Goal: Task Accomplishment & Management: Manage account settings

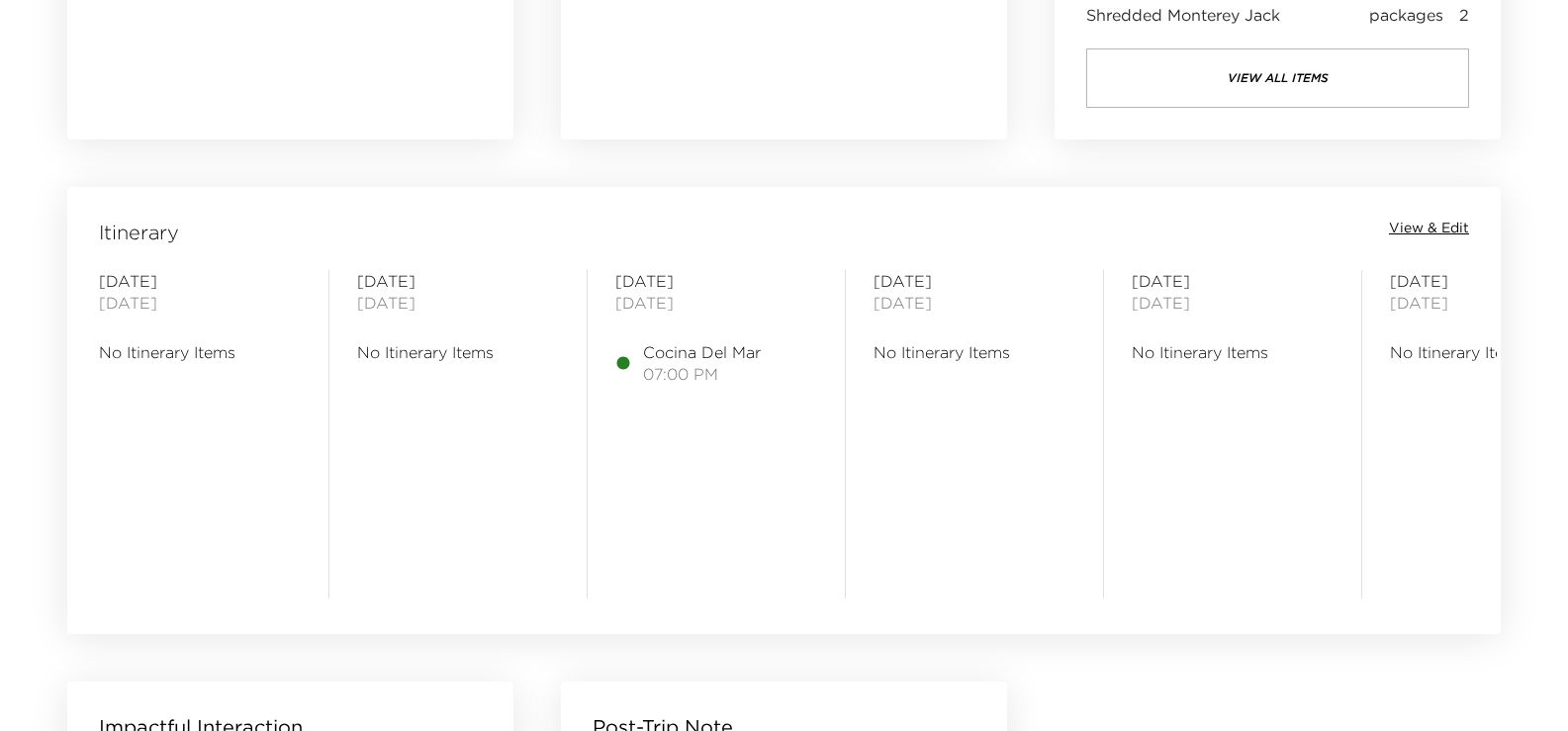
scroll to position [1484, 0]
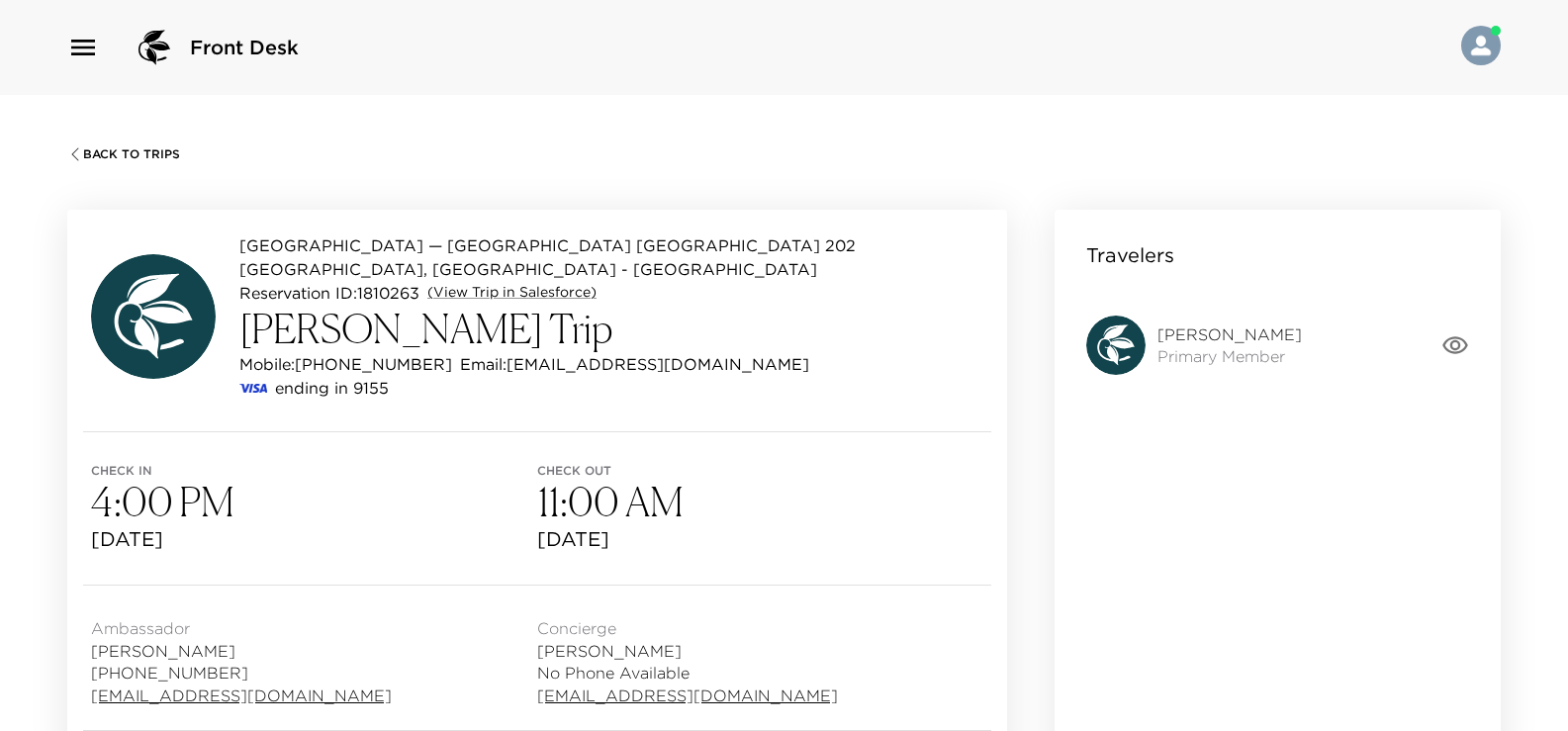
click at [1459, 344] on icon "button" at bounding box center [1455, 345] width 26 height 18
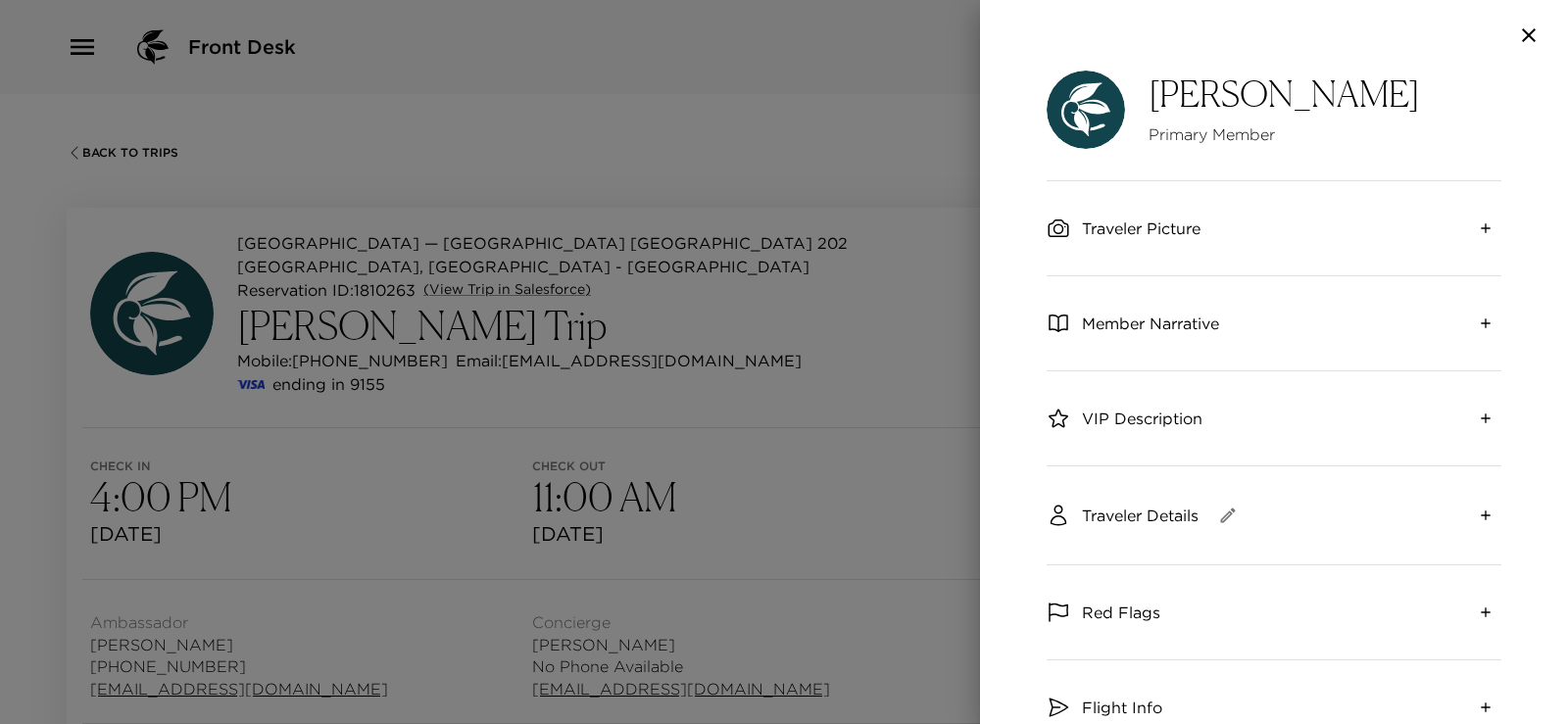
click at [1528, 36] on icon "button" at bounding box center [1530, 35] width 14 height 14
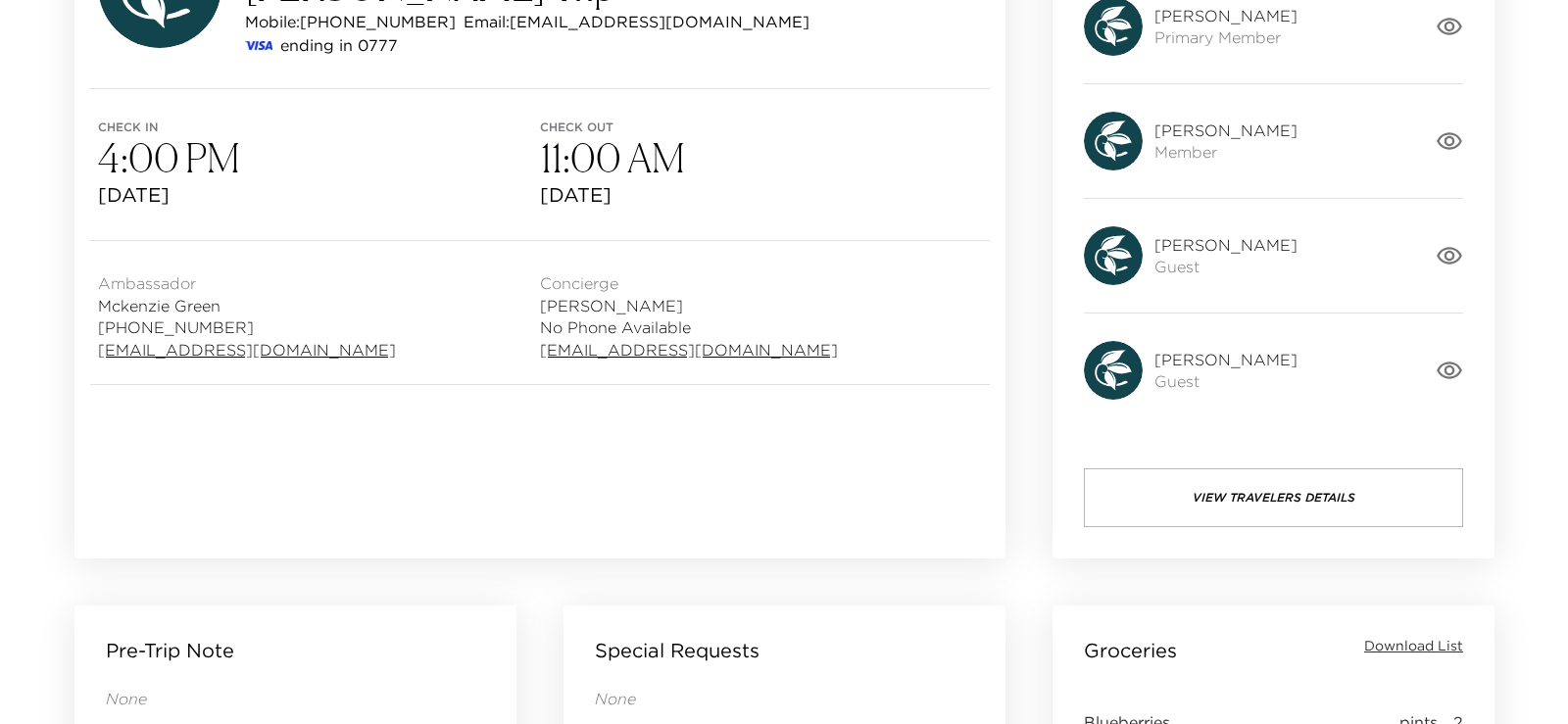
scroll to position [392, 0]
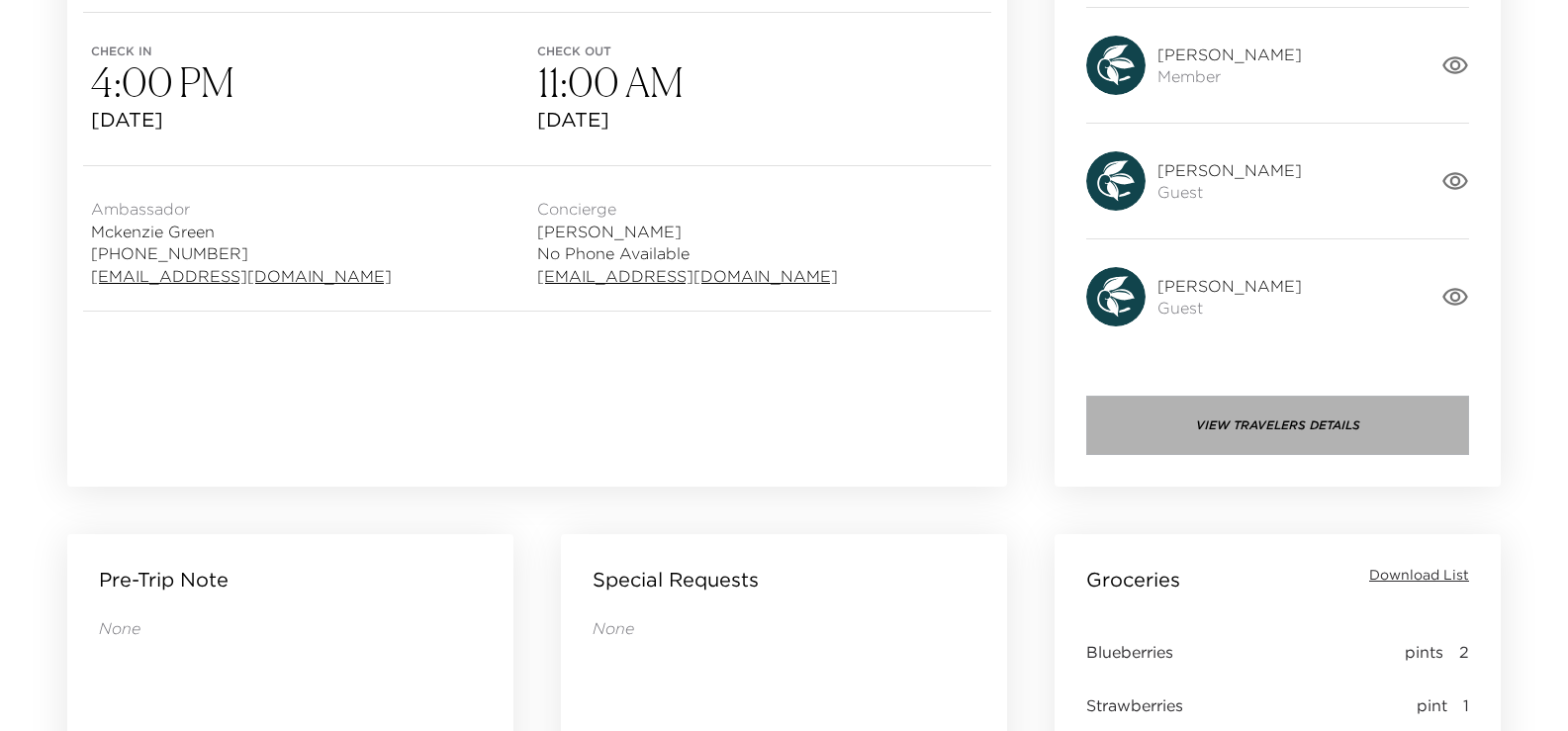
click at [1278, 420] on button "View Travelers Details" at bounding box center [1277, 426] width 383 height 60
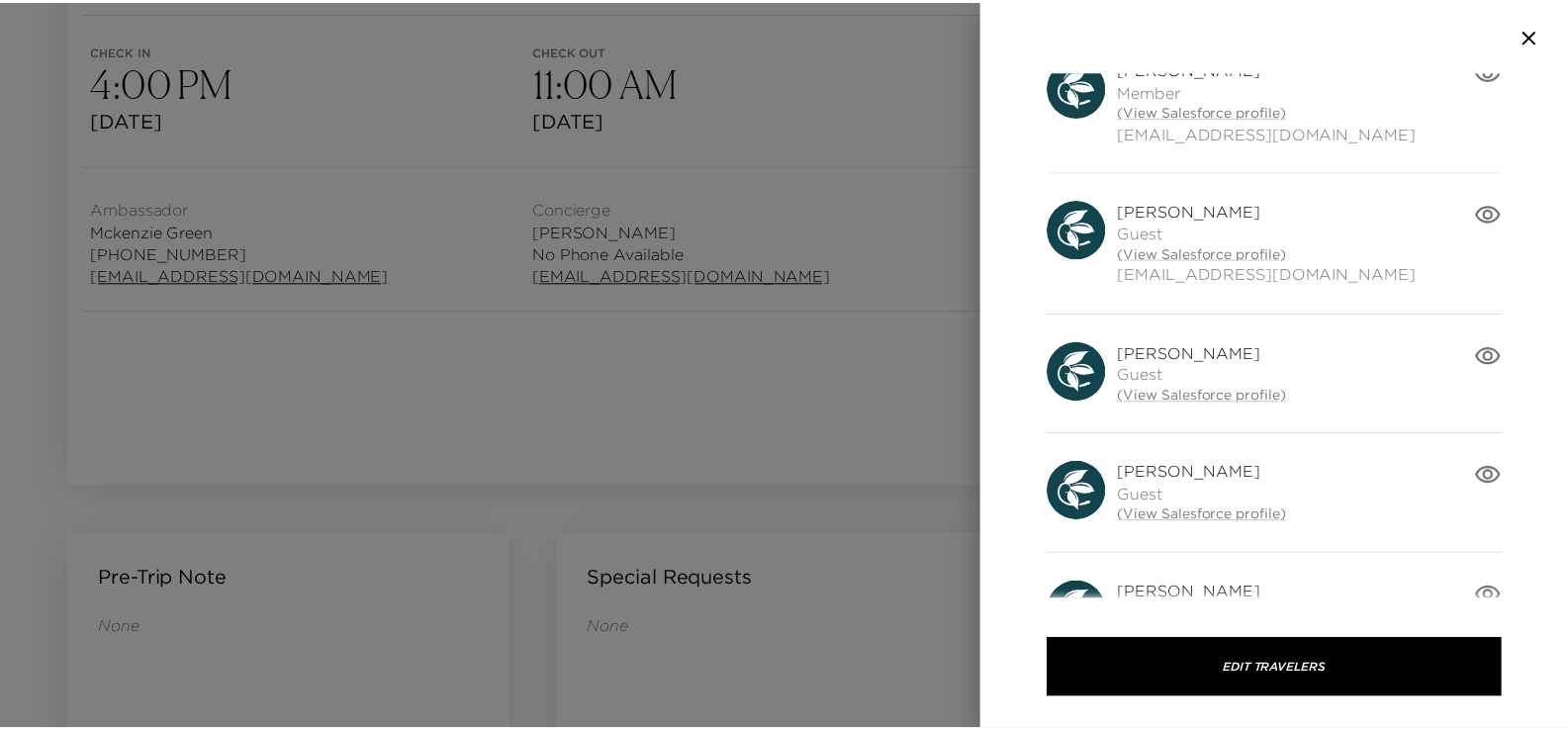
scroll to position [370, 0]
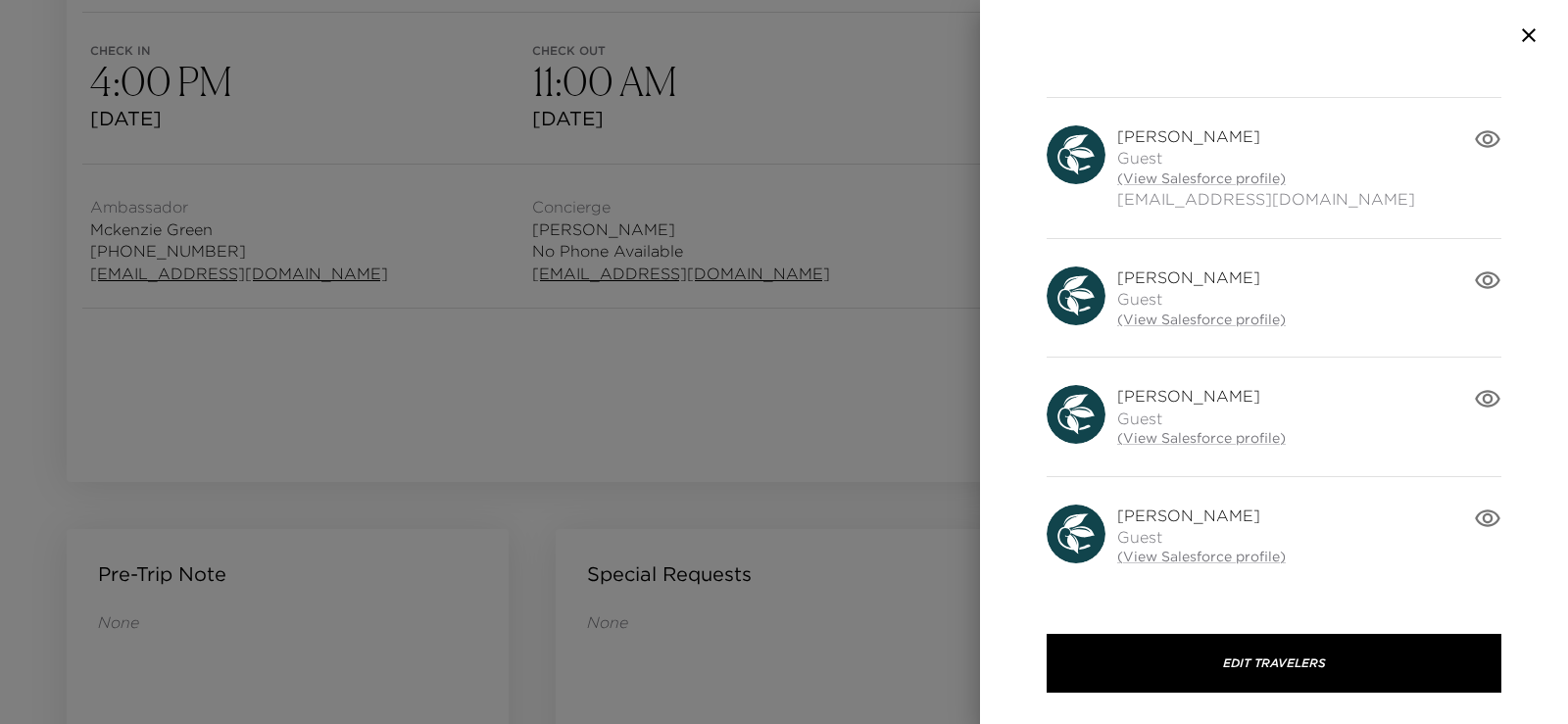
click at [955, 435] on div at bounding box center [784, 362] width 1568 height 724
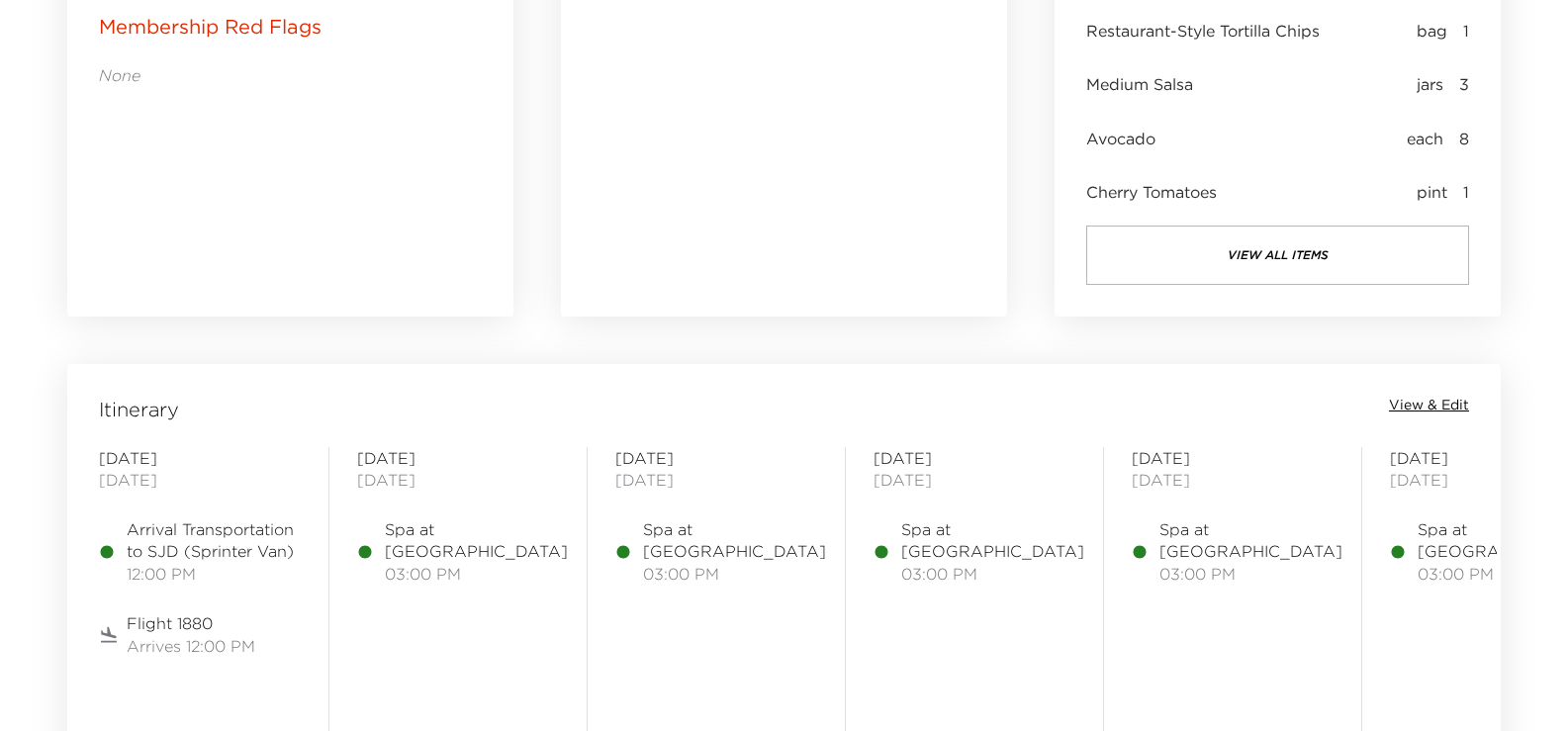
scroll to position [1582, 0]
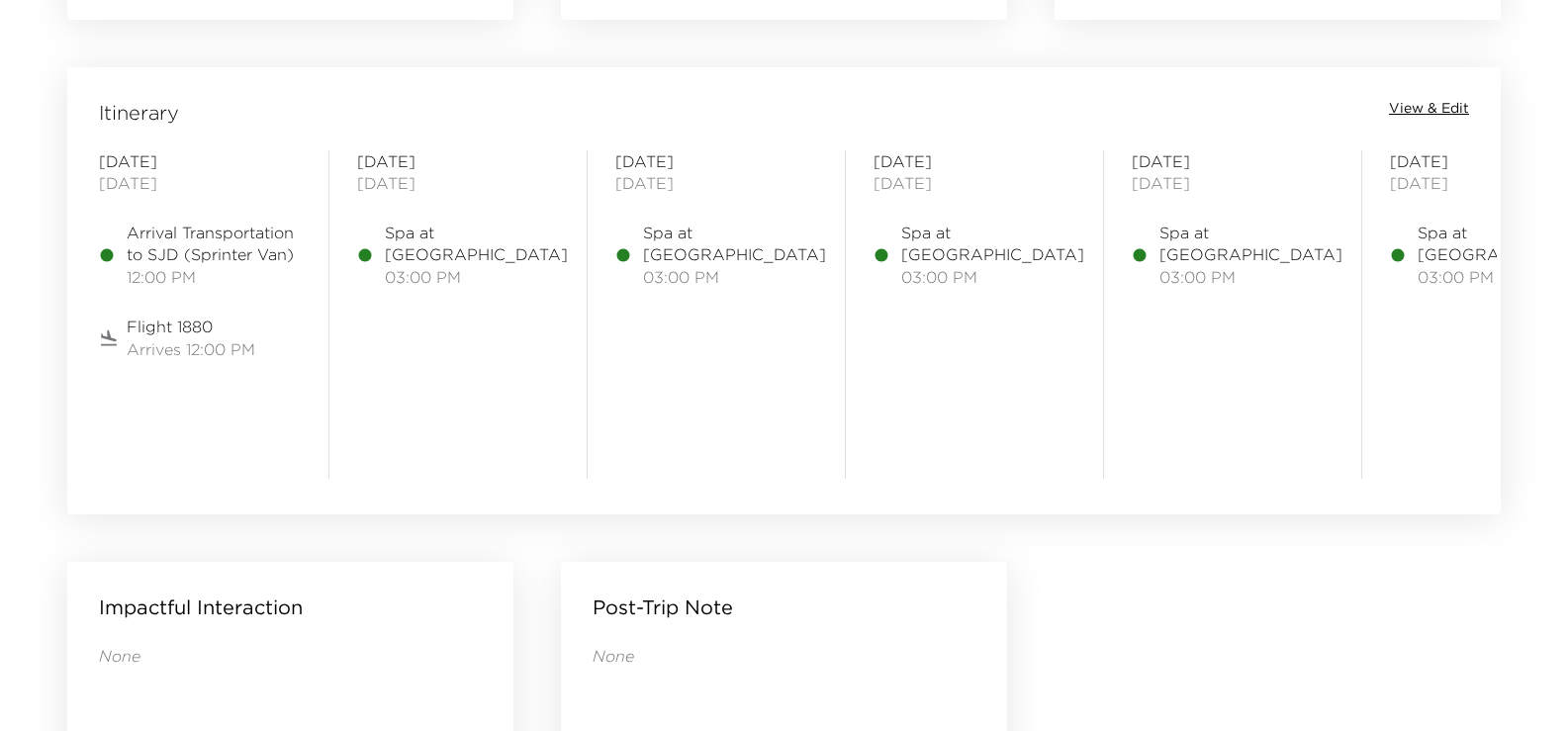
click at [1437, 103] on span "View & Edit" at bounding box center [1429, 108] width 81 height 20
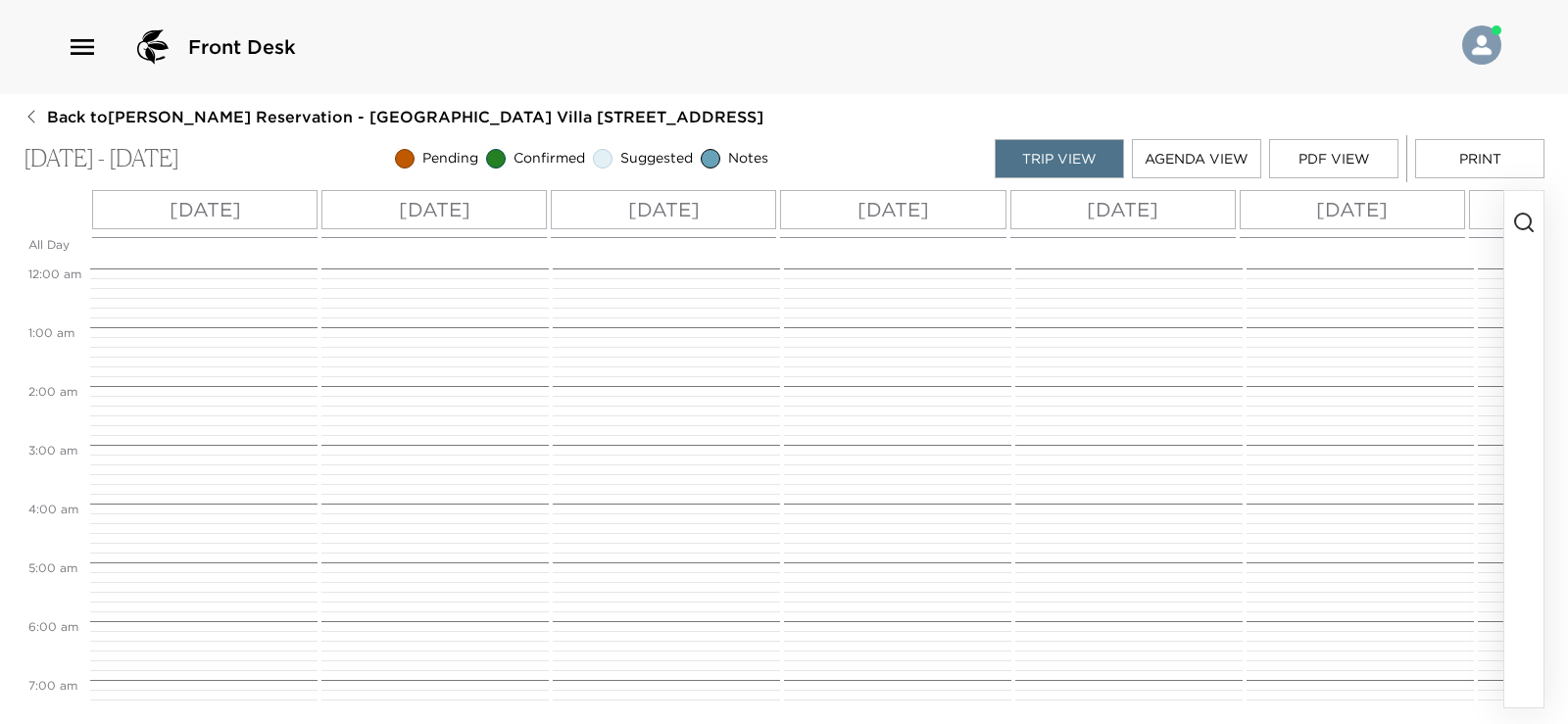
scroll to position [705, 0]
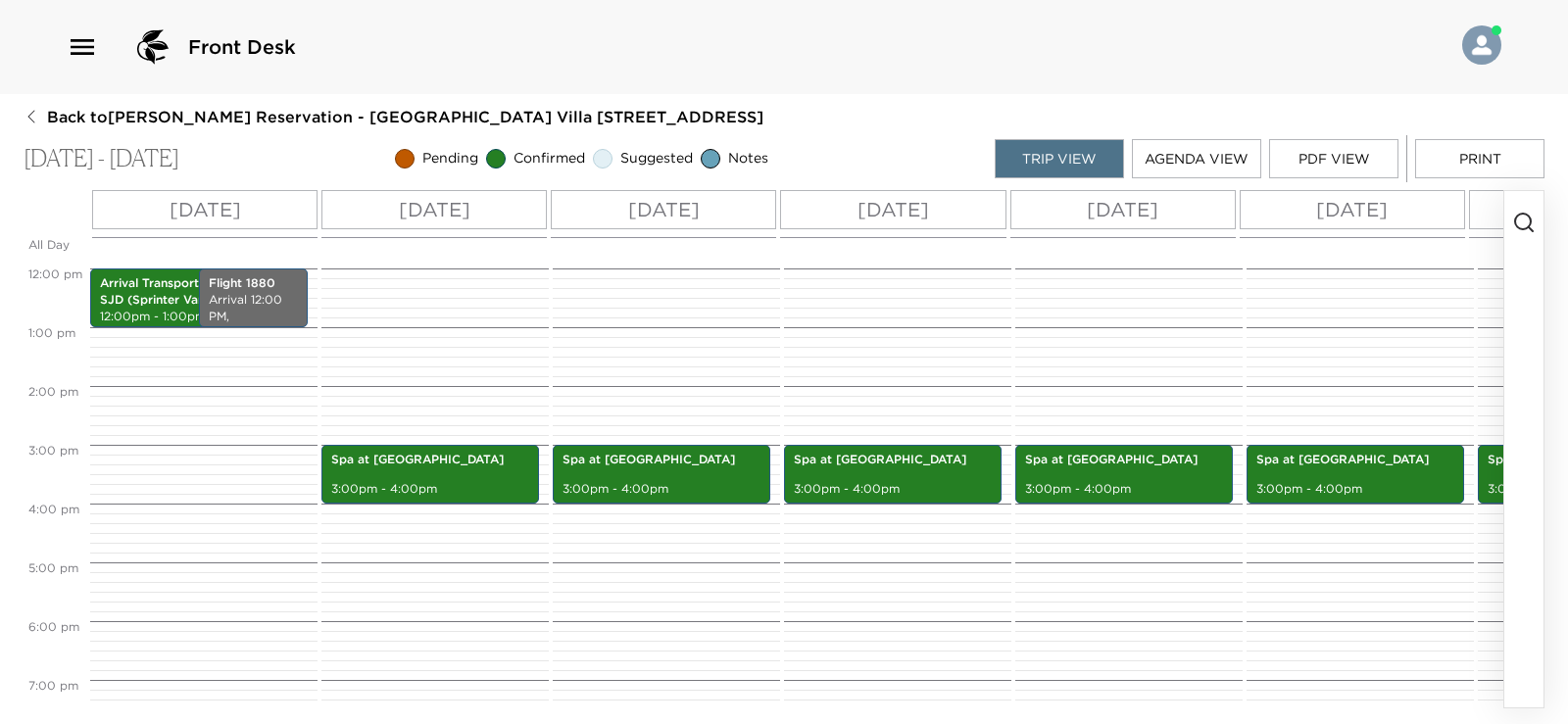
click at [1520, 222] on icon "button" at bounding box center [1525, 223] width 24 height 24
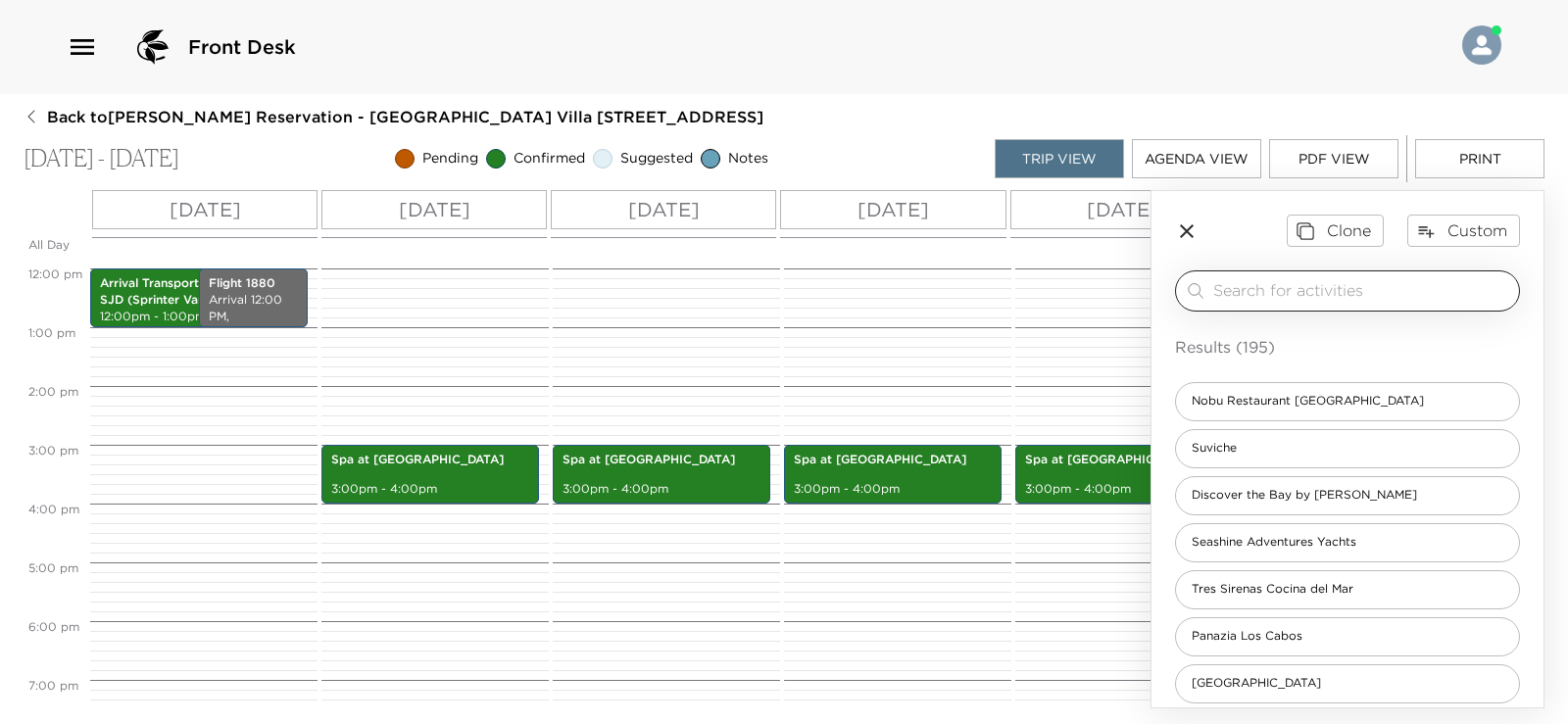
click at [1256, 298] on input "search" at bounding box center [1362, 290] width 298 height 23
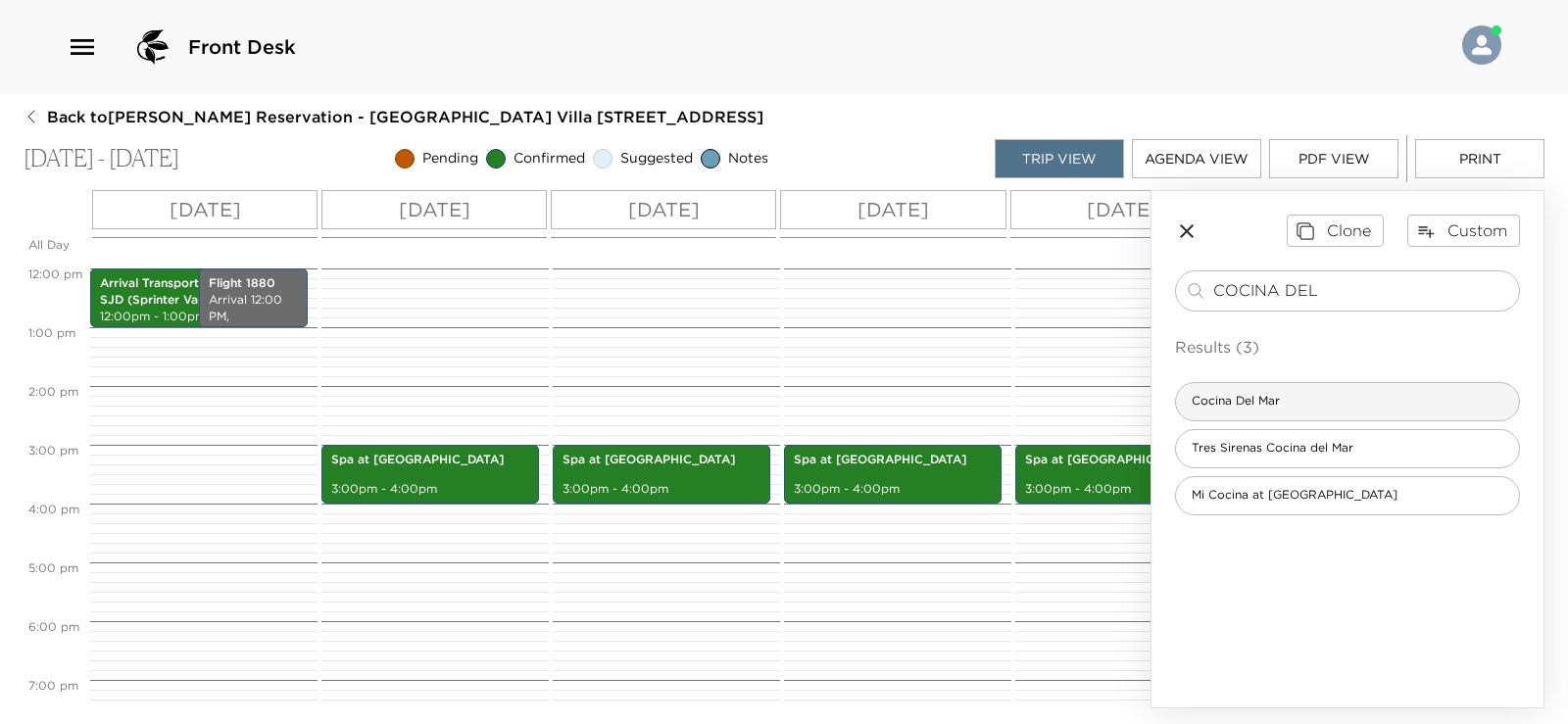
type input "COCINA DEL"
click at [1268, 405] on span "Cocina Del Mar" at bounding box center [1236, 401] width 119 height 17
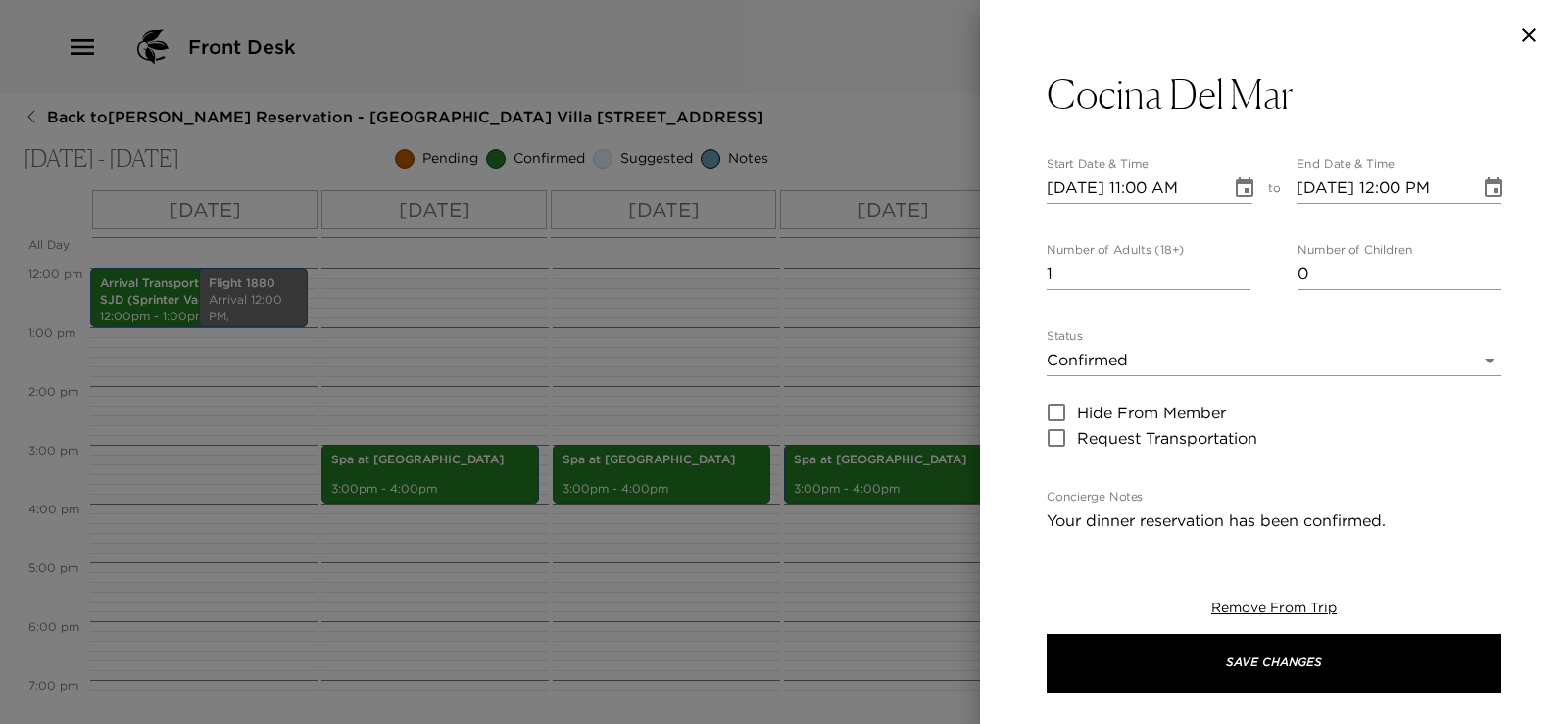
scroll to position [196, 0]
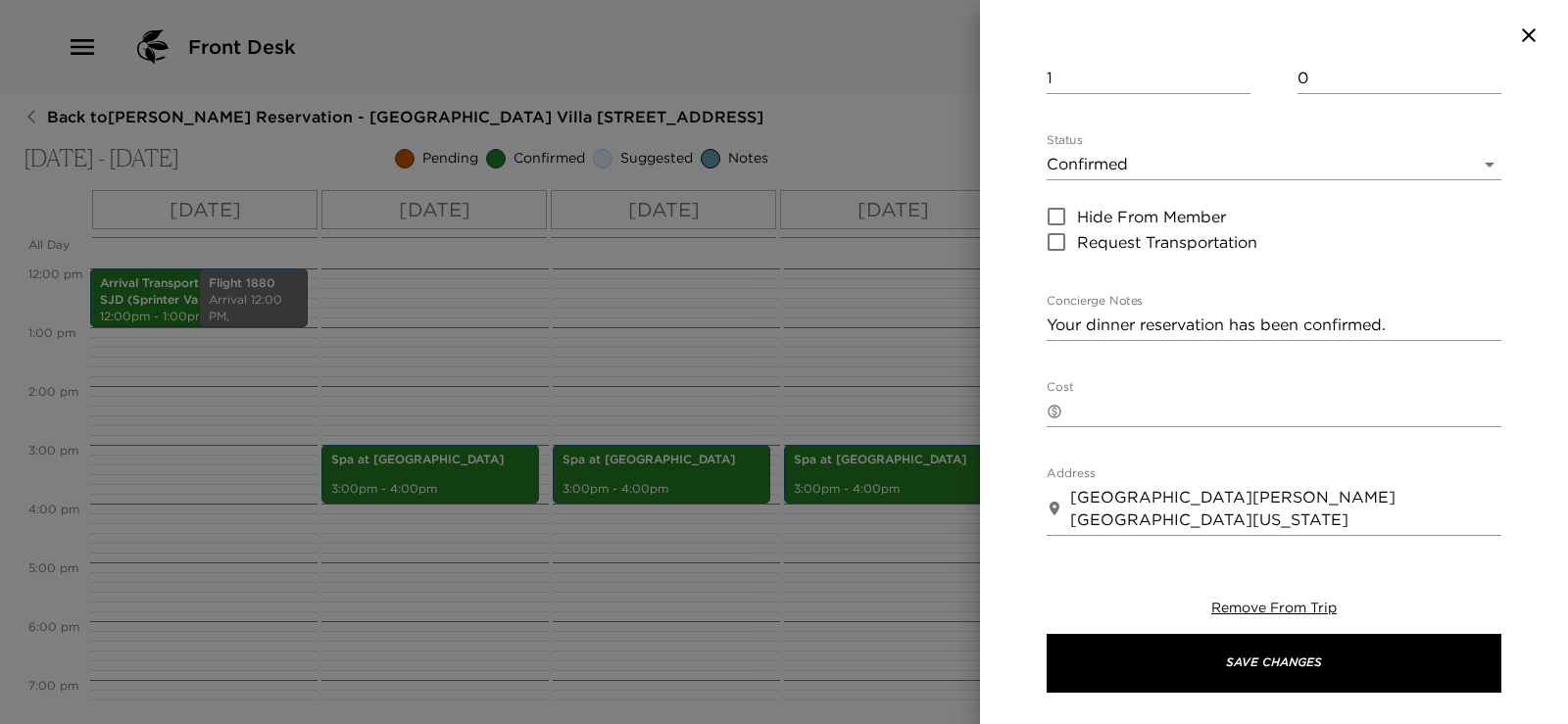
click at [1407, 325] on textarea "Your dinner reservation has been confirmed." at bounding box center [1274, 324] width 455 height 23
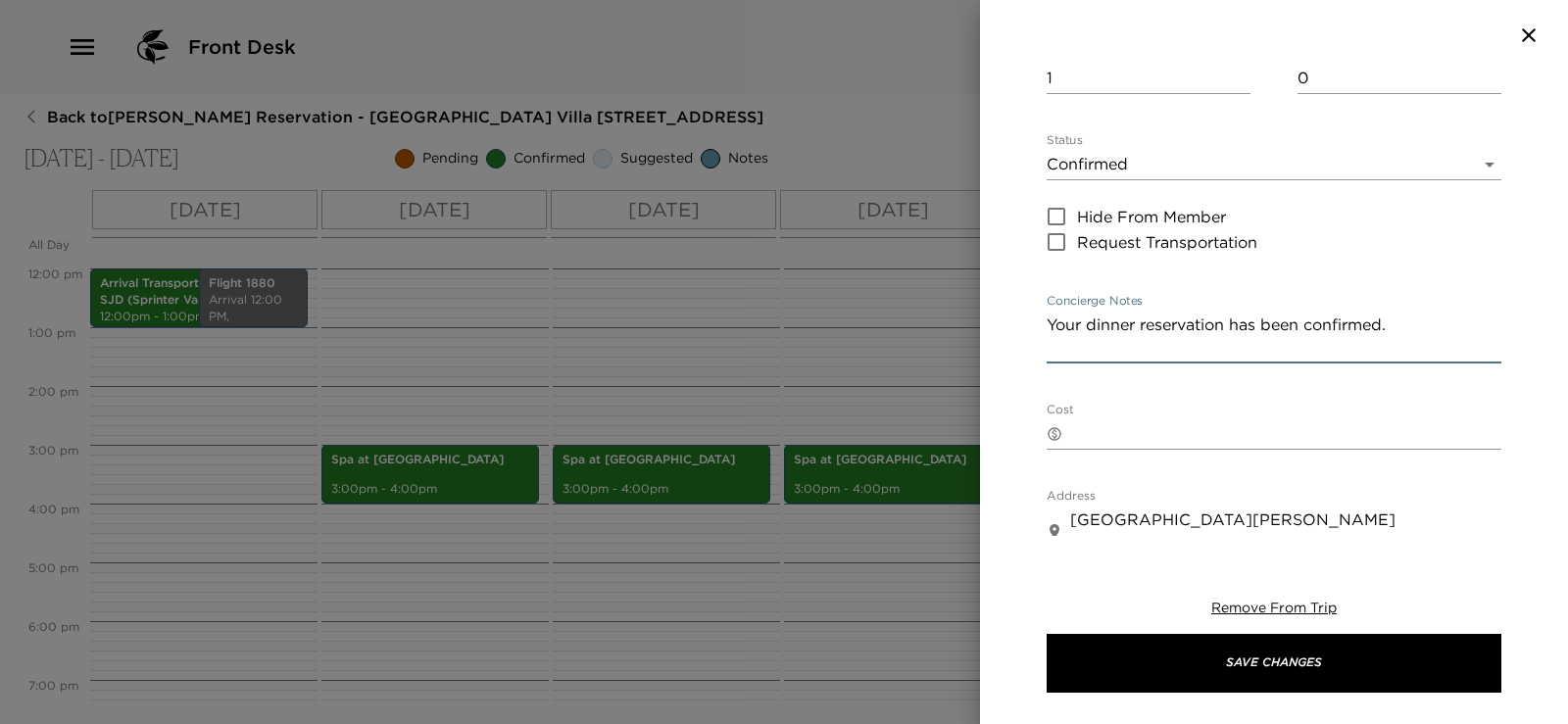
paste textarea "Saturday, 9/13 7pm dinner at Cocina del Mar"
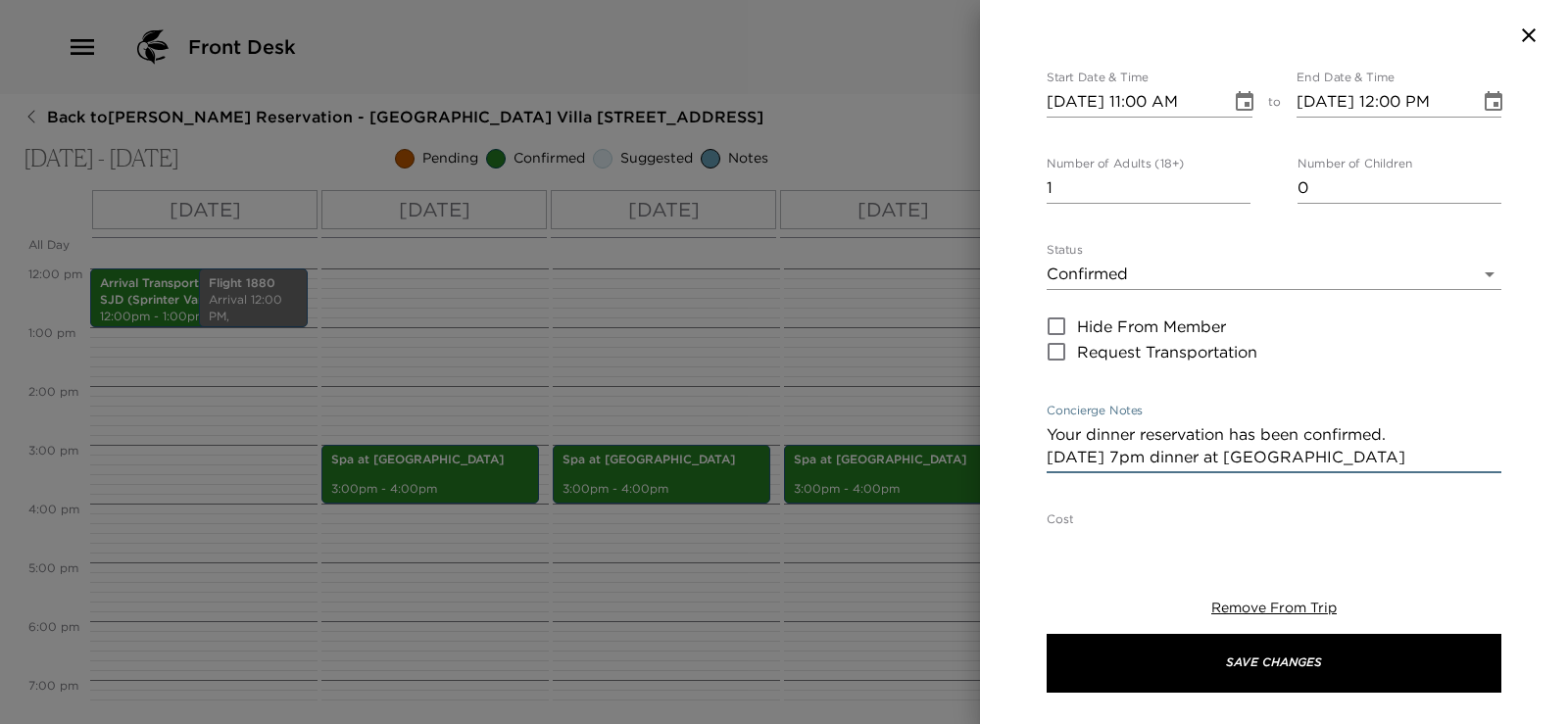
scroll to position [0, 0]
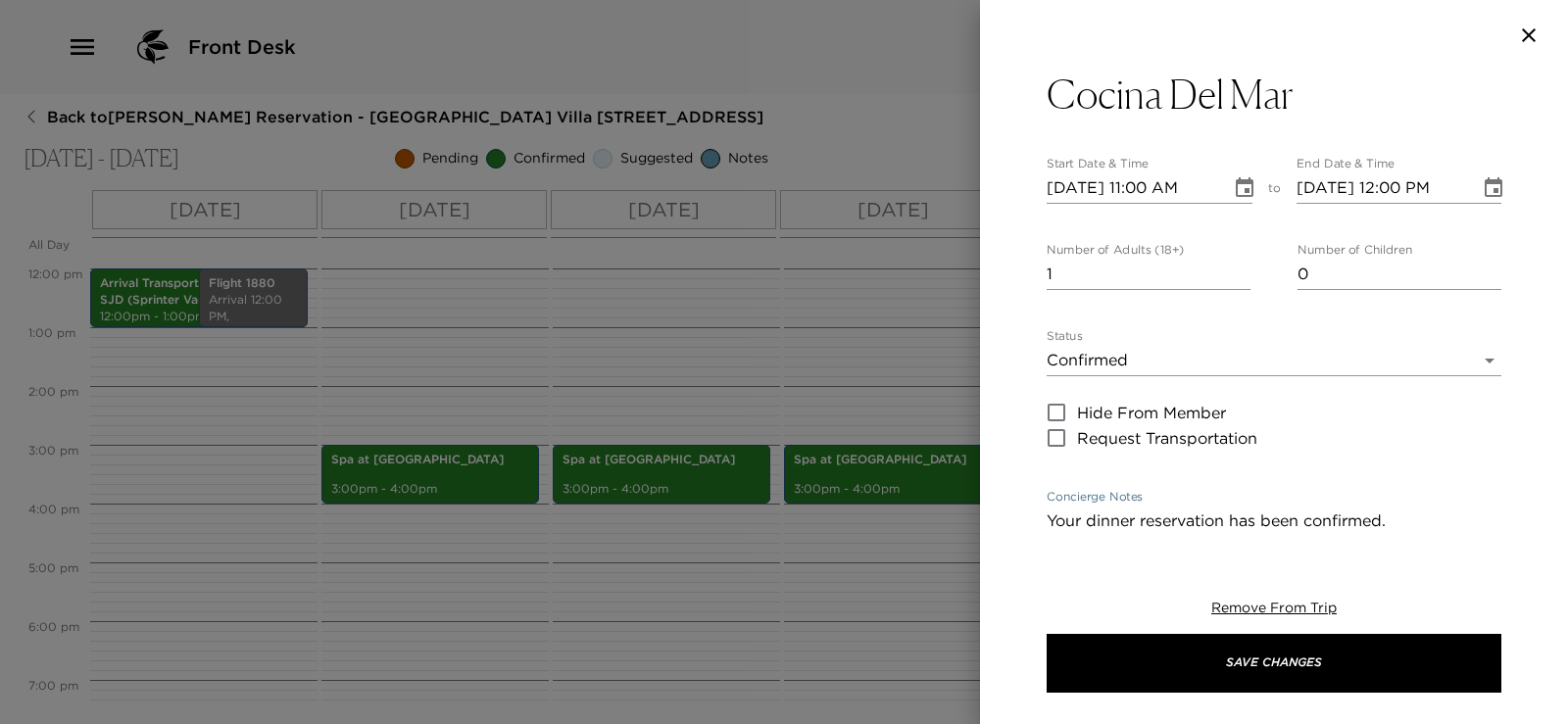
type textarea "Your dinner reservation has been confirmed. Saturday, 9/13 7pm dinner at Cocina…"
click at [1150, 192] on input "09/13/2025 11:00 AM" at bounding box center [1131, 188] width 170 height 32
type input "09/13/2025 07:00 PM"
type input "09/13/2025 08:00 PM"
type input "09/13/2025 07:00 PM"
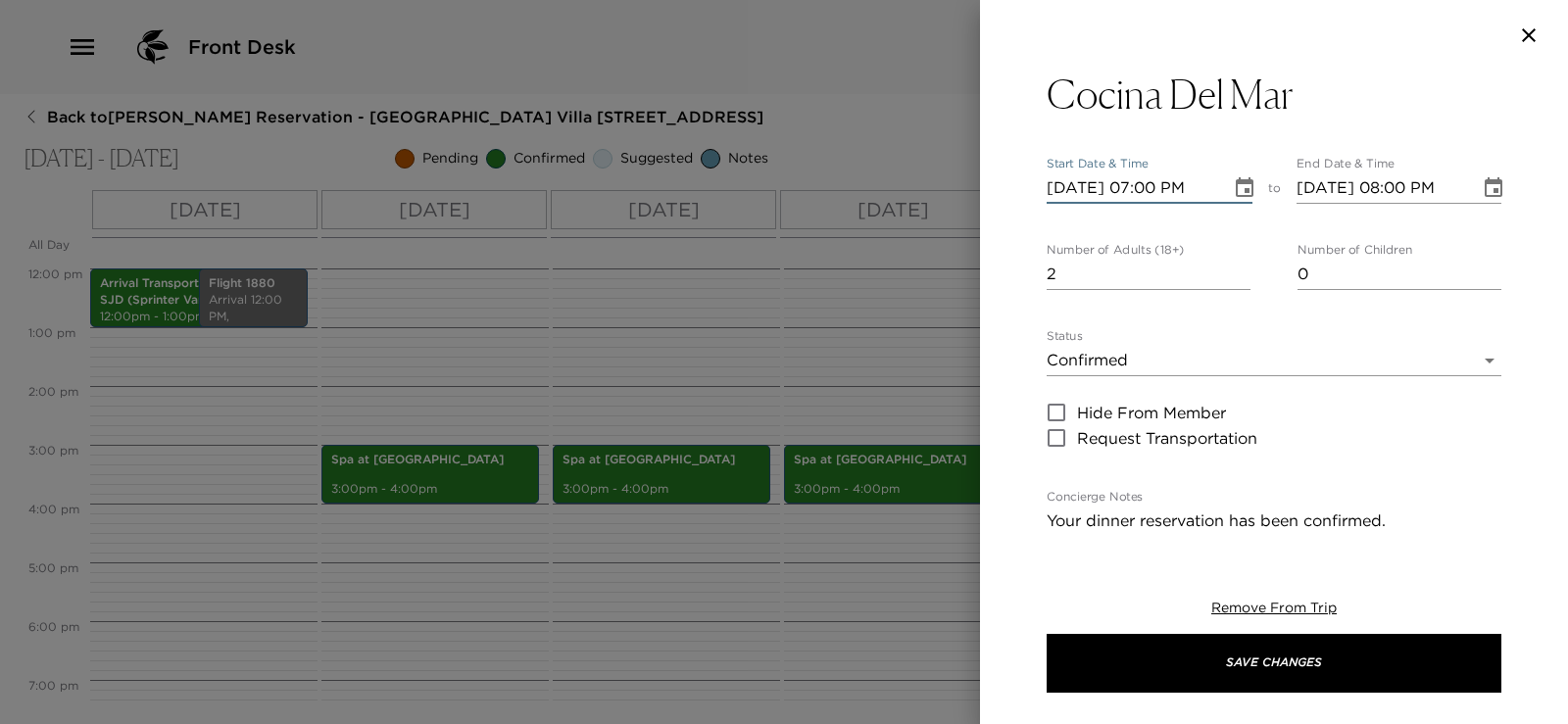
click at [1239, 265] on input "2" at bounding box center [1148, 275] width 204 height 32
click at [1239, 265] on input "3" at bounding box center [1148, 275] width 204 height 32
click at [1238, 265] on input "4" at bounding box center [1148, 275] width 204 height 32
click at [1238, 265] on input "5" at bounding box center [1148, 275] width 204 height 32
click at [1238, 265] on input "6" at bounding box center [1148, 275] width 204 height 32
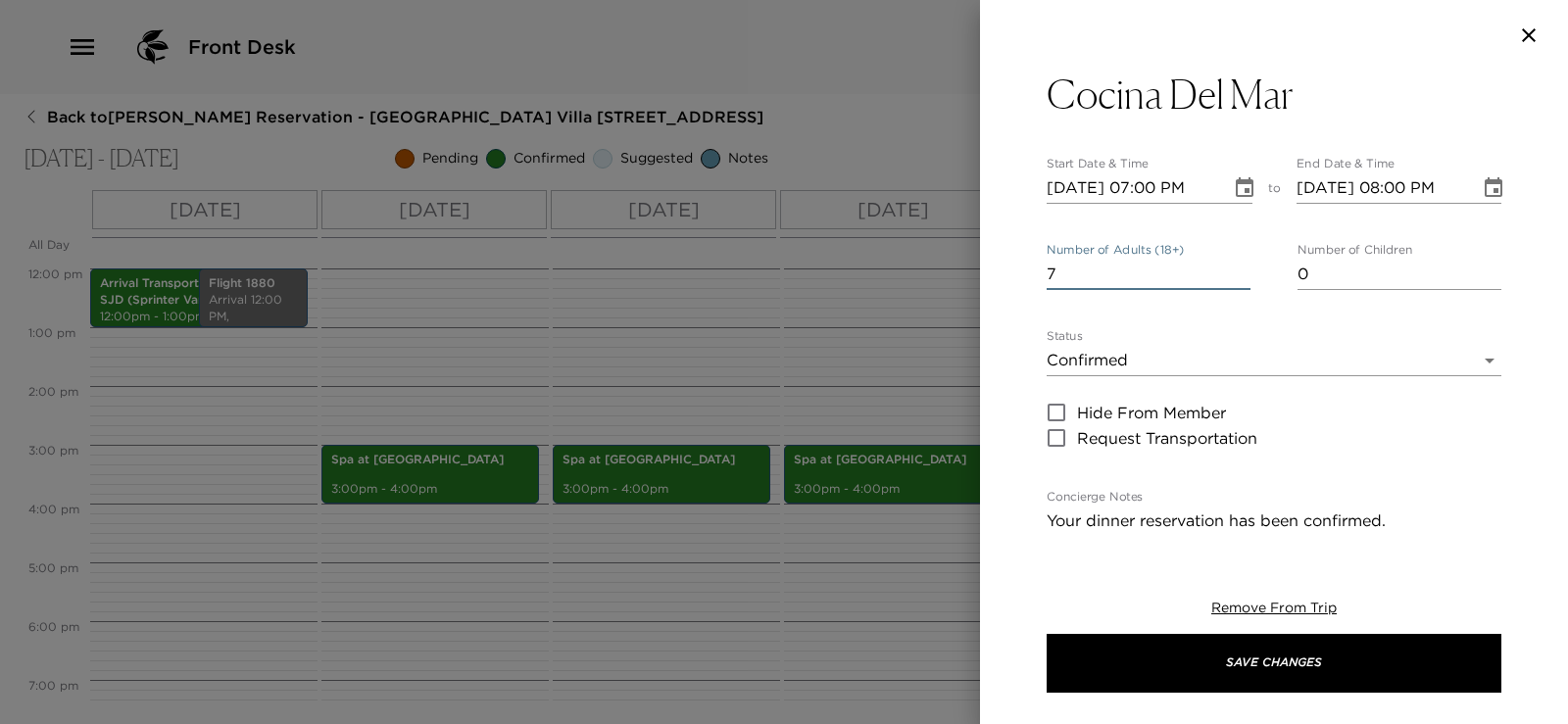
click at [1238, 265] on input "7" at bounding box center [1148, 275] width 204 height 32
type input "6"
click at [1234, 276] on input "6" at bounding box center [1148, 275] width 204 height 32
click at [1398, 189] on input "09/13/2025 08:00 PM" at bounding box center [1382, 188] width 170 height 32
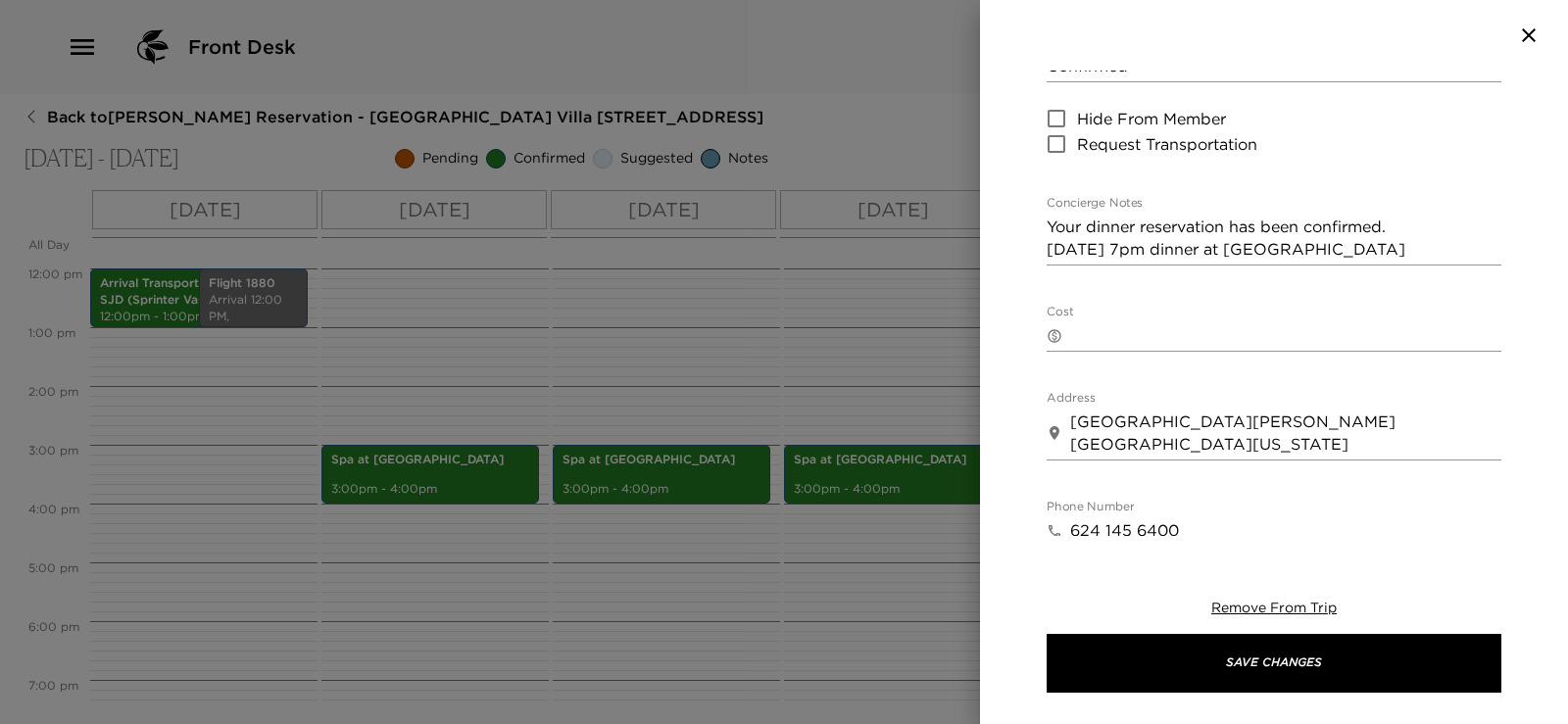
scroll to position [196, 0]
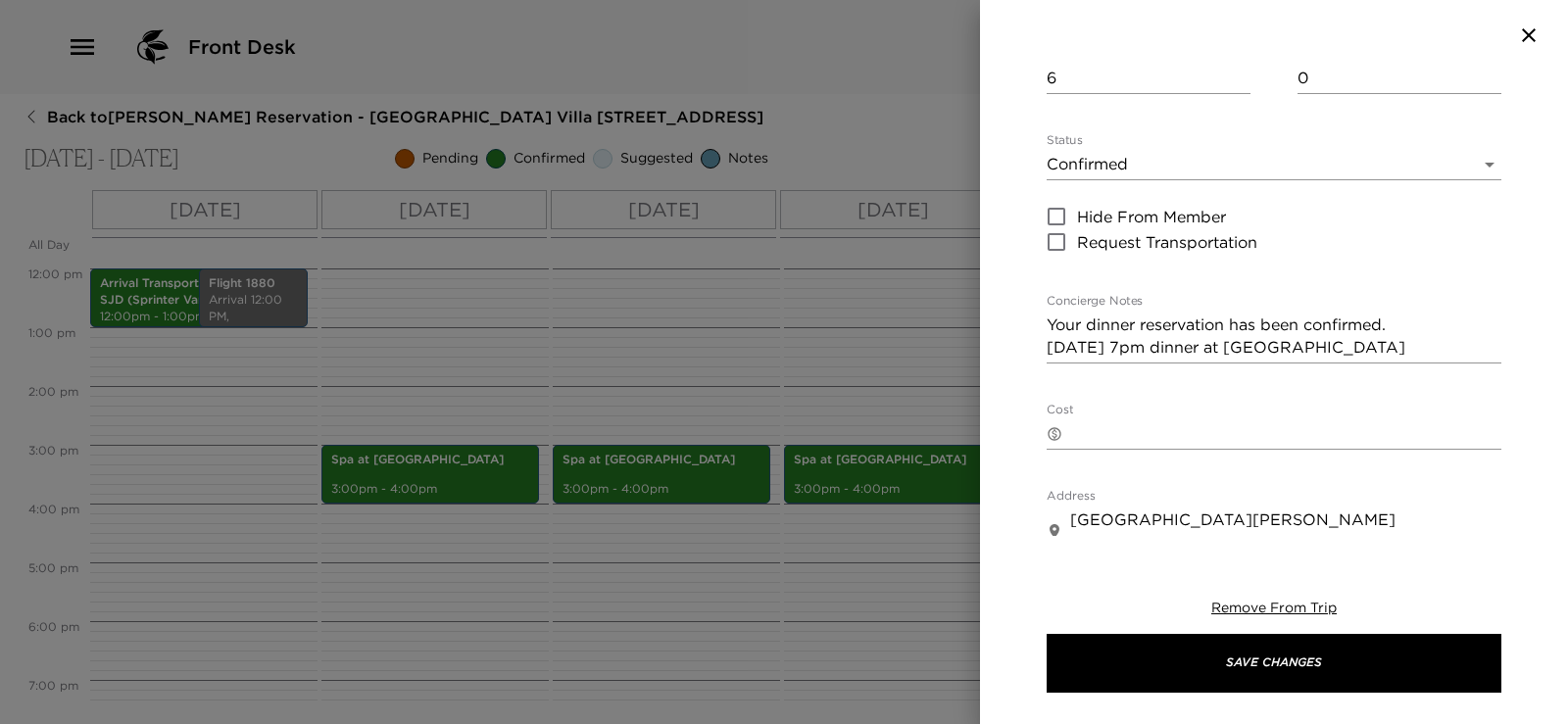
type input "09/13/2025 09:00 PM"
click at [1346, 167] on body "Front Desk Back to Michael Bliwas Reservation - Punta Ballena Villa Las Conchas…" at bounding box center [784, 362] width 1568 height 724
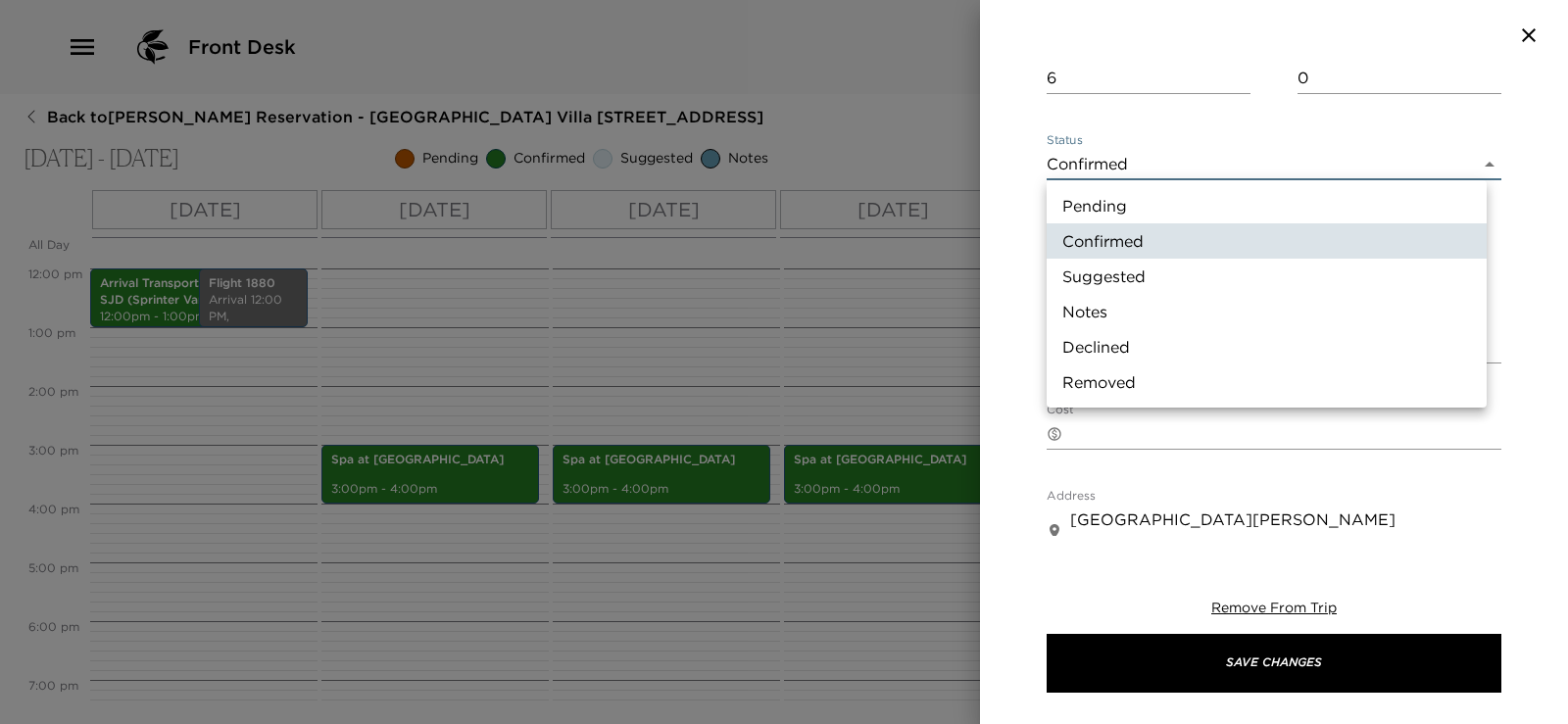
click at [1327, 208] on li "Pending" at bounding box center [1266, 206] width 441 height 35
type input "Pending"
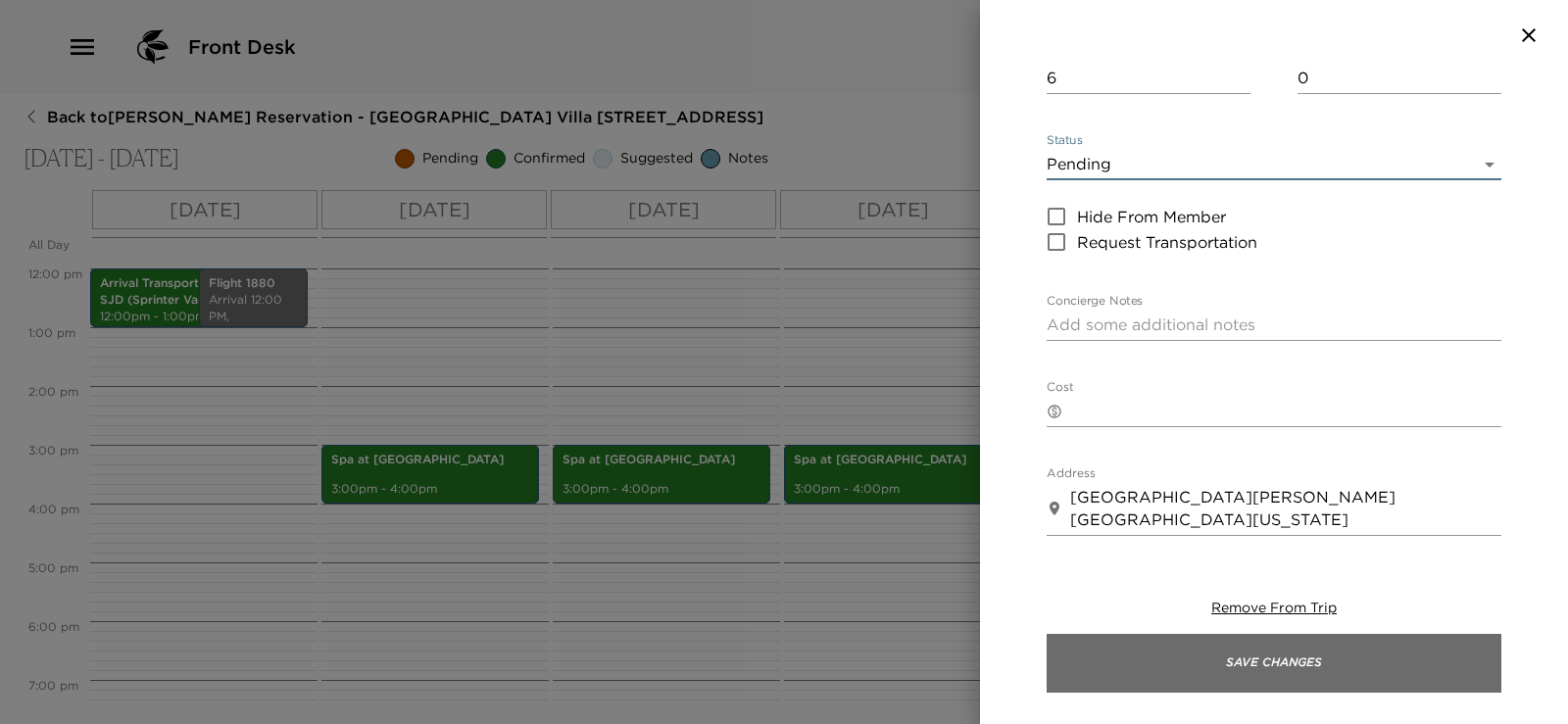
click at [1293, 656] on button "Save Changes" at bounding box center [1274, 664] width 455 height 59
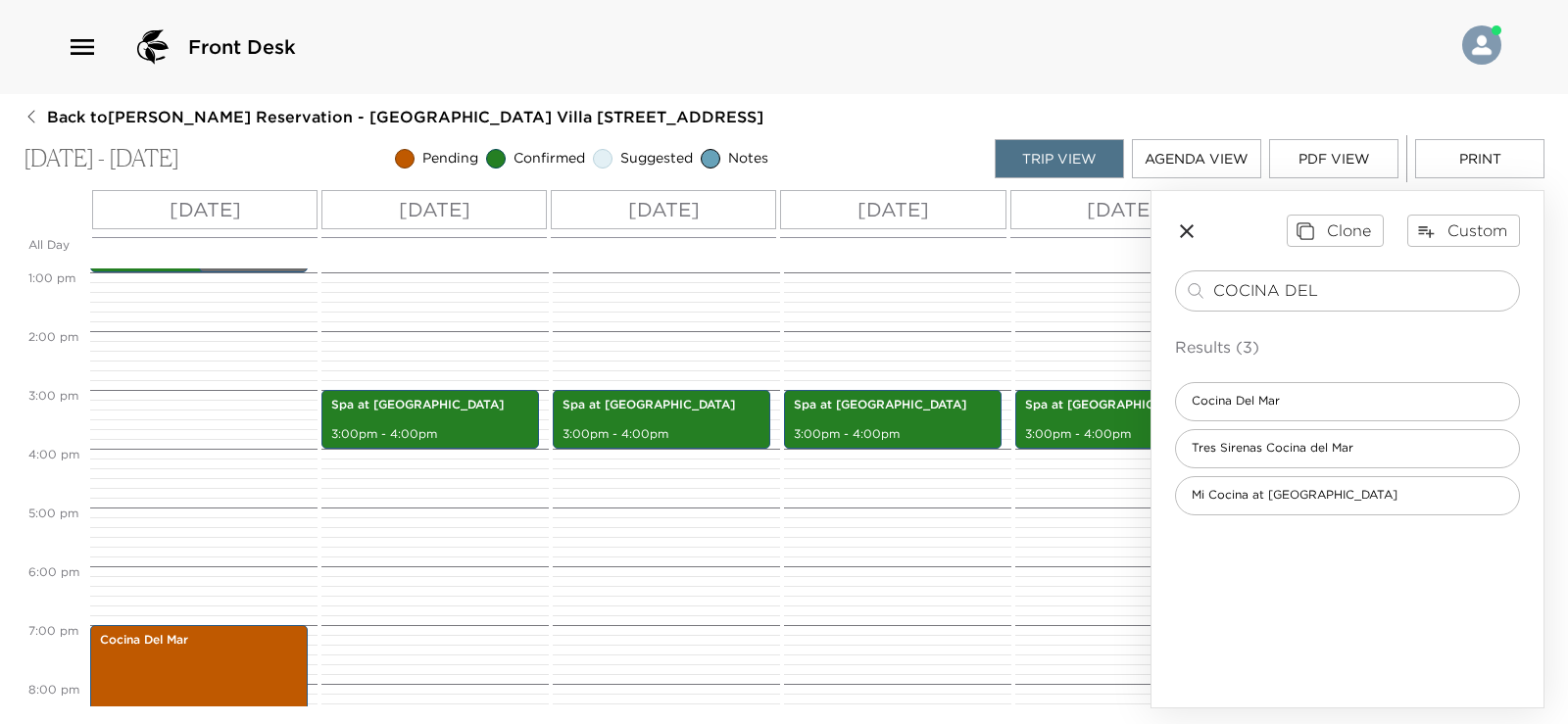
scroll to position [792, 0]
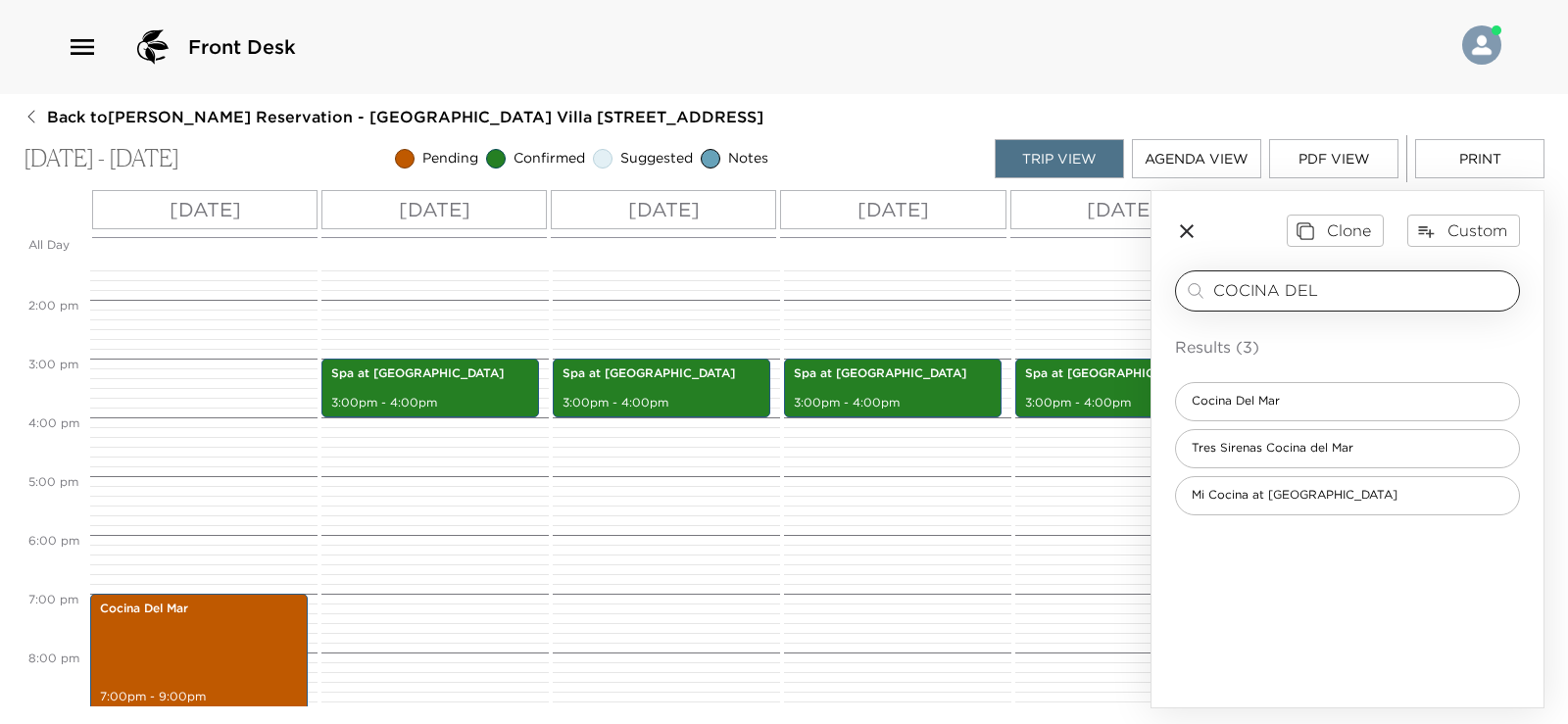
click at [1335, 292] on input "COCINA DEL" at bounding box center [1362, 290] width 298 height 23
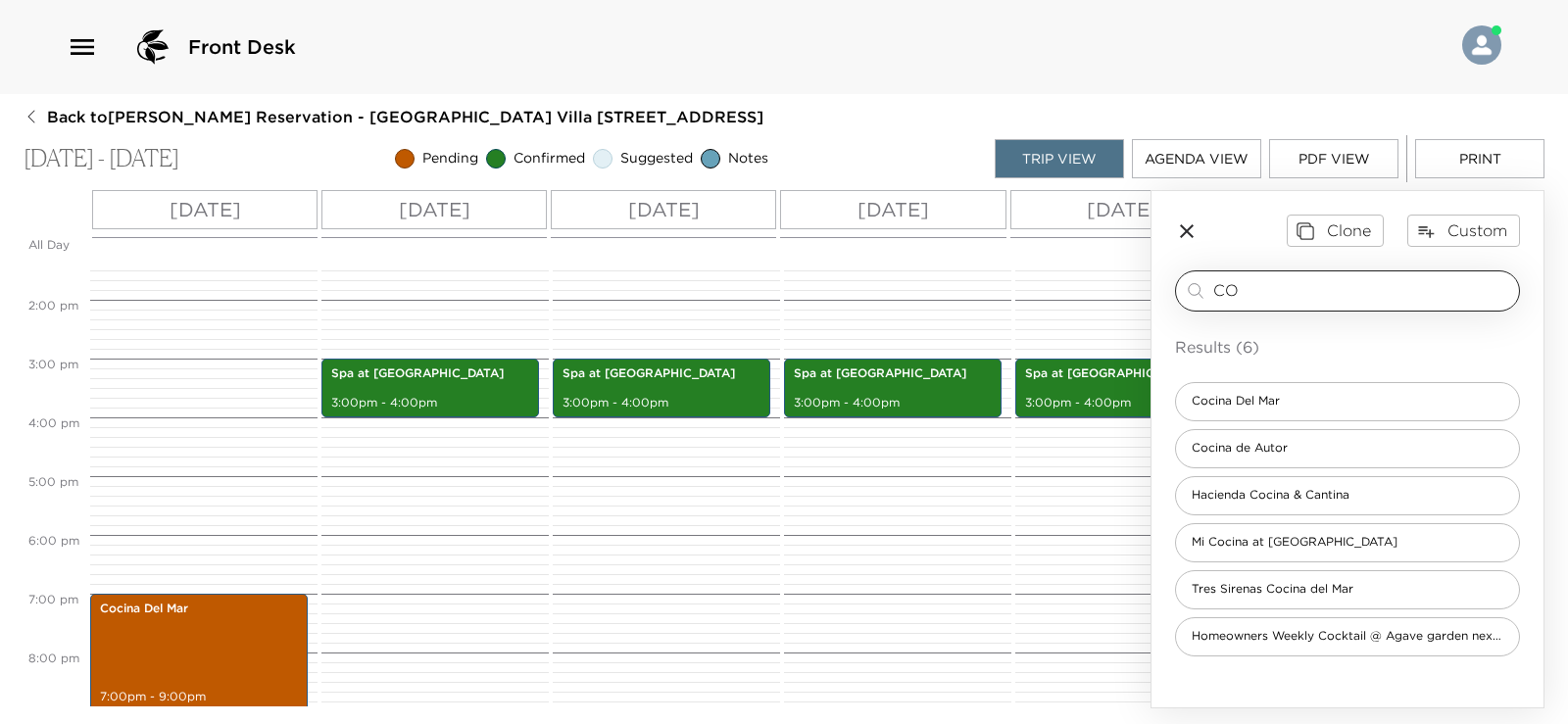
type input "C"
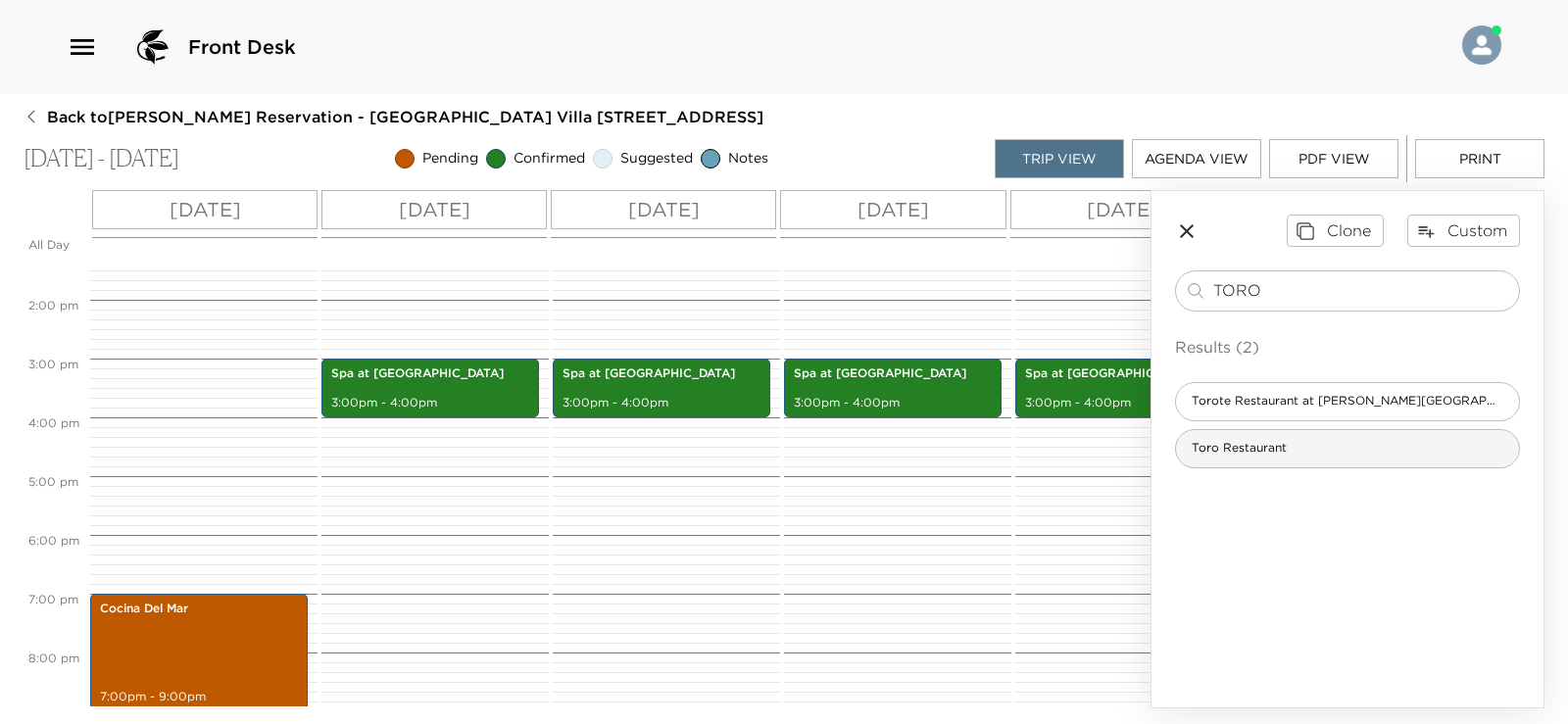
type input "TORO"
click at [1337, 446] on div "Toro Restaurant" at bounding box center [1348, 449] width 345 height 39
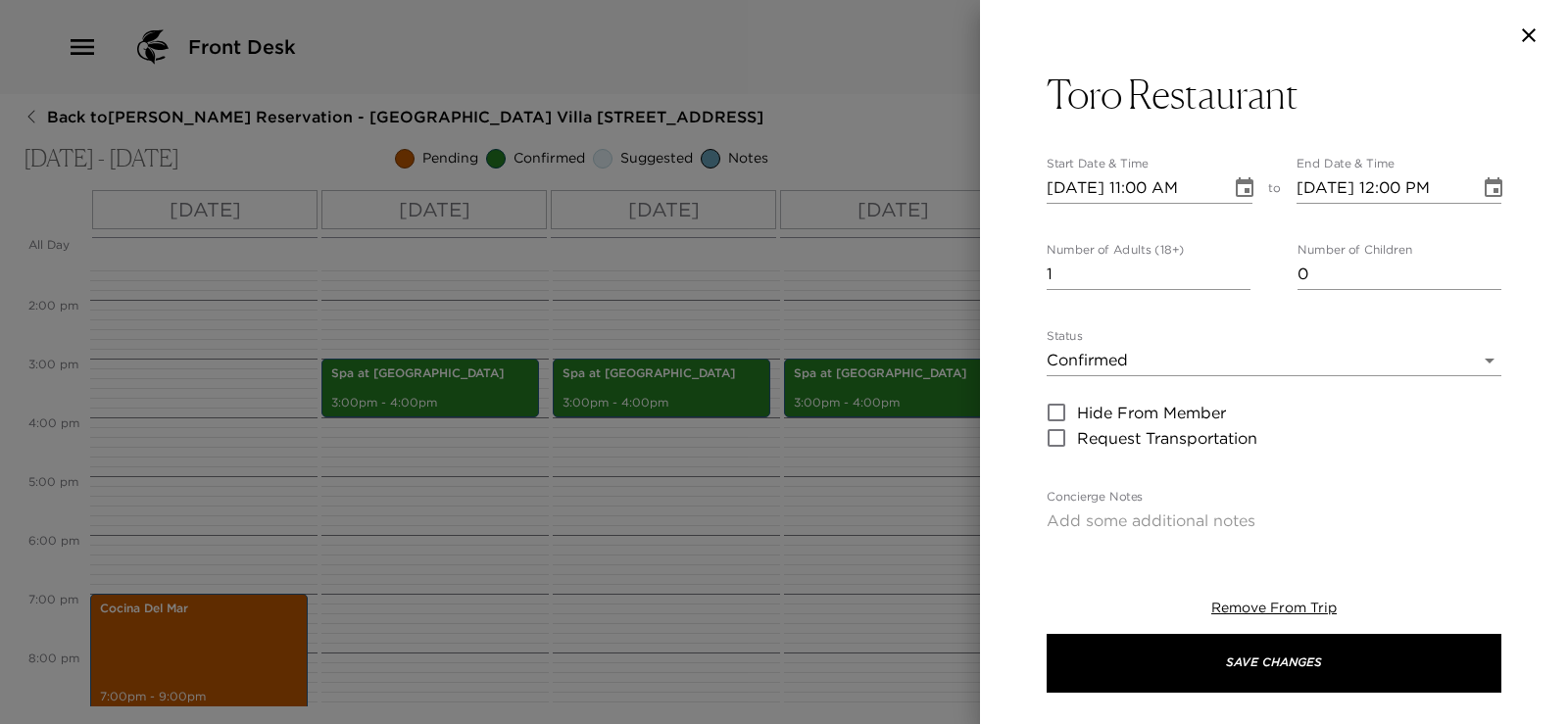
type textarea "Your reservation at Toro Restaurant has been confirmed"
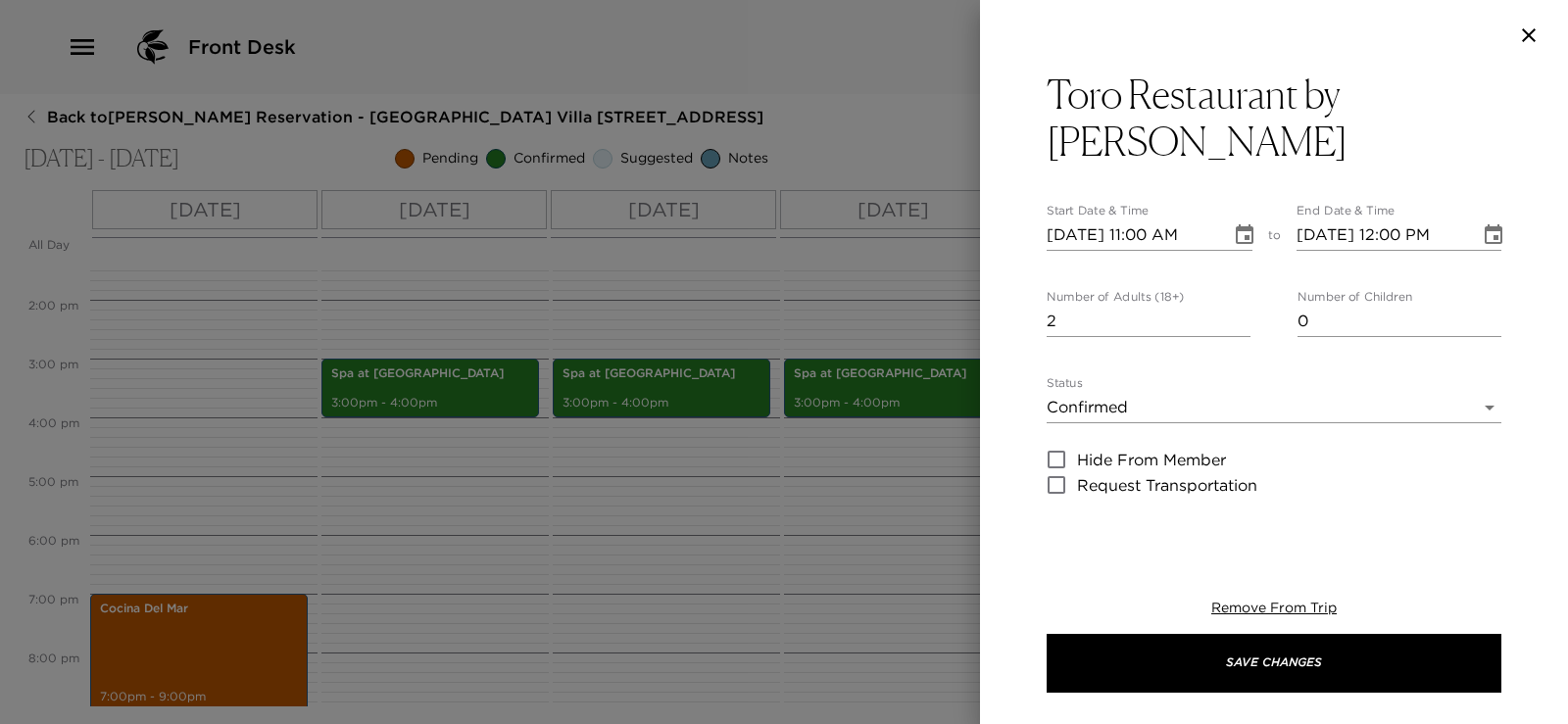
click at [1235, 318] on input "2" at bounding box center [1148, 321] width 204 height 32
click at [1235, 318] on input "3" at bounding box center [1148, 321] width 204 height 32
click at [1235, 318] on input "4" at bounding box center [1148, 321] width 204 height 32
click at [1235, 318] on input "5" at bounding box center [1148, 321] width 204 height 32
type input "6"
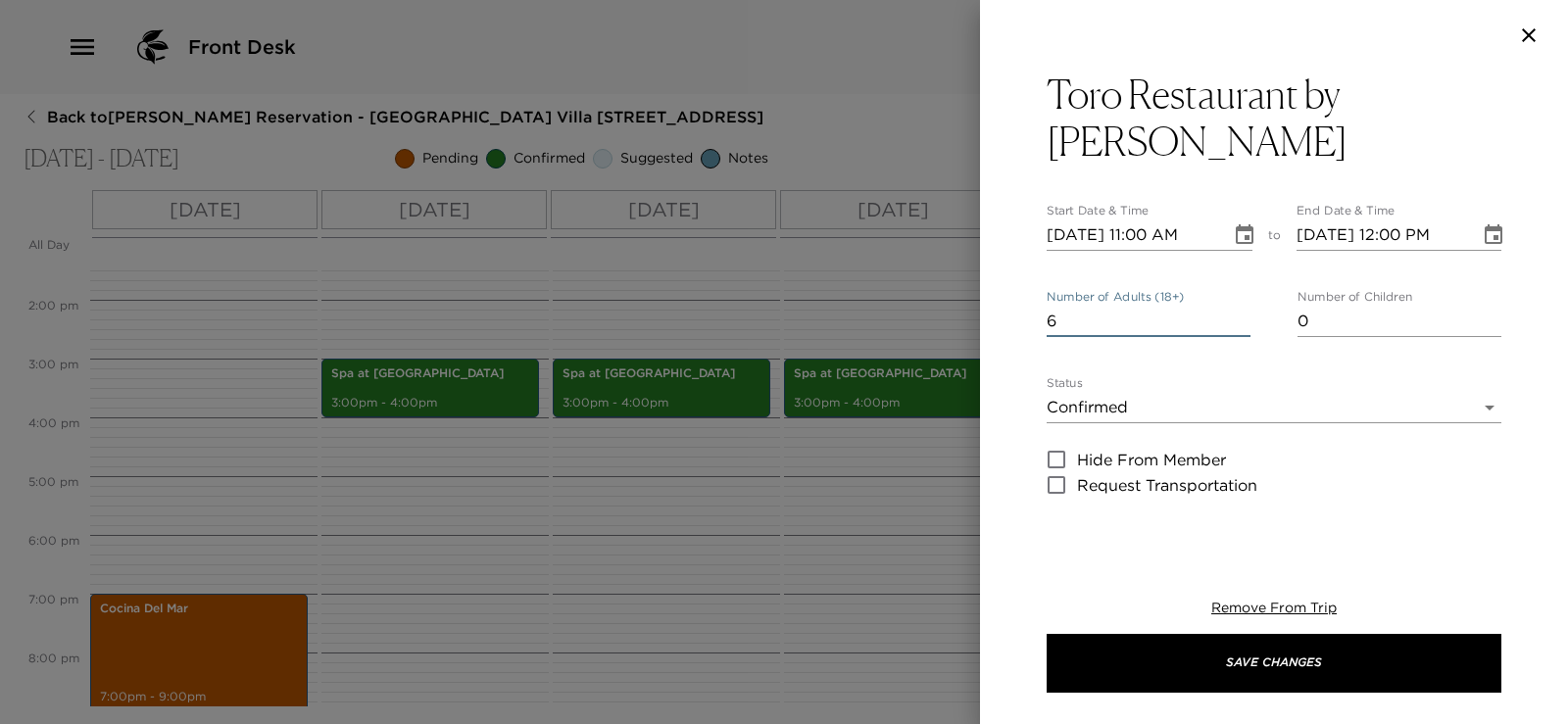
click at [1235, 318] on input "6" at bounding box center [1148, 321] width 204 height 32
click at [1146, 232] on input "09/13/2025 11:00 AM" at bounding box center [1131, 235] width 170 height 32
type input "09/13/2025 07:00 PM"
type input "09/13/2025 08:00 PM"
type input "09/13/2025 07:00 PM"
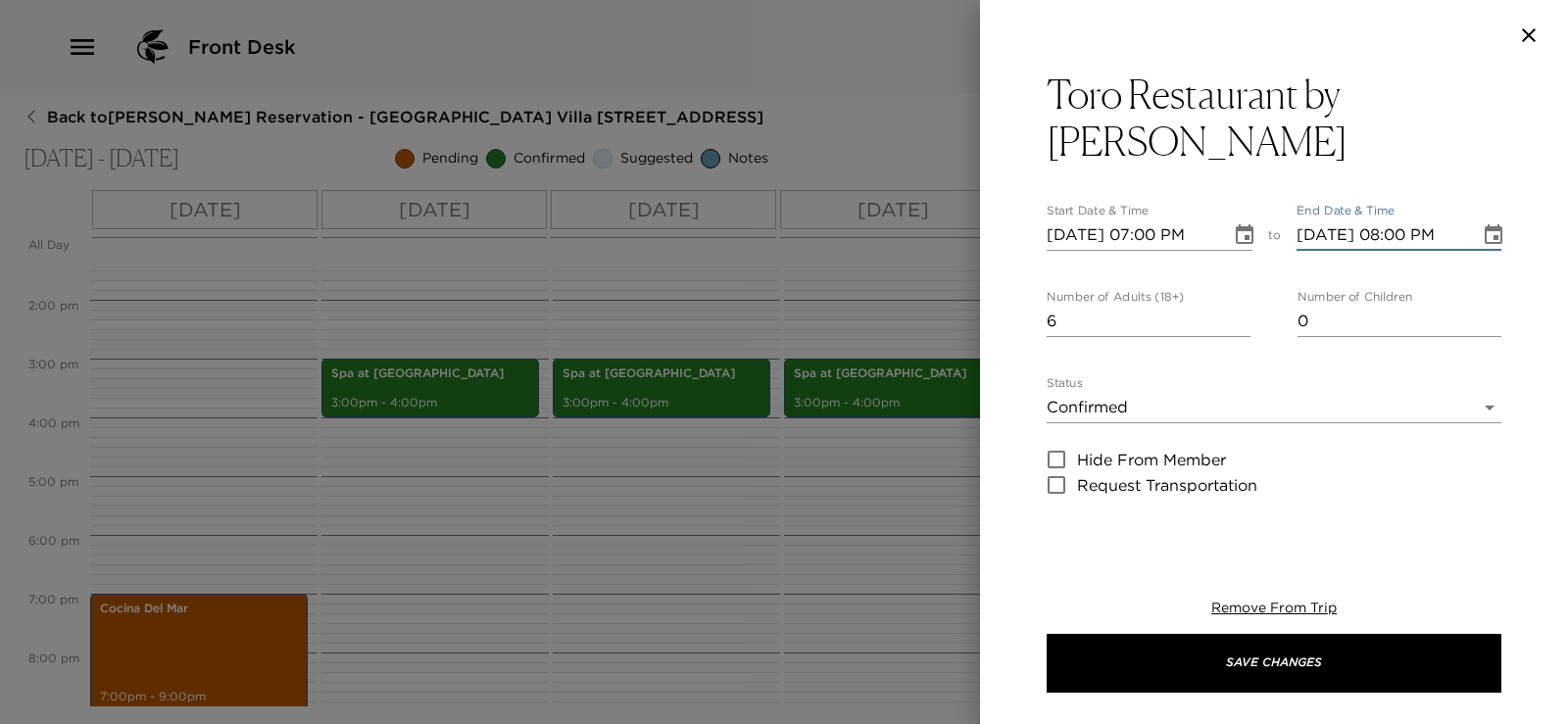
click at [1393, 235] on input "09/13/2025 08:00 PM" at bounding box center [1382, 235] width 170 height 32
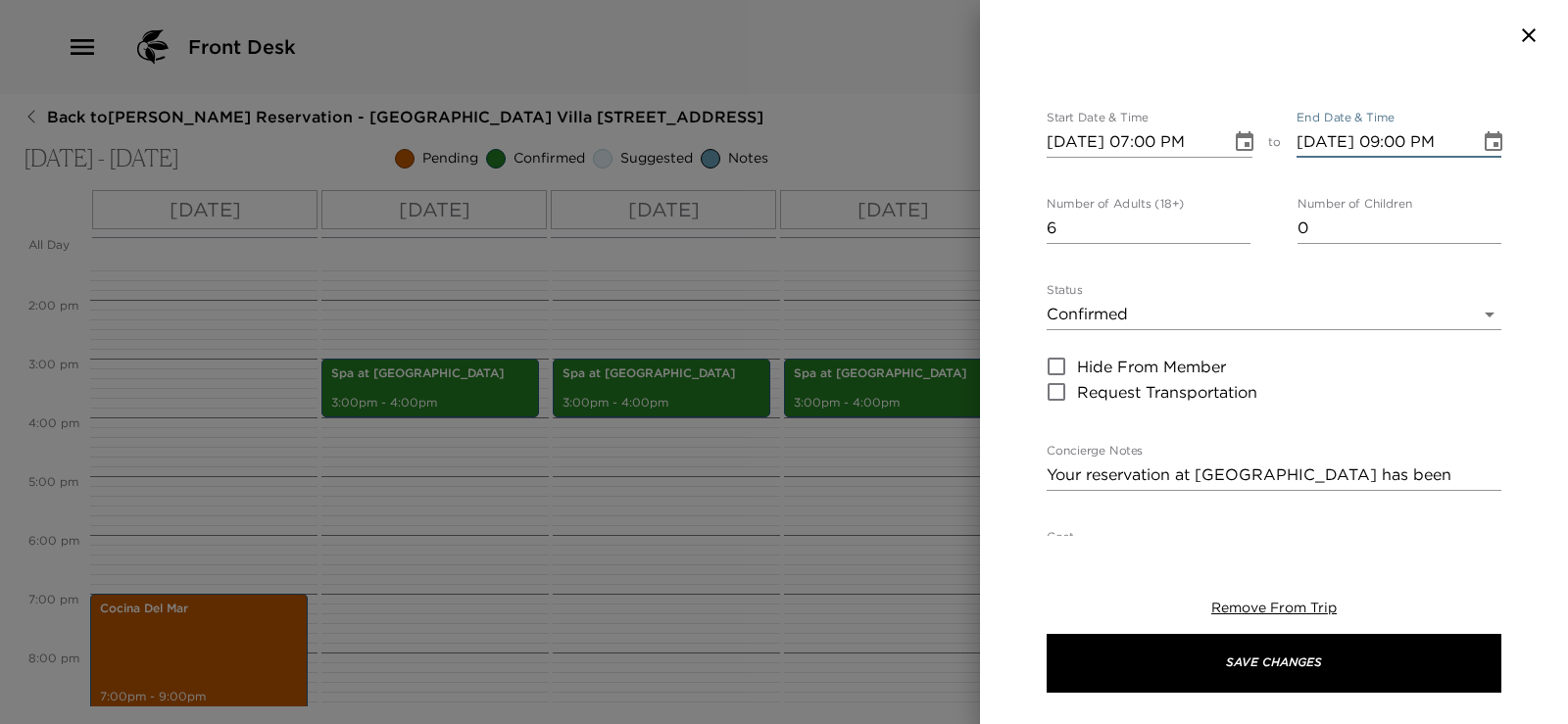
scroll to position [0, 0]
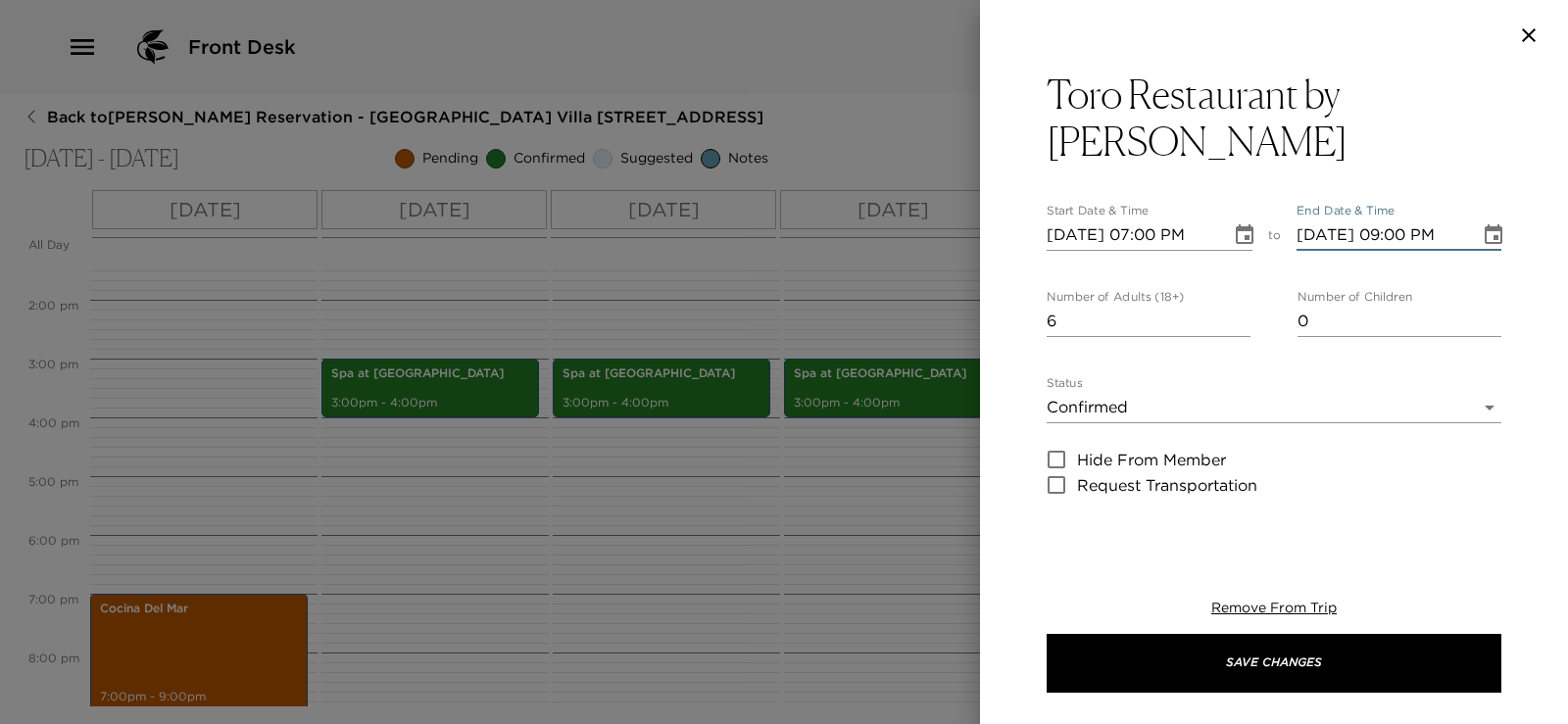
type input "09/13/2025 09:00 PM"
click at [1187, 412] on body "Front Desk Back to Michael Bliwas Reservation - Punta Ballena Villa Las Conchas…" at bounding box center [784, 362] width 1568 height 724
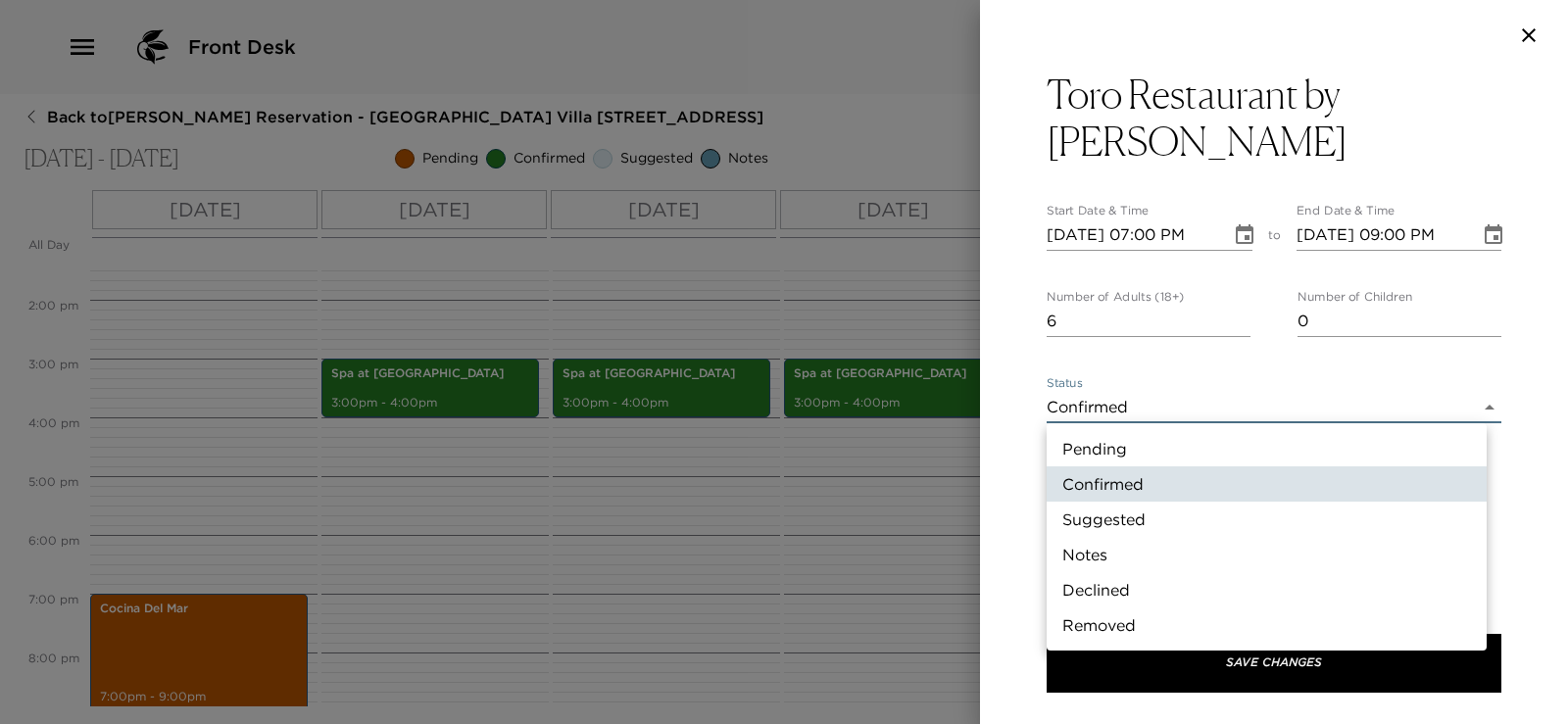
click at [1172, 454] on li "Pending" at bounding box center [1266, 449] width 441 height 35
type input "Pending"
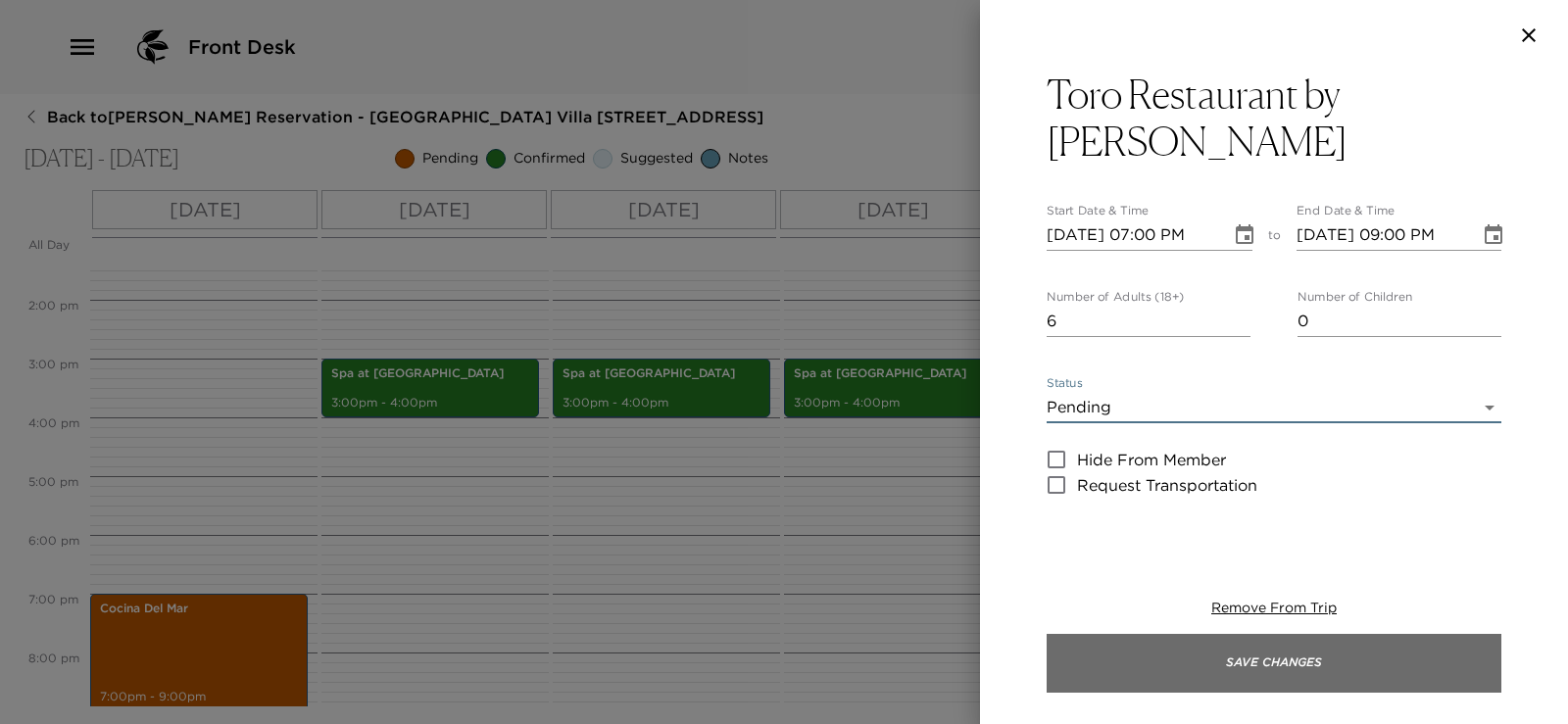
click at [1225, 690] on button "Save Changes" at bounding box center [1274, 664] width 455 height 59
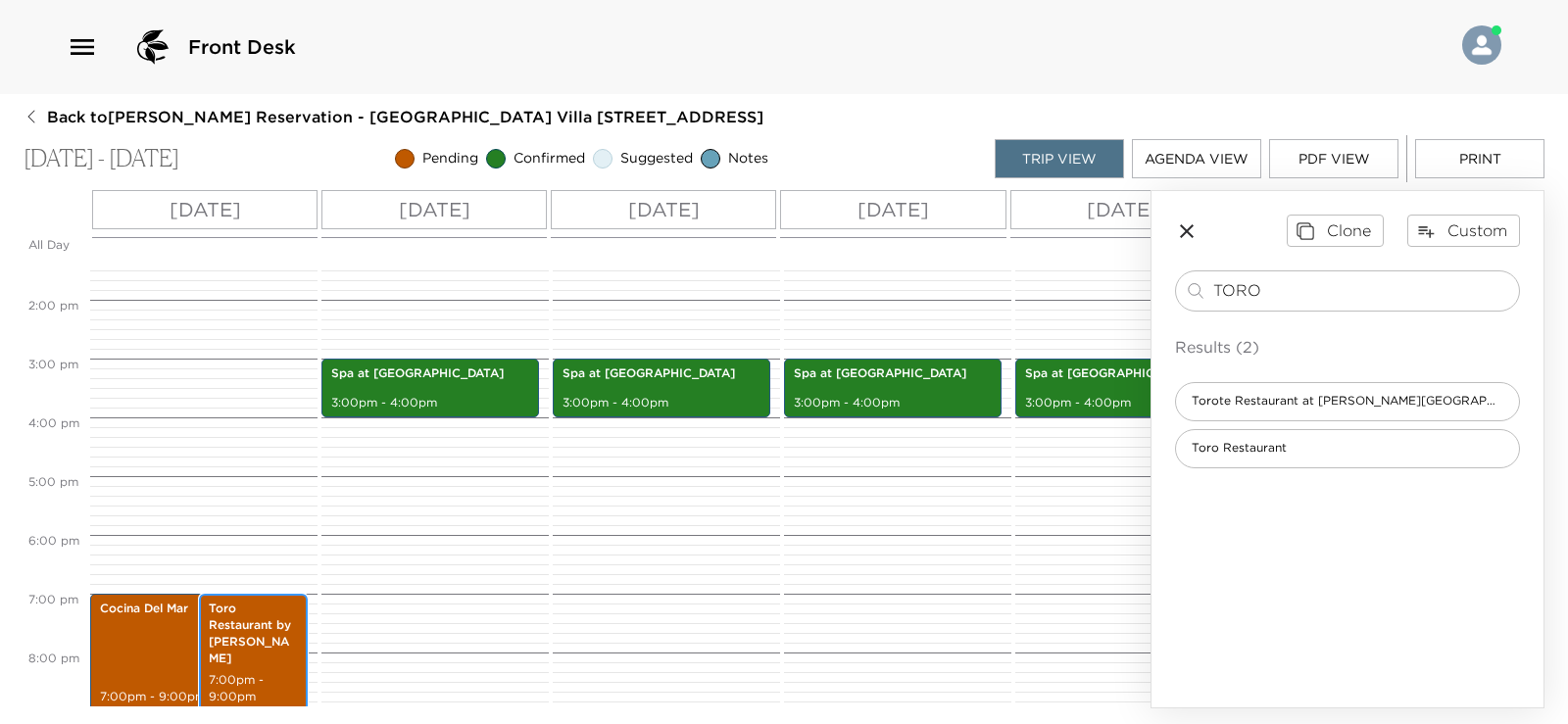
click at [226, 631] on p "Toro Restaurant by Richard Sandoval" at bounding box center [253, 633] width 90 height 66
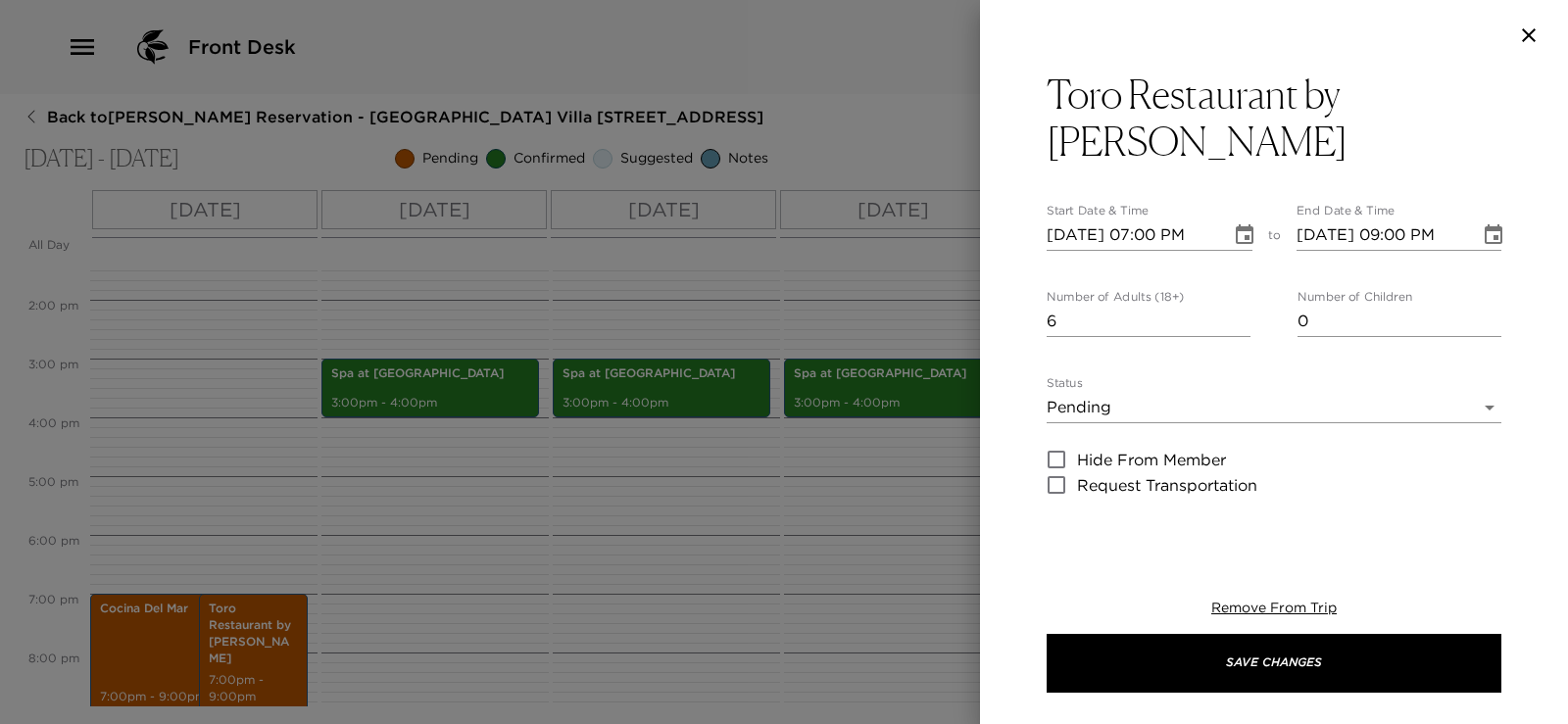
click at [1076, 233] on input "09/13/2025 07:00 PM" at bounding box center [1131, 235] width 170 height 32
type input "09/01/2025 07:00 PM"
type input "09/01/2025 08:00 PM"
type input "09/15/2025 07:00 PM"
type input "09/15/2025 08:00 PM"
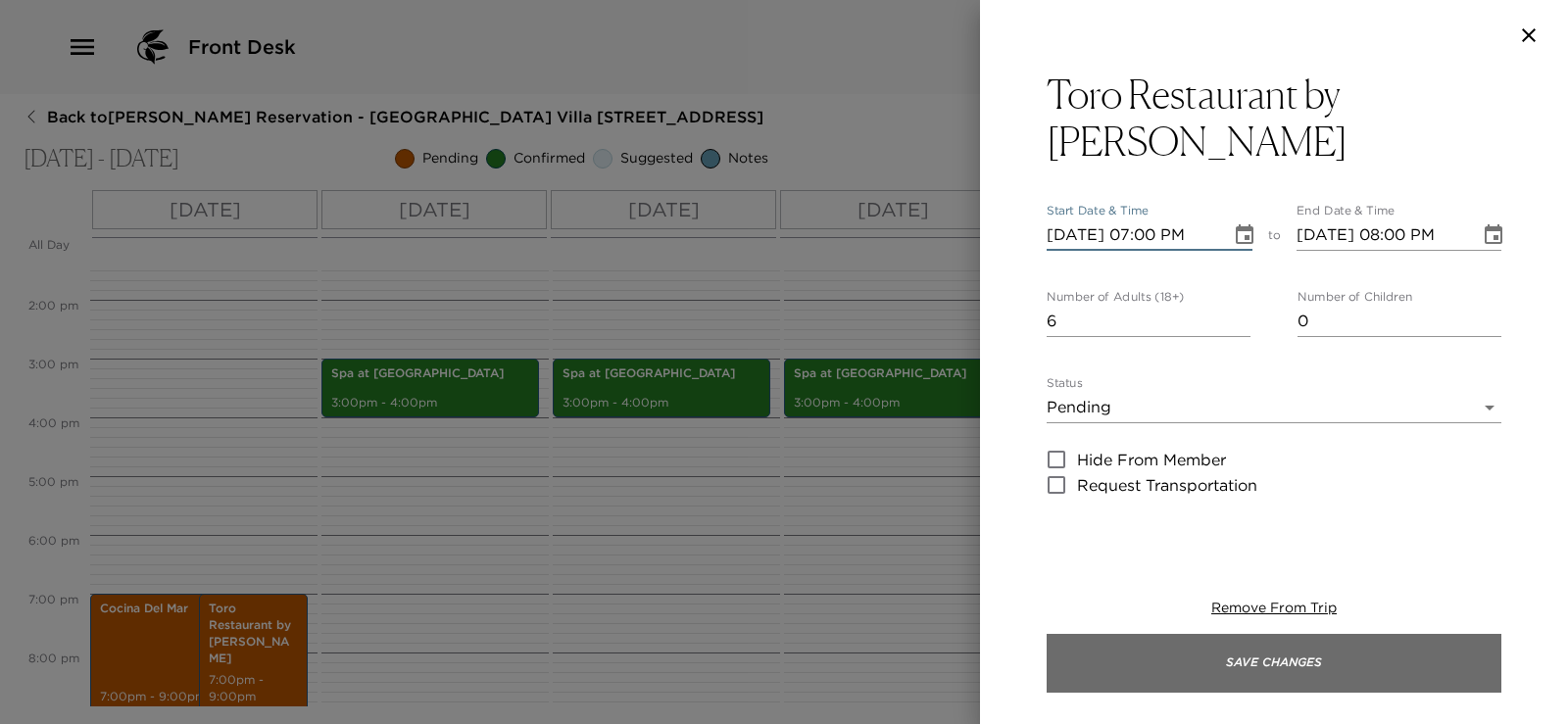
type input "09/15/2025 07:00 PM"
click at [1301, 664] on button "Save Changes" at bounding box center [1274, 664] width 455 height 59
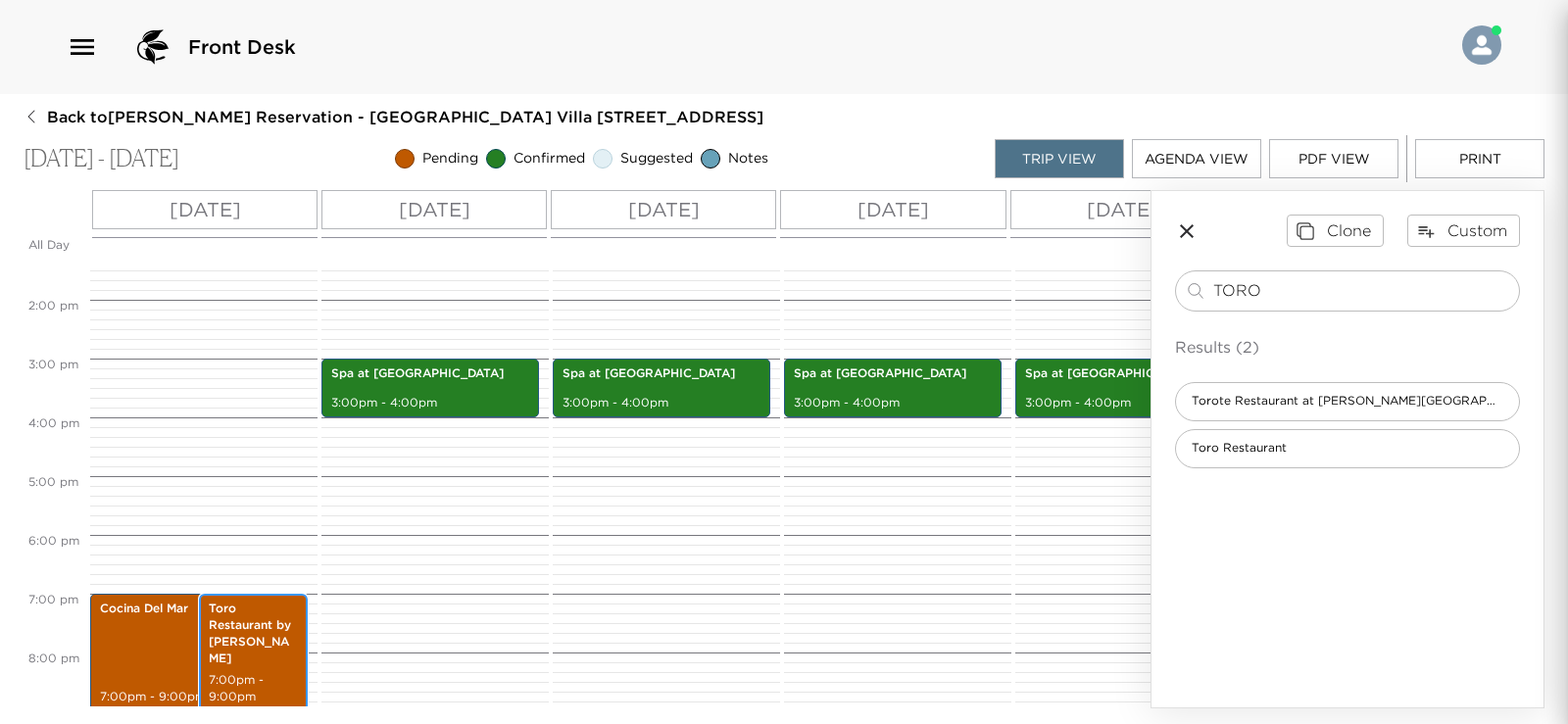
scroll to position [811, 0]
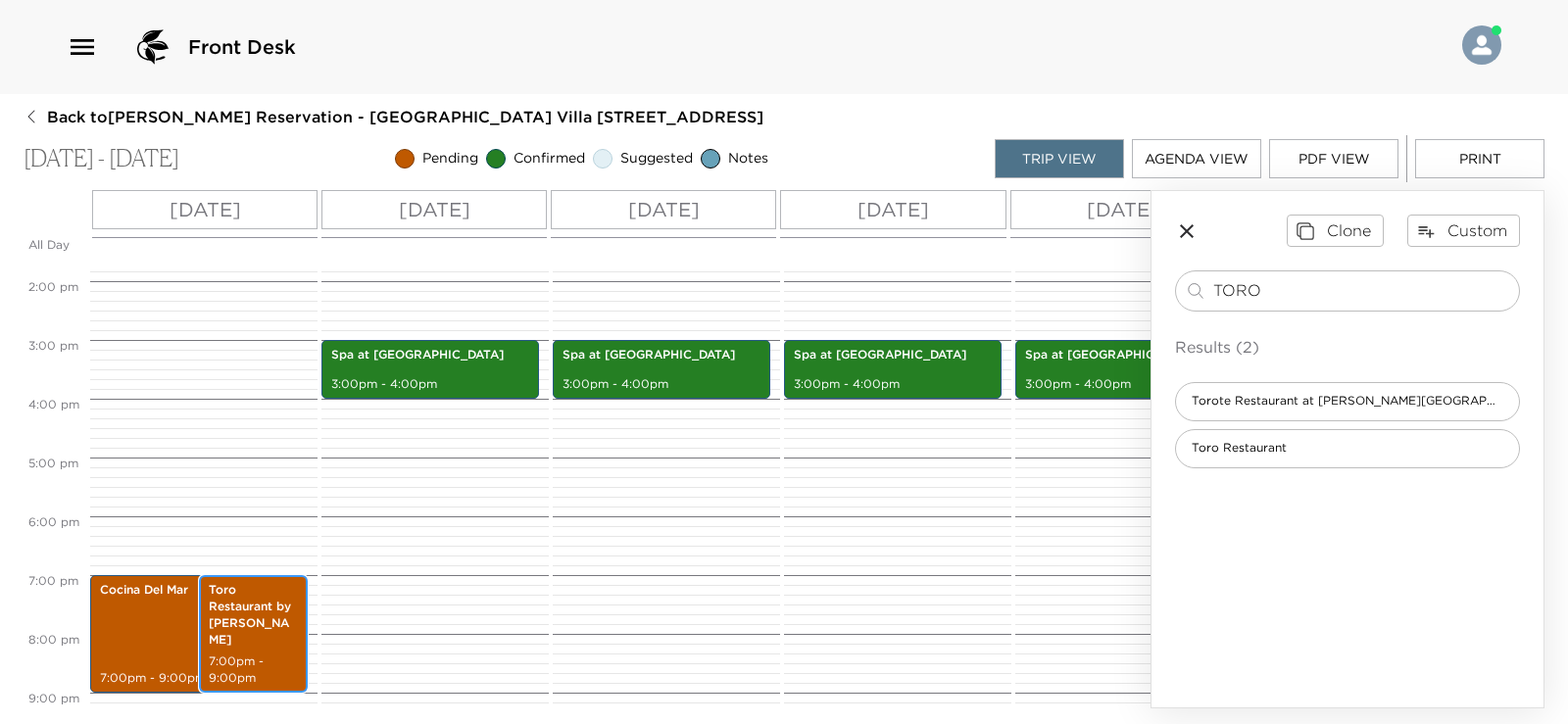
click at [257, 635] on p "Toro Restaurant by Richard Sandoval" at bounding box center [253, 615] width 90 height 66
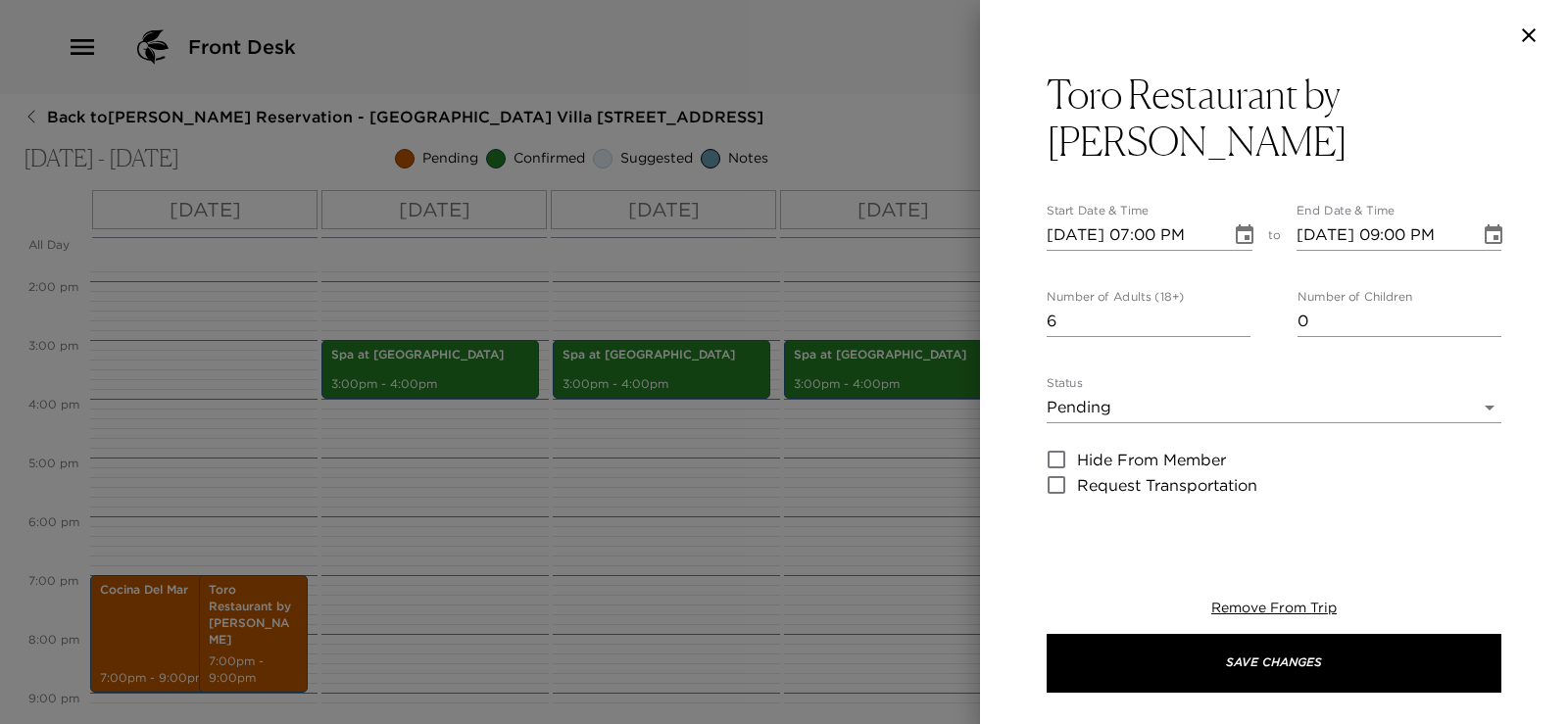
click at [1085, 236] on input "09/13/2025 07:00 PM" at bounding box center [1131, 235] width 170 height 32
type input "09/01/2025 07:00 PM"
type input "09/01/2025 08:00 PM"
type input "09/15/2025 07:00 PM"
type input "09/15/2025 08:00 PM"
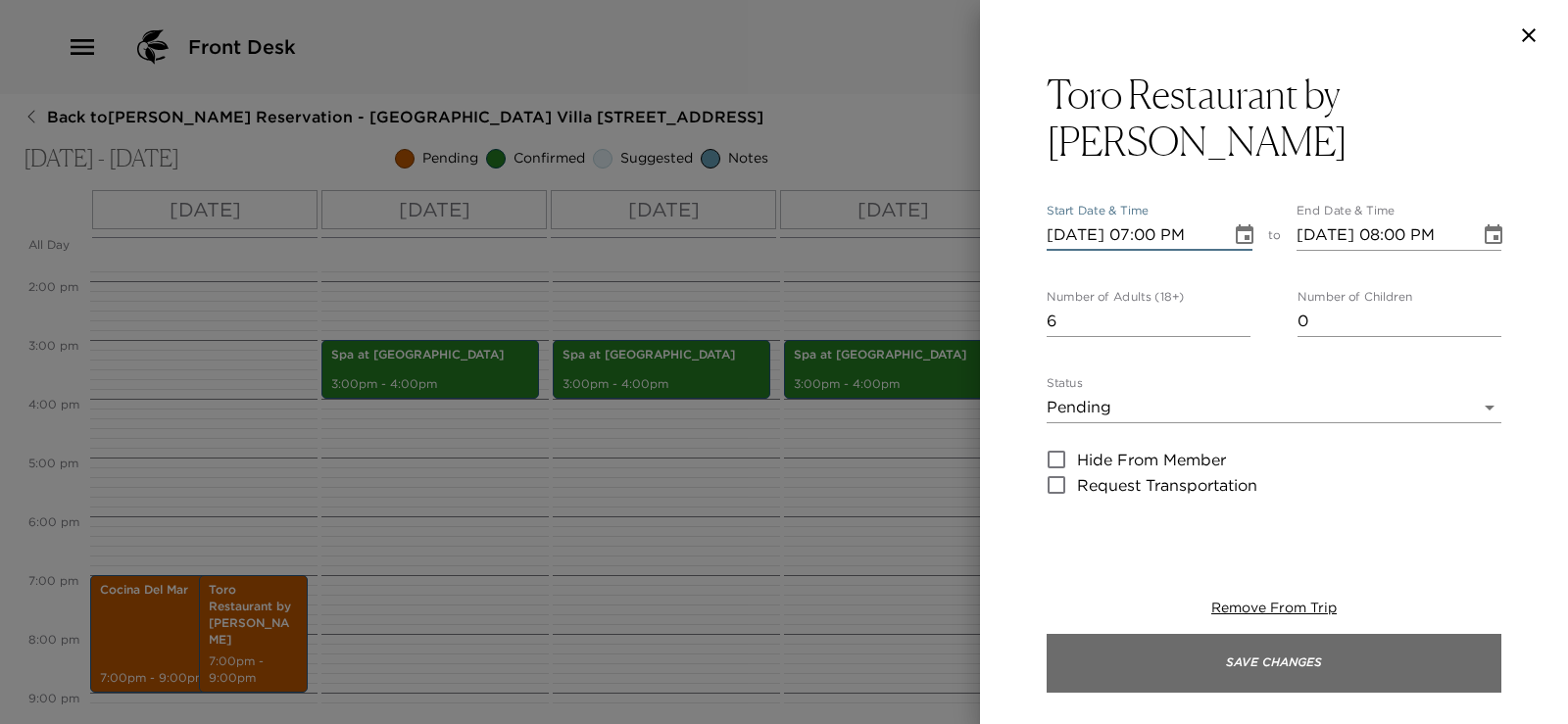
type input "09/15/2025 07:00 PM"
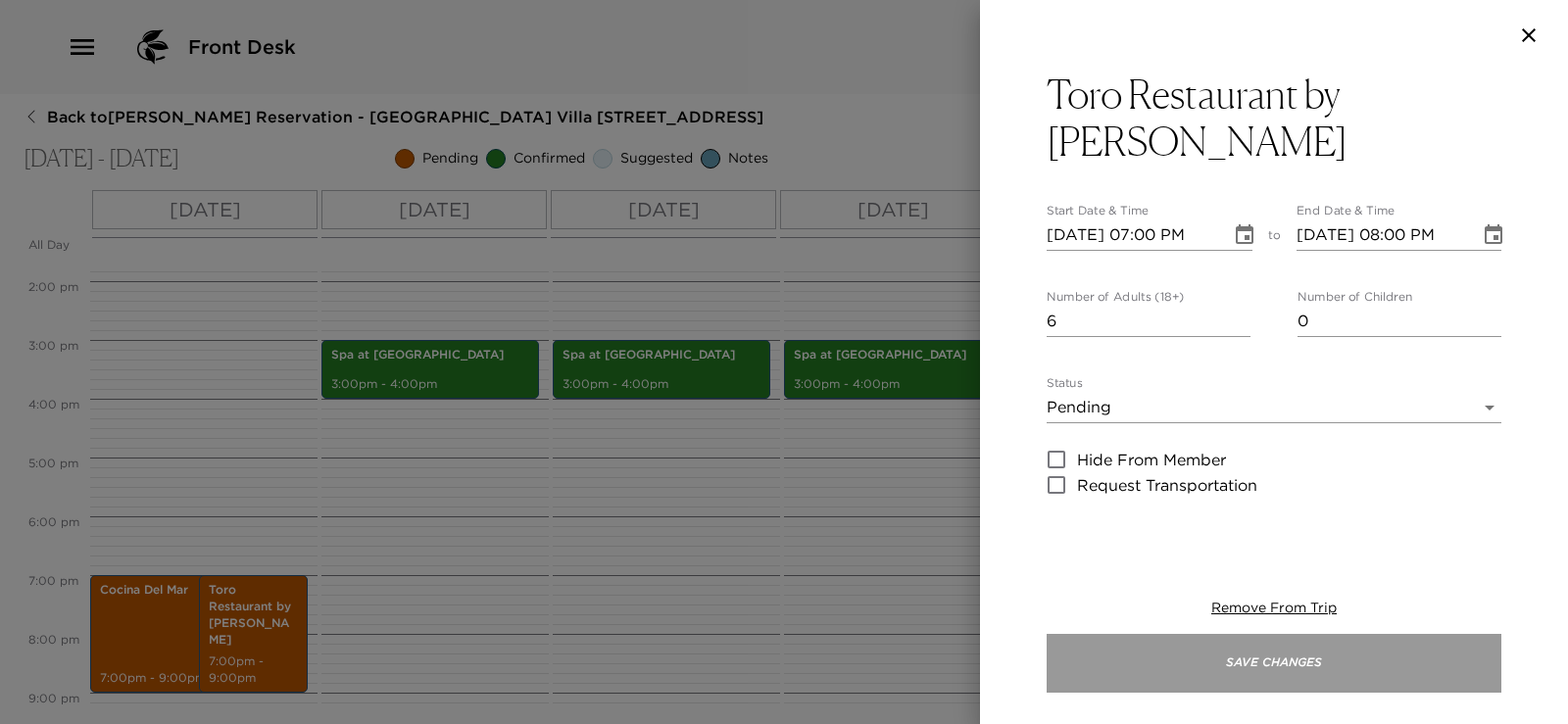
click at [1240, 667] on button "Save Changes" at bounding box center [1274, 664] width 455 height 59
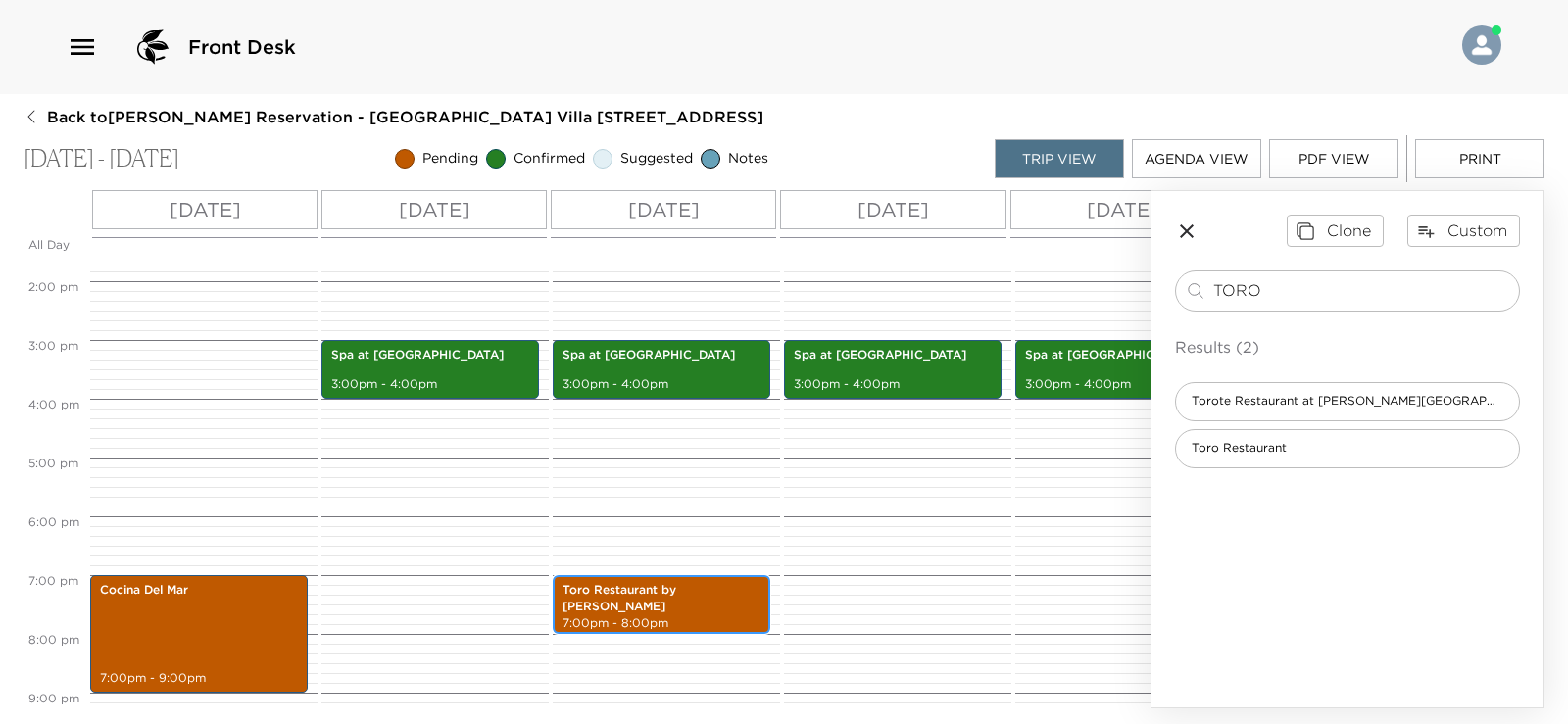
click at [708, 597] on p "Toro Restaurant by Richard Sandoval" at bounding box center [661, 599] width 198 height 33
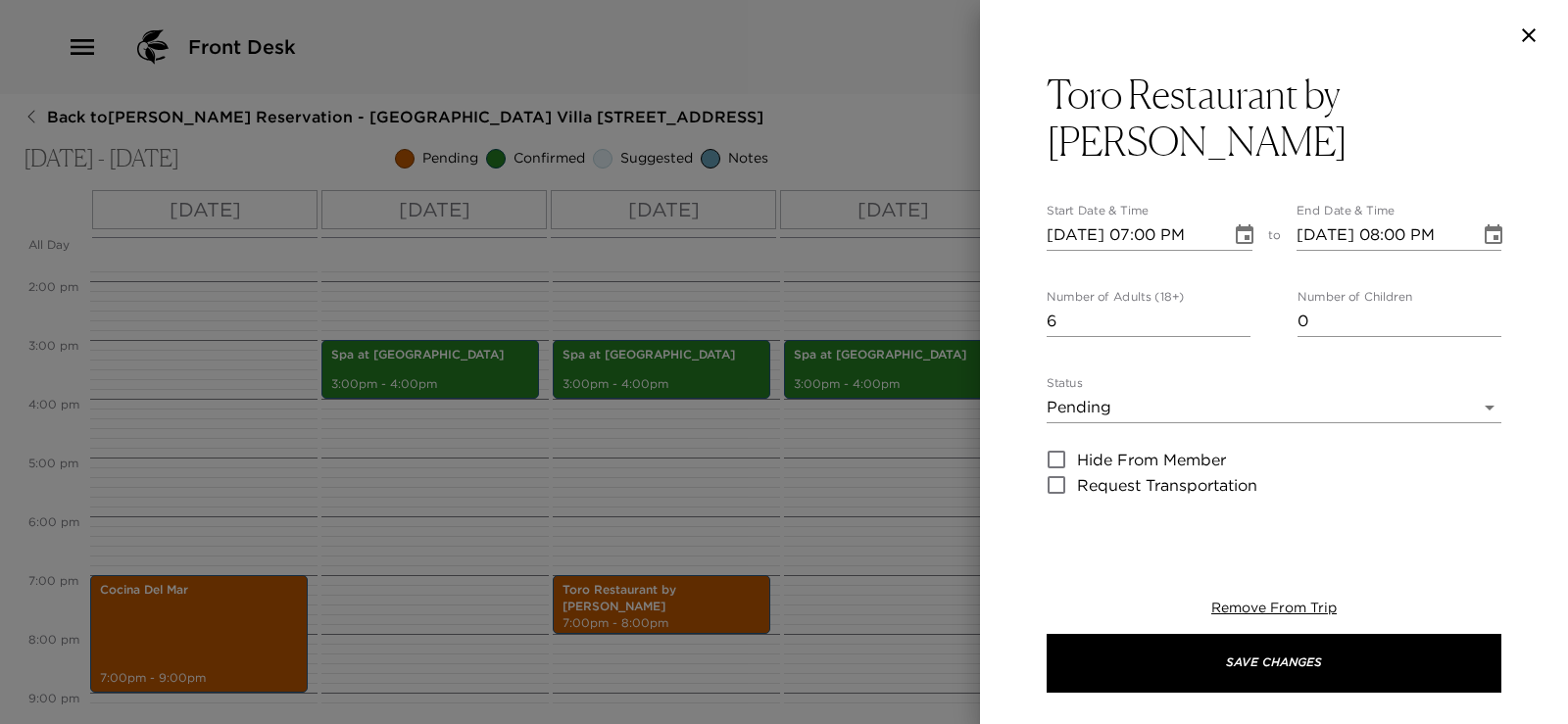
click at [1397, 232] on input "09/15/2025 08:00 PM" at bounding box center [1382, 235] width 170 height 32
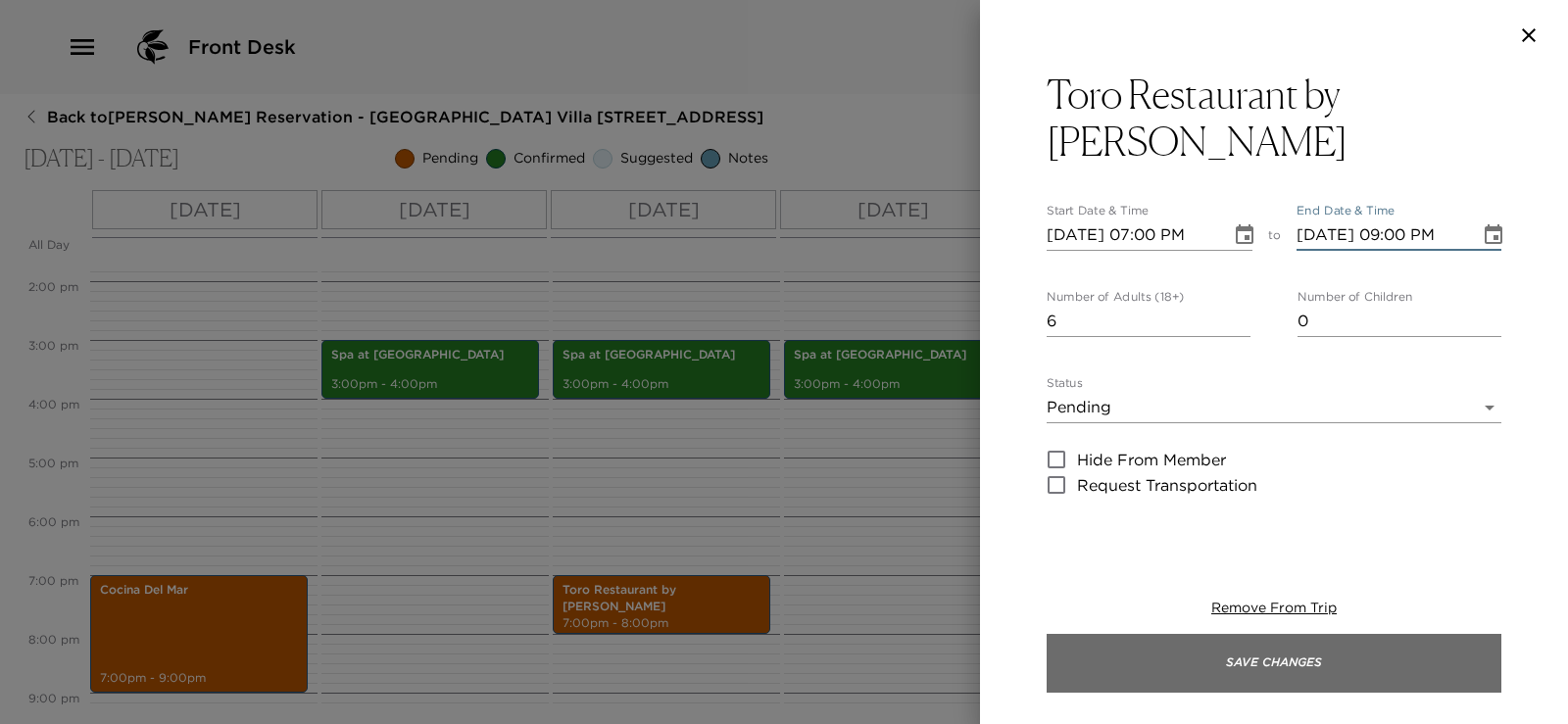
type input "09/15/2025 09:00 PM"
click at [1450, 669] on button "Save Changes" at bounding box center [1274, 664] width 455 height 59
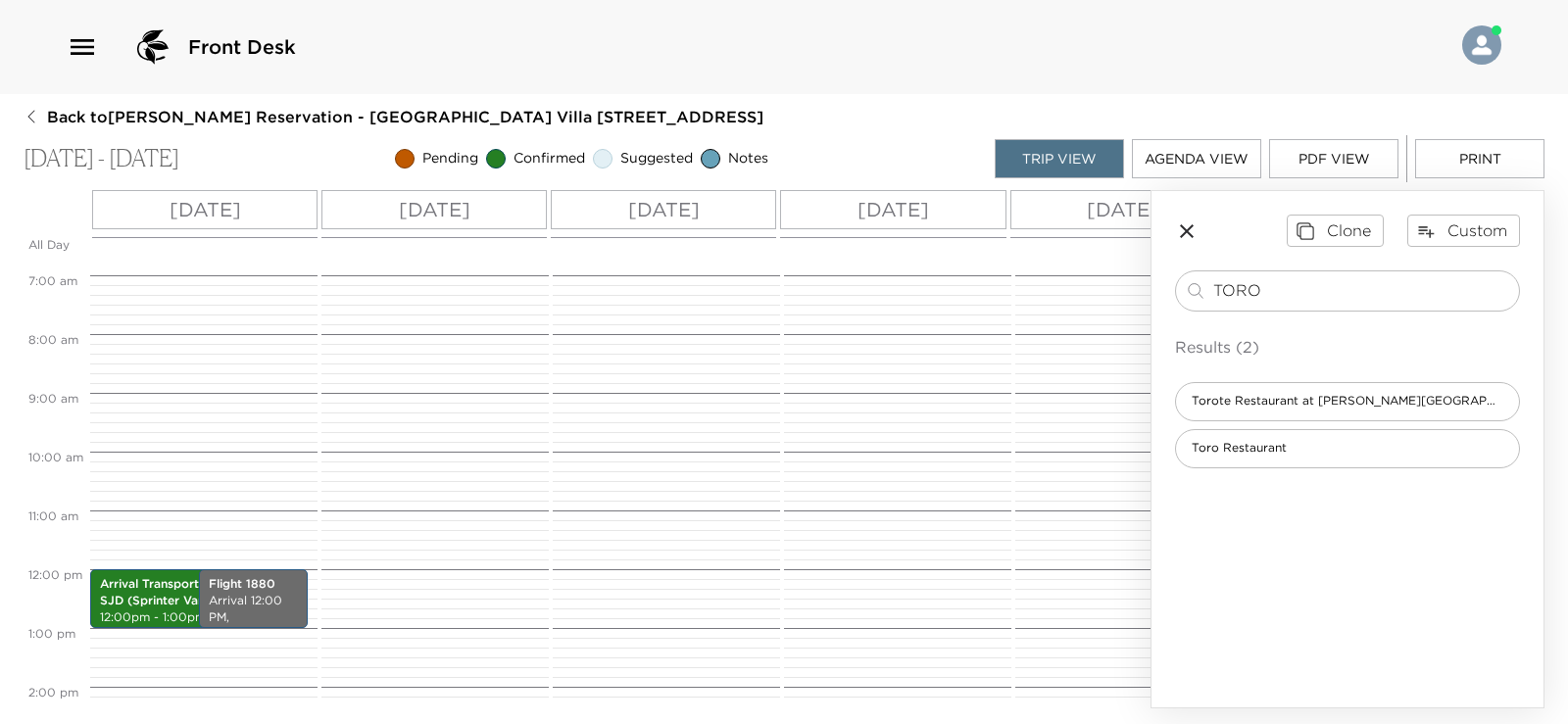
scroll to position [400, 0]
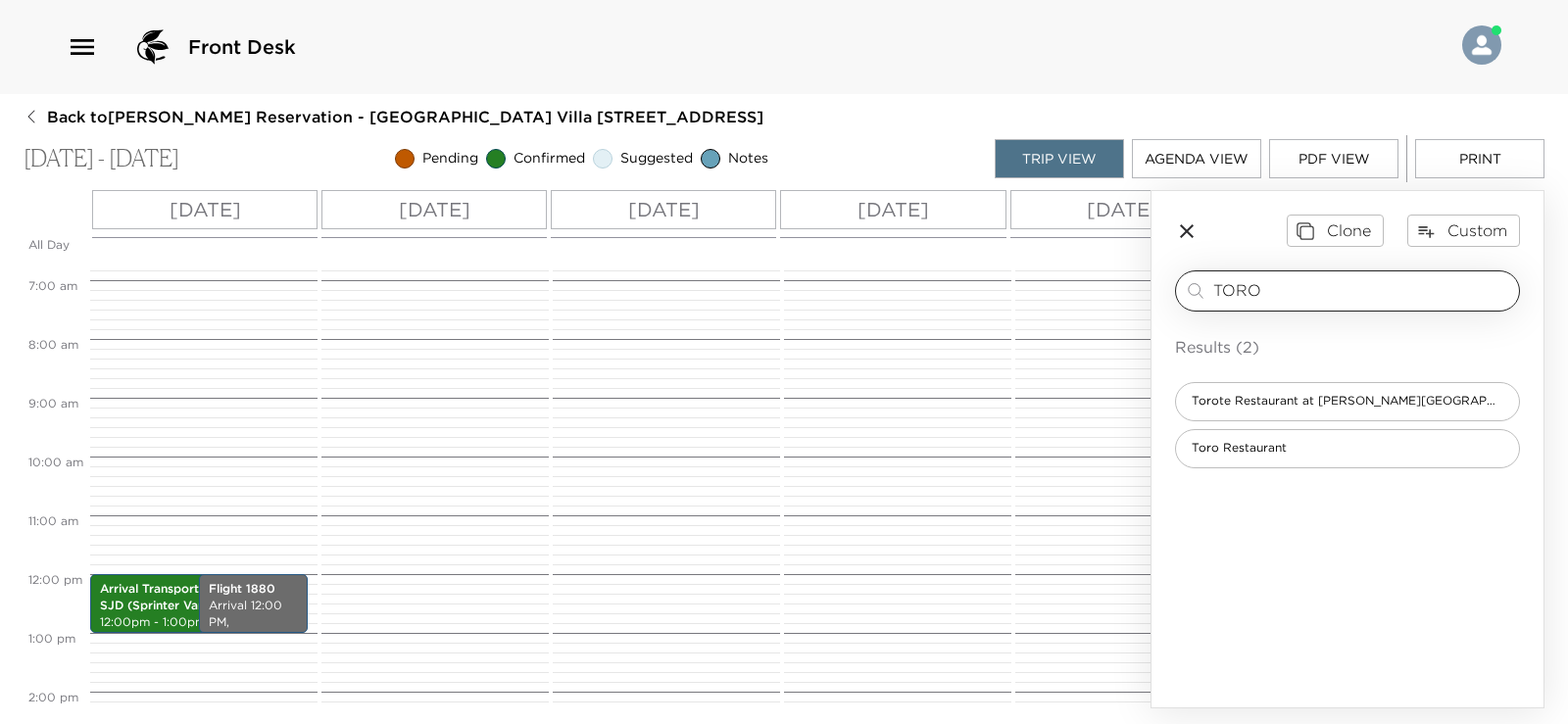
click at [1285, 280] on input "TORO" at bounding box center [1362, 290] width 298 height 23
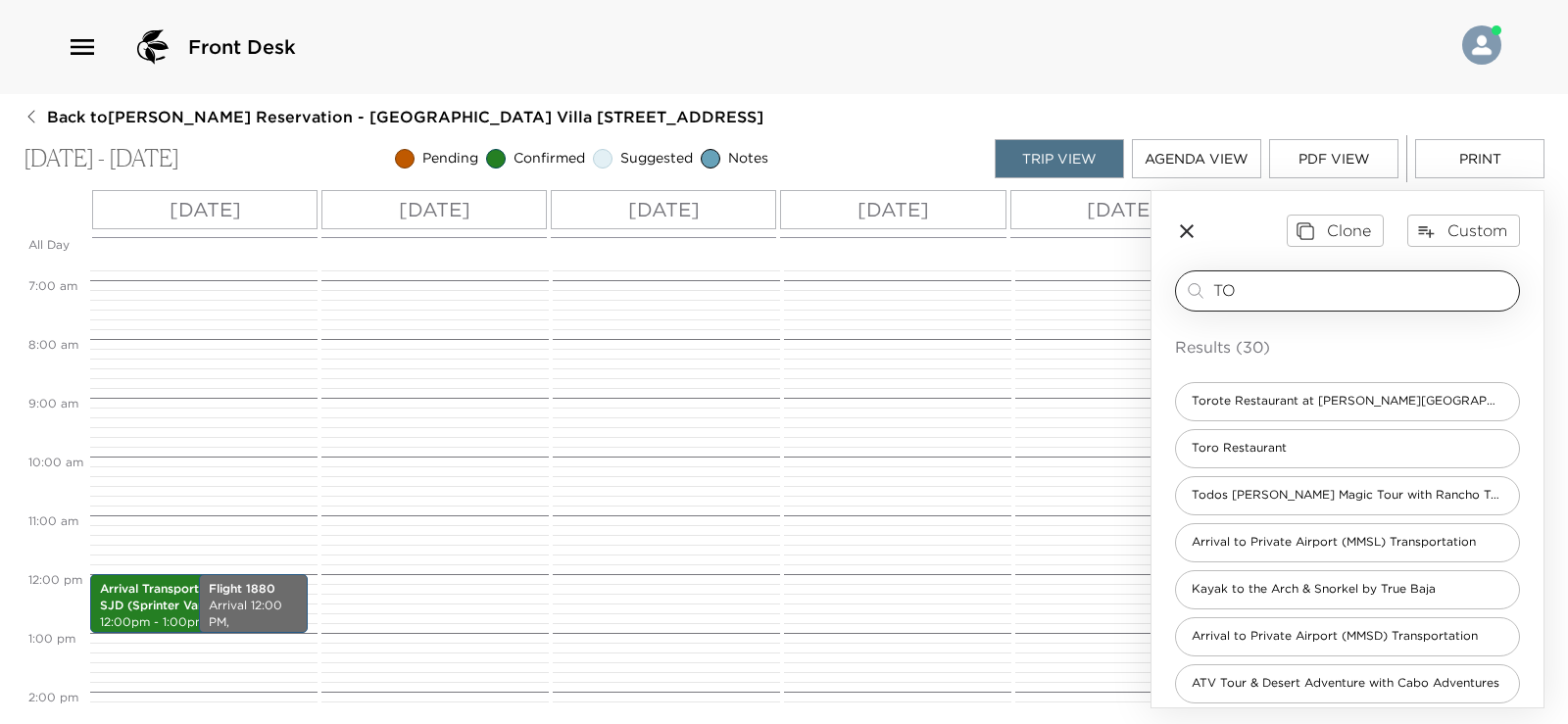
type input "T"
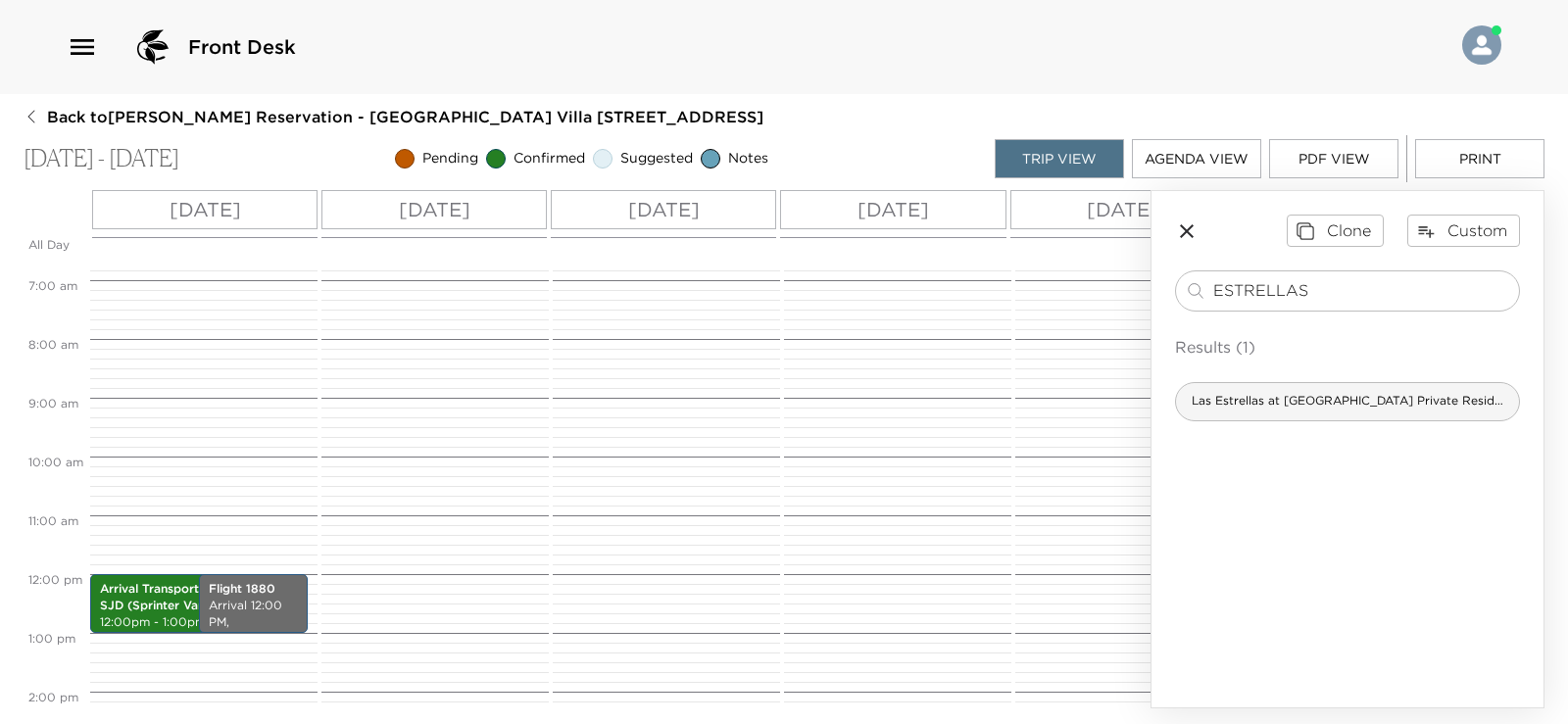
type input "ESTRELLAS"
click at [1294, 402] on span "Las Estrellas at Auberge Private Residences" at bounding box center [1348, 401] width 343 height 17
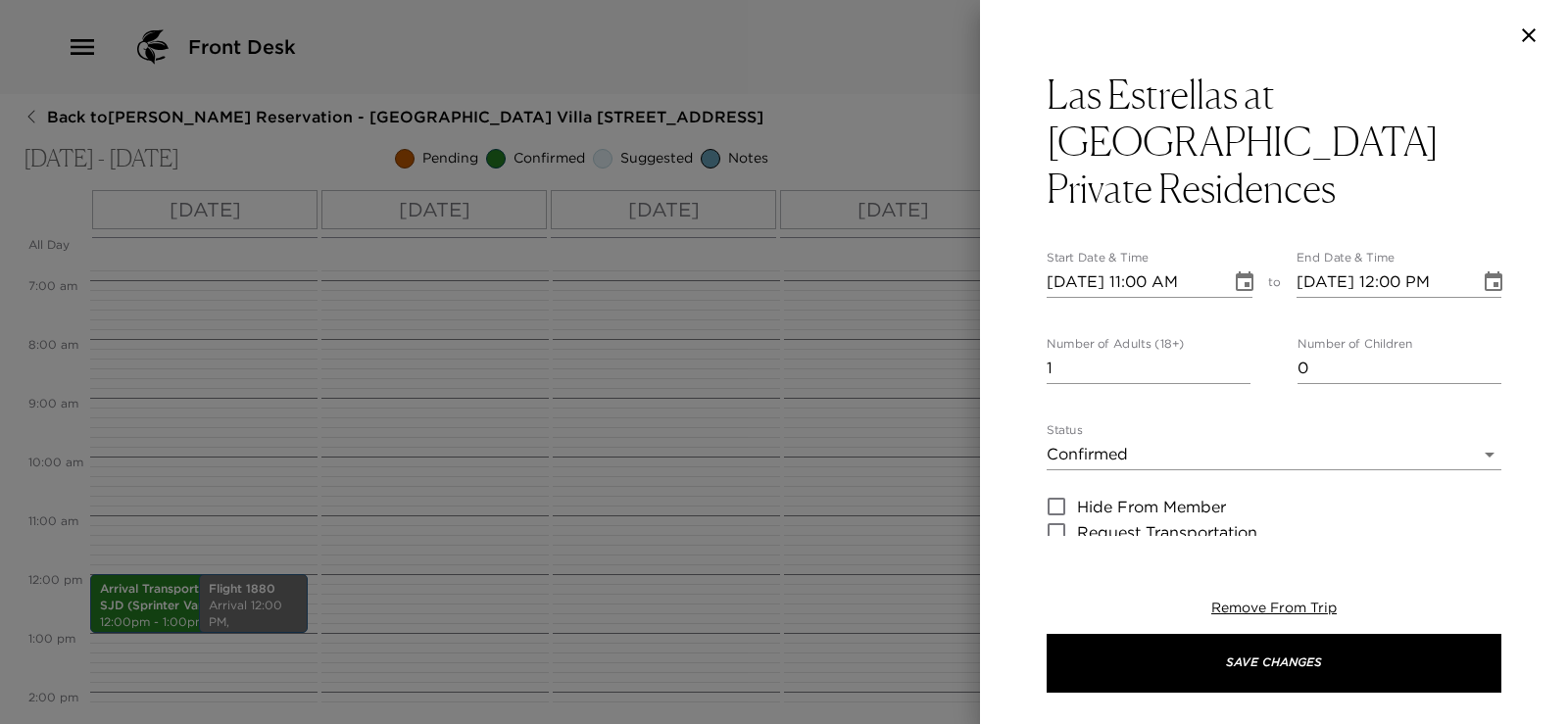
type textarea "Reservation at Las Estrellas is confirmed."
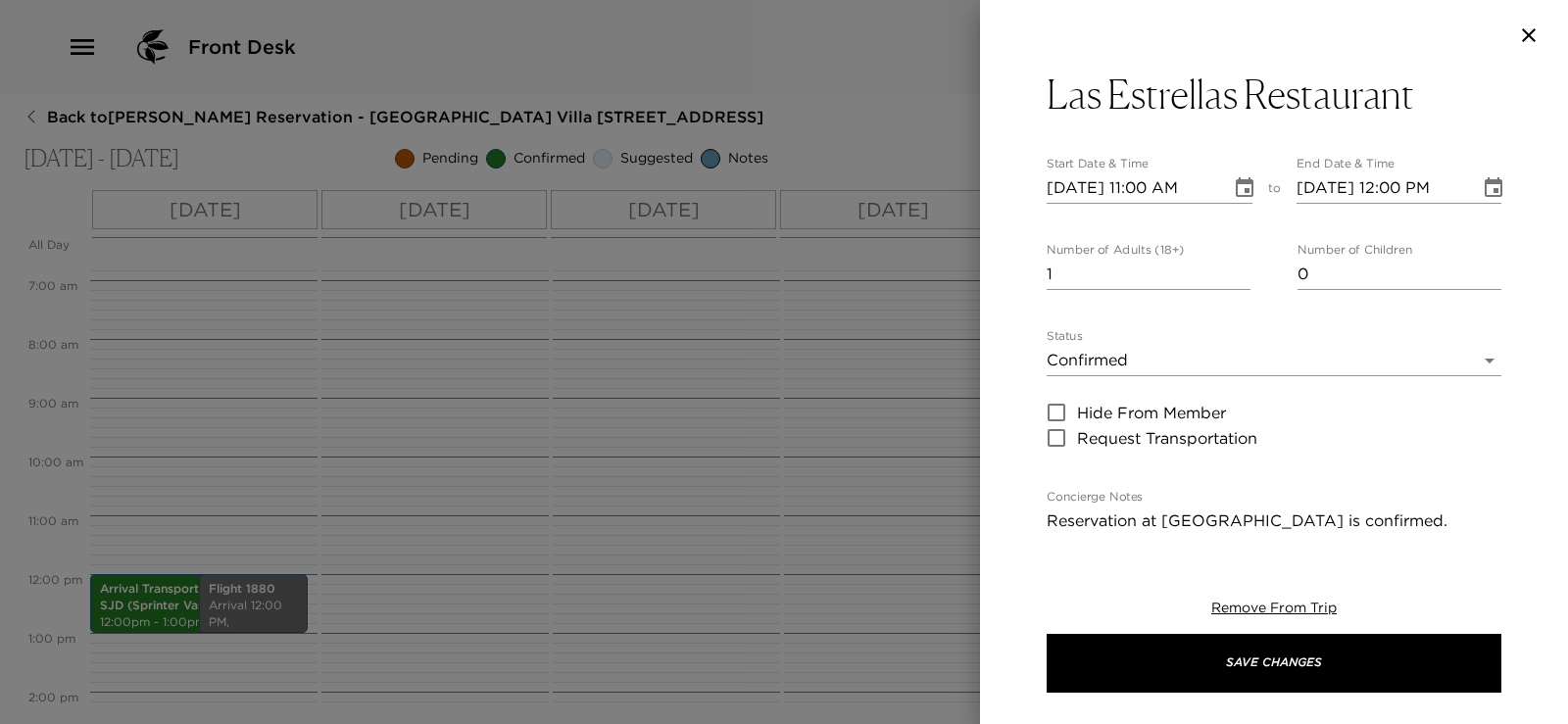
click at [1149, 189] on input "09/13/2025 11:00 AM" at bounding box center [1131, 188] width 170 height 32
type input "09/13/2025 10:30 AM"
click at [1235, 267] on input "2" at bounding box center [1148, 275] width 204 height 32
click at [1235, 267] on input "3" at bounding box center [1148, 275] width 204 height 32
click at [1235, 267] on input "4" at bounding box center [1148, 275] width 204 height 32
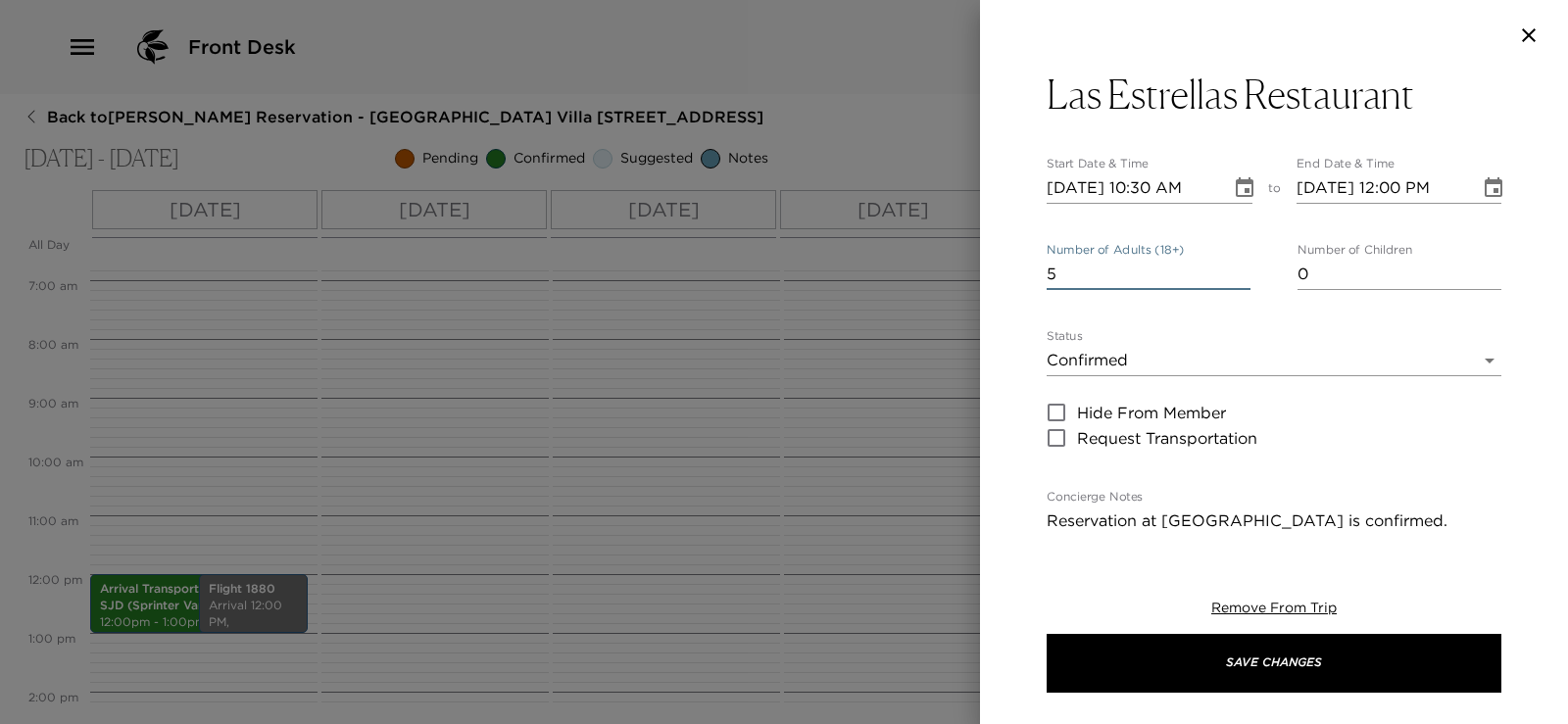
click at [1235, 267] on input "5" at bounding box center [1148, 275] width 204 height 32
type input "6"
click at [1235, 267] on input "6" at bounding box center [1148, 275] width 204 height 32
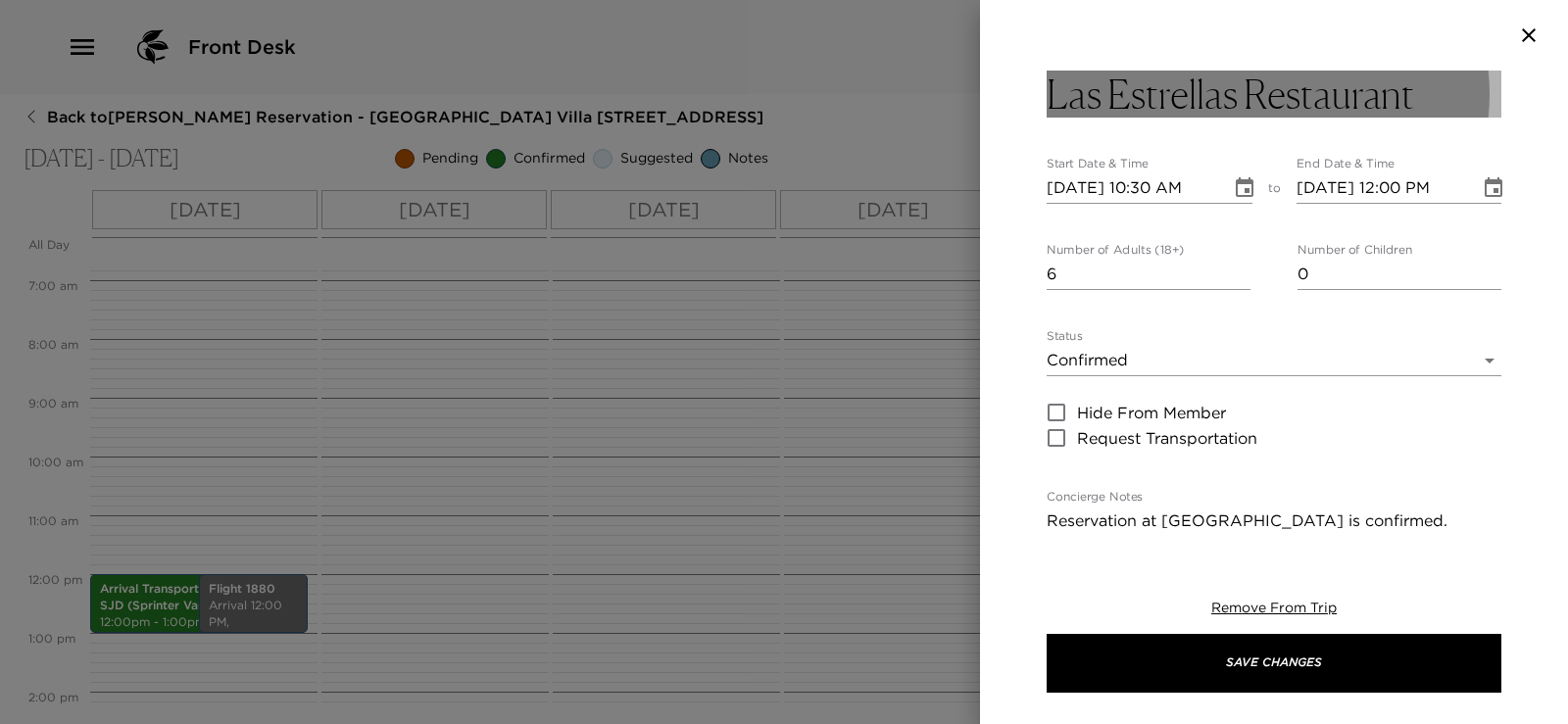
click at [1439, 91] on button "Las Estrellas Restaurant" at bounding box center [1274, 95] width 455 height 47
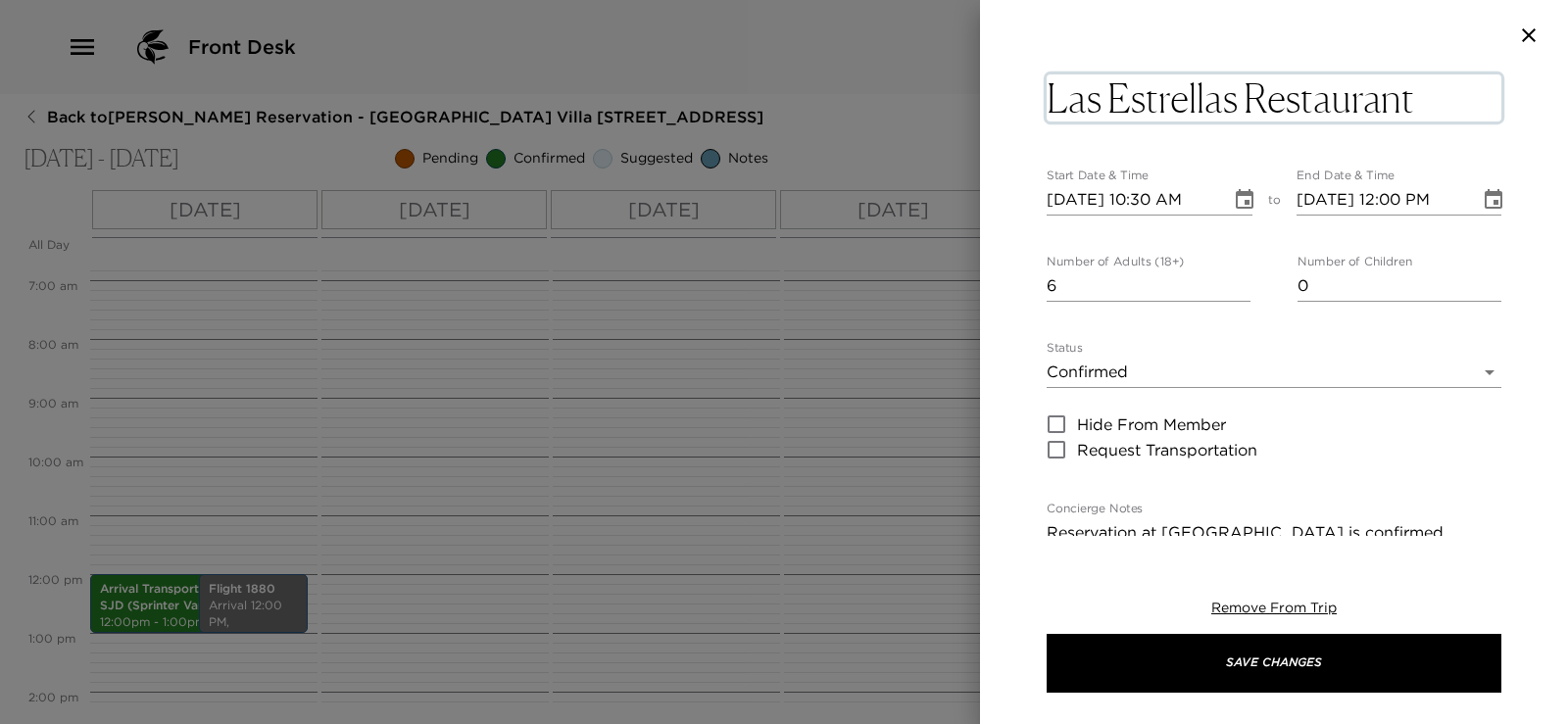
click at [1439, 91] on textarea "Las Estrellas Restaurant" at bounding box center [1274, 99] width 455 height 47
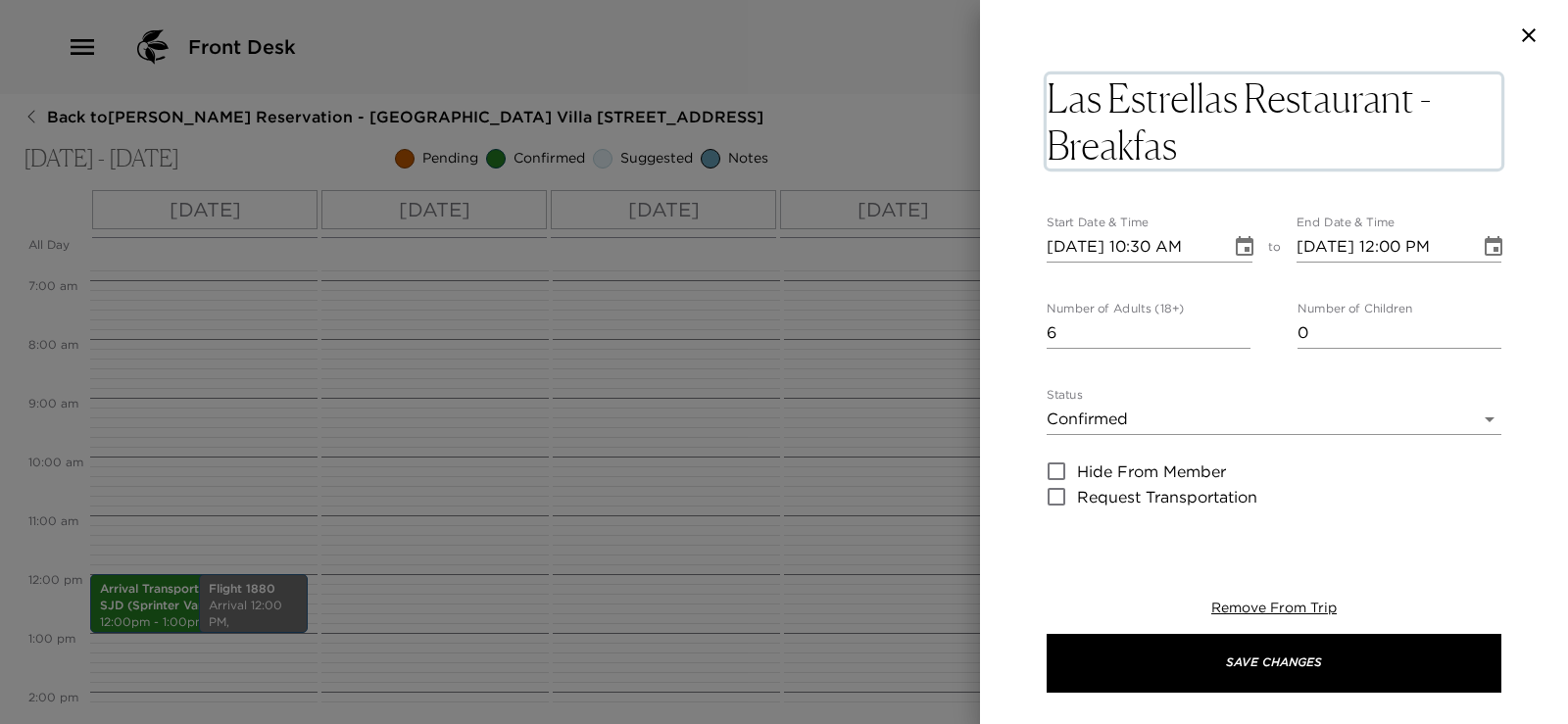
type textarea "Las Estrellas Restaurant - Breakfast"
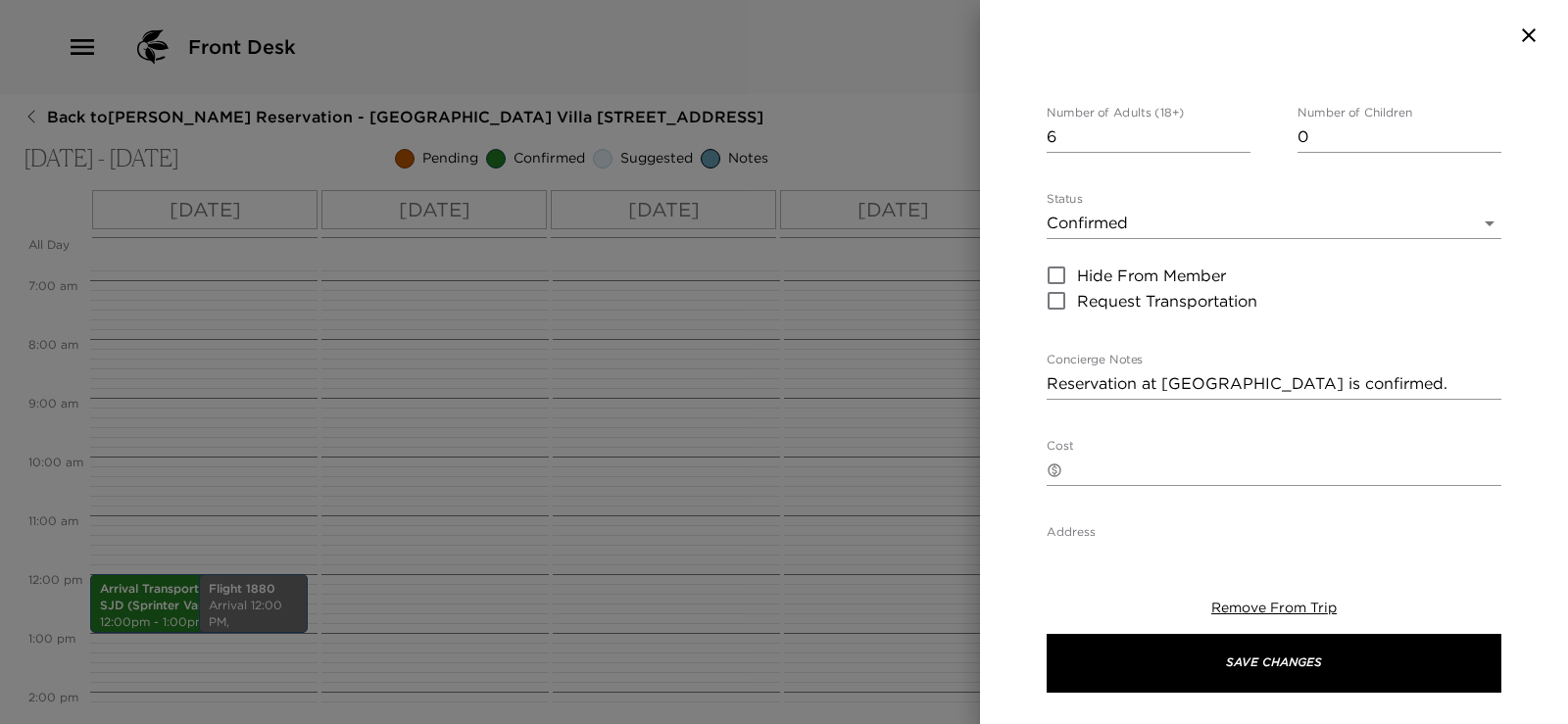
scroll to position [294, 0]
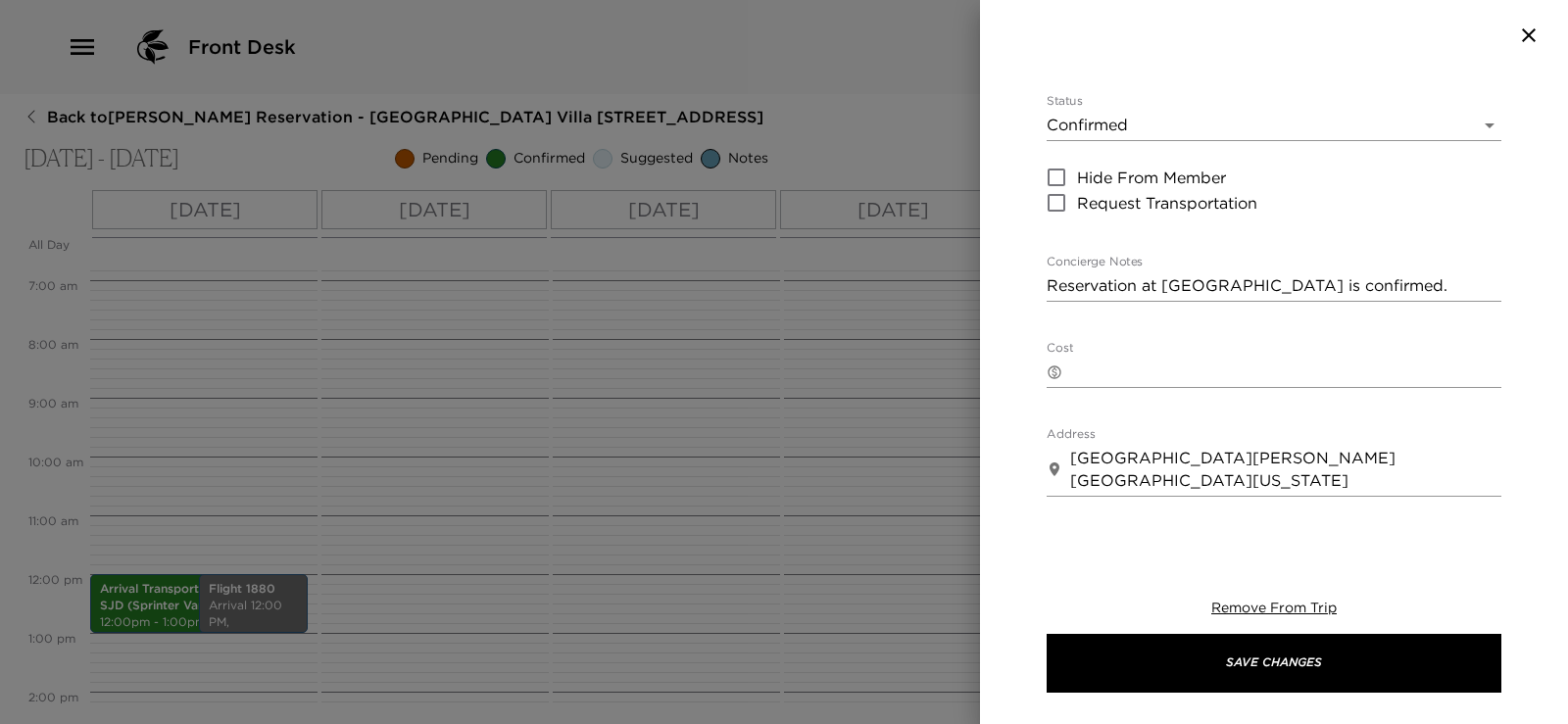
click at [1402, 285] on textarea "Reservation at Las Estrellas is confirmed." at bounding box center [1274, 286] width 455 height 23
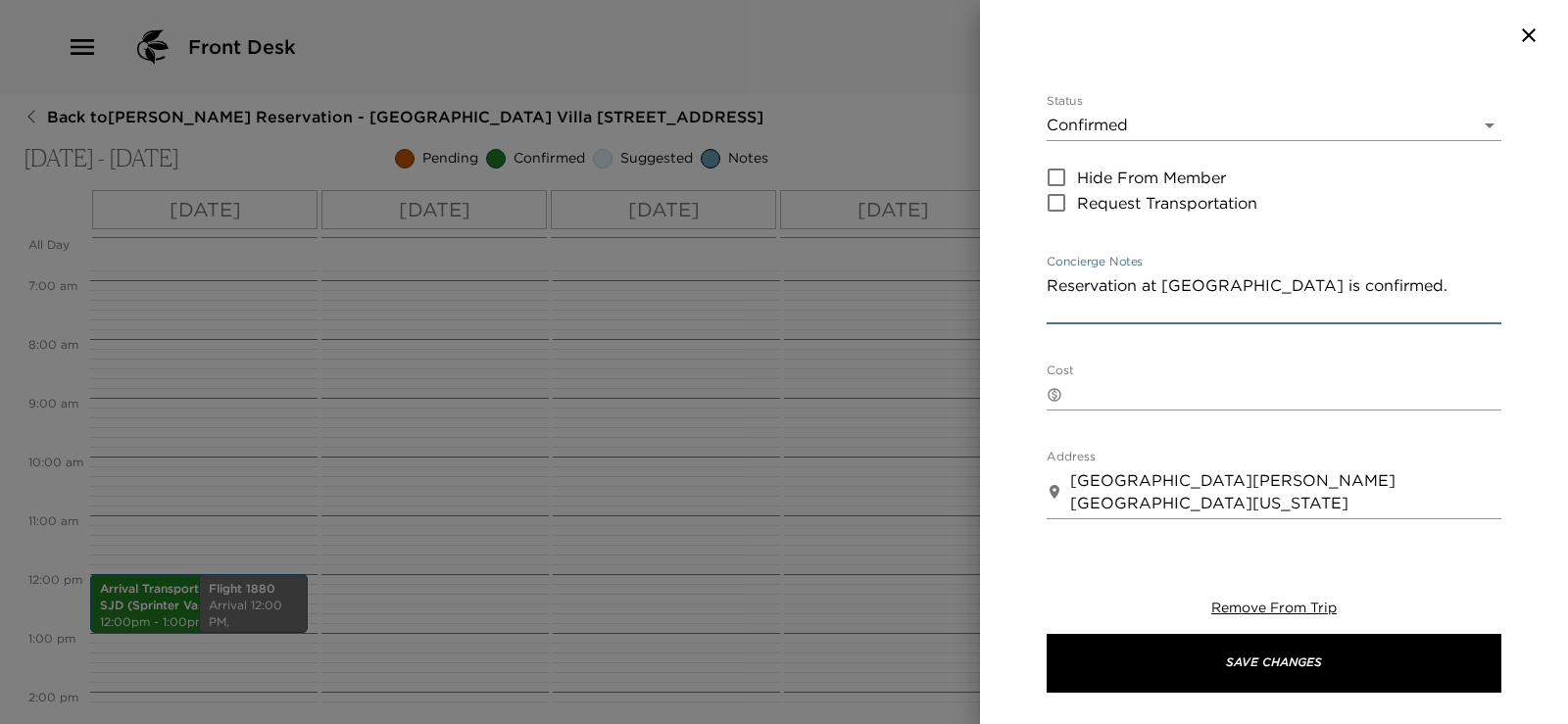
paste textarea "Sunday, 9/14 10:30am breakfast at Estrellas and 7pm dinner at The Office"
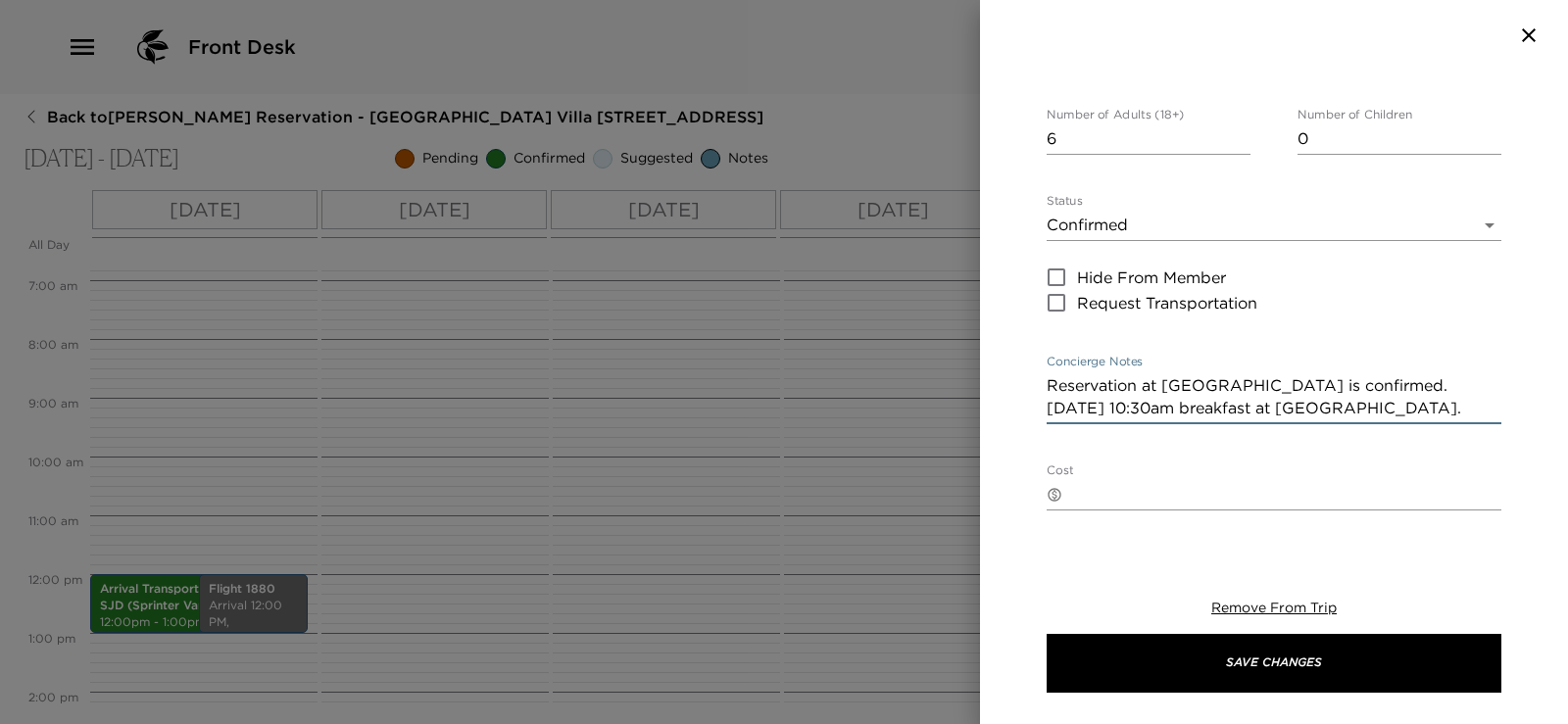
scroll to position [87, 0]
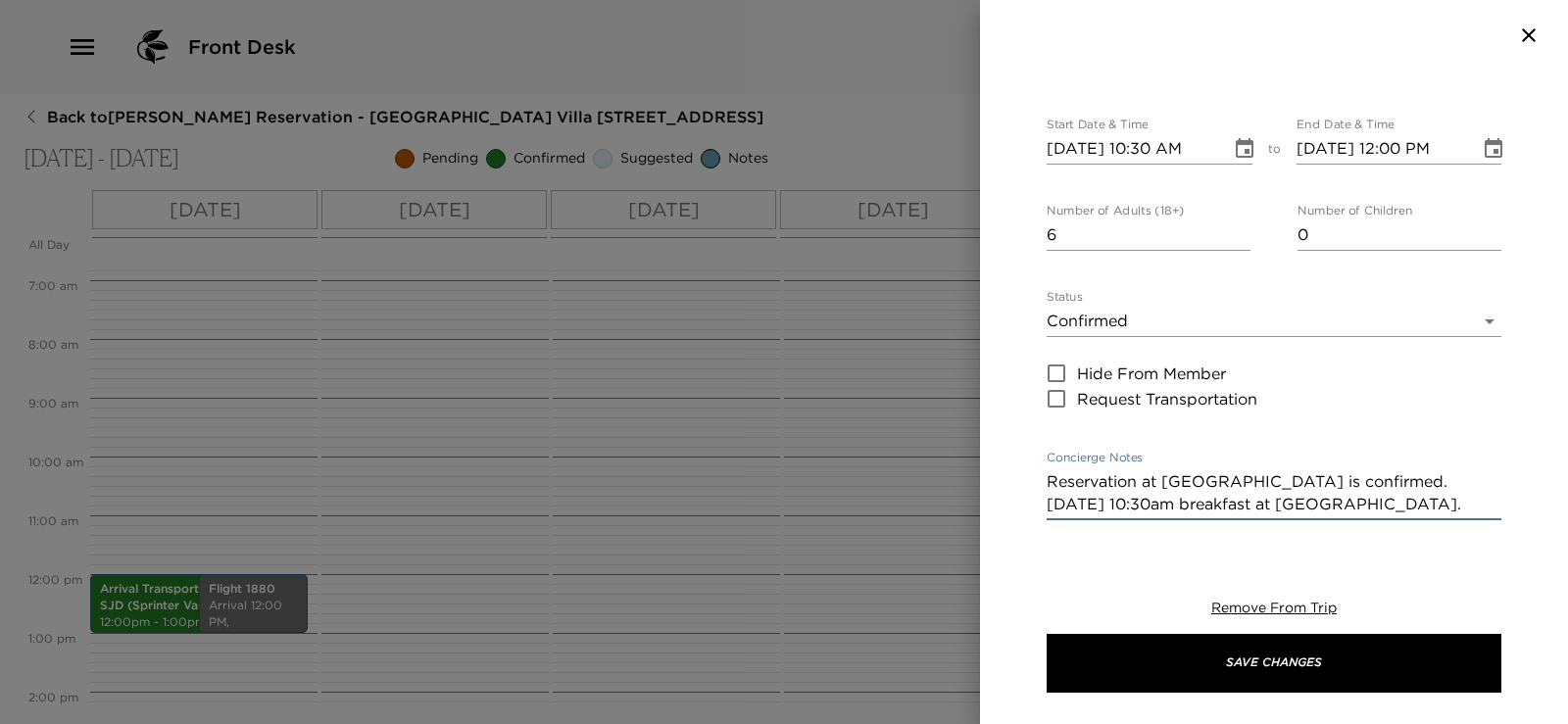
type textarea "Reservation at Las Estrellas is confirmed. Sunday, 9/14 10:30am breakfast at Es…"
click at [1325, 326] on body "Front Desk Back to Michael Bliwas Reservation - Punta Ballena Villa Las Conchas…" at bounding box center [784, 362] width 1568 height 724
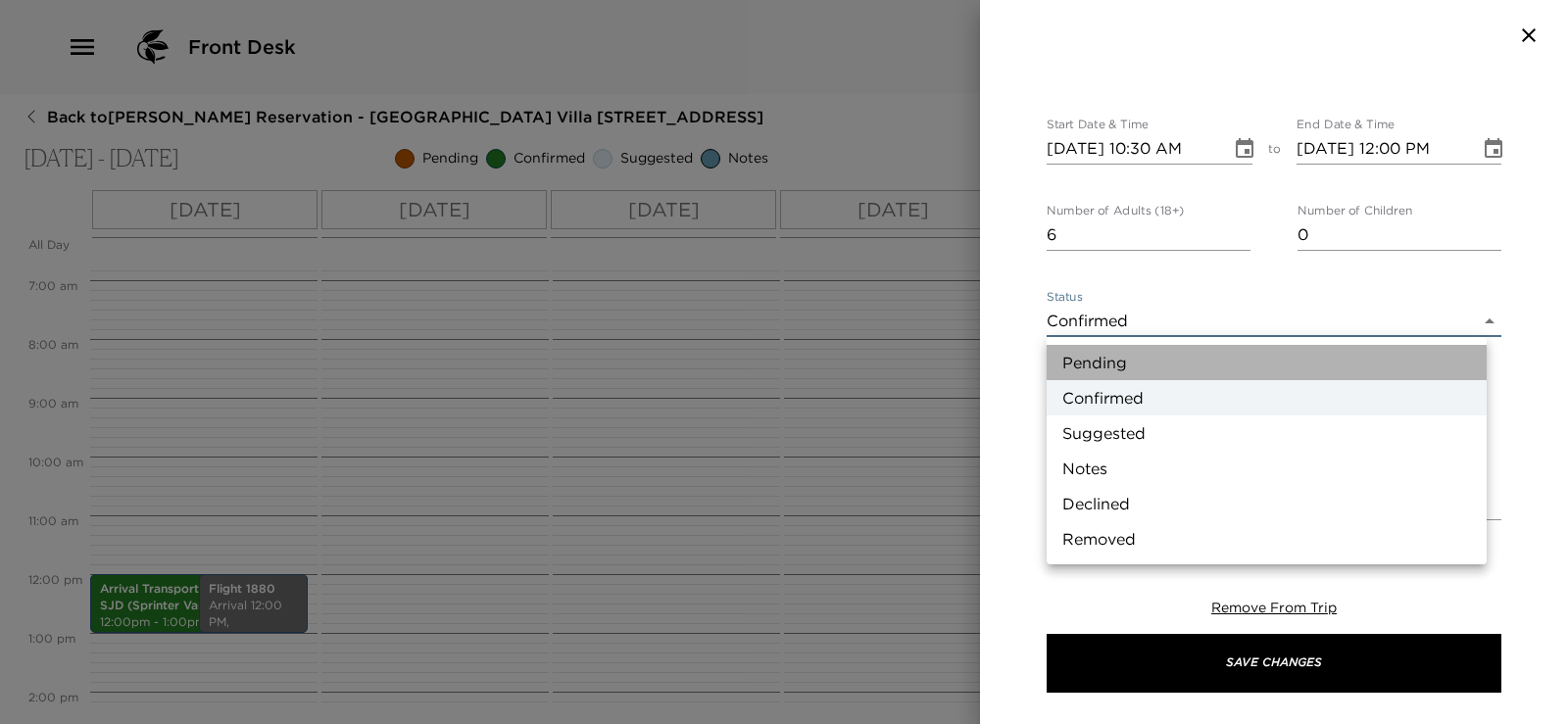
click at [1308, 365] on li "Pending" at bounding box center [1266, 362] width 441 height 35
type input "Pending"
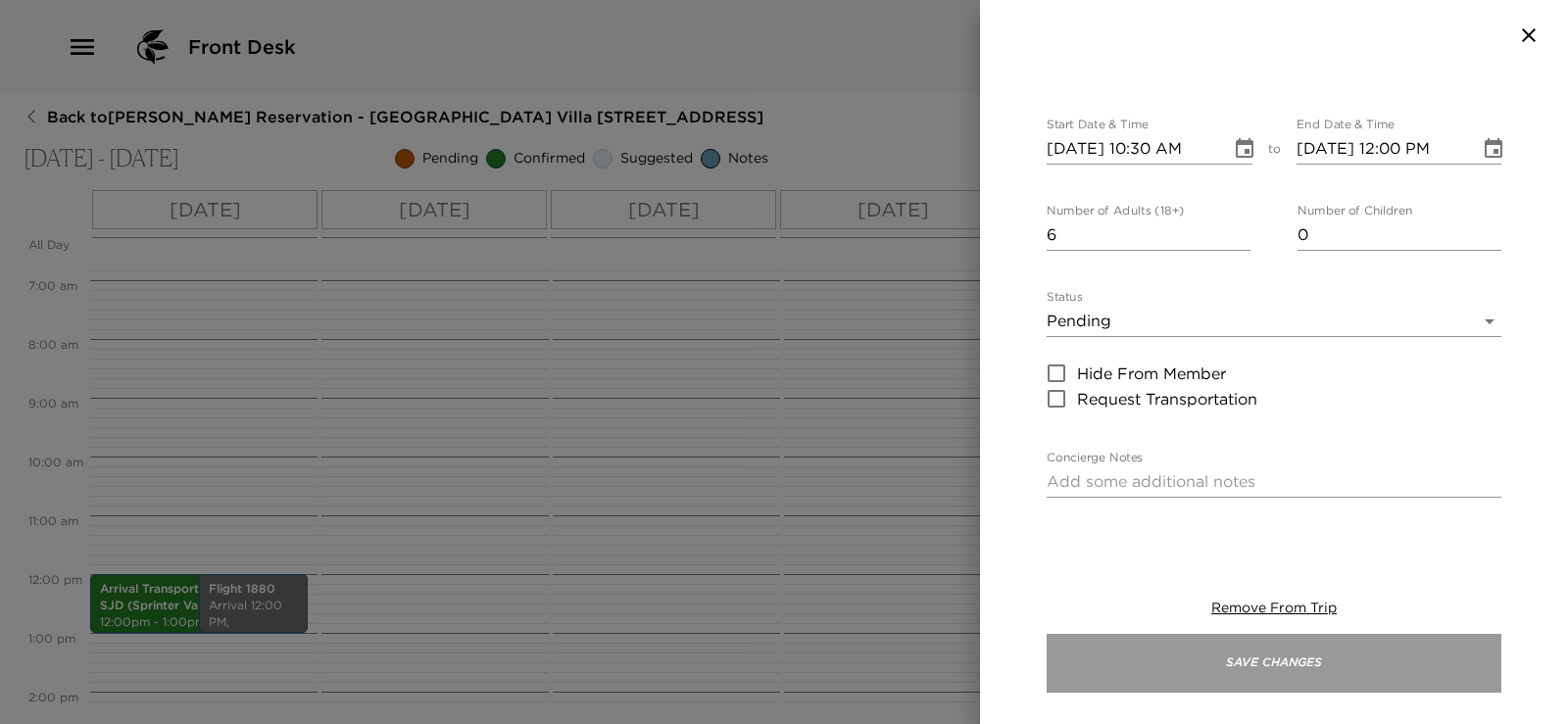
click at [1290, 651] on button "Save Changes" at bounding box center [1274, 664] width 455 height 59
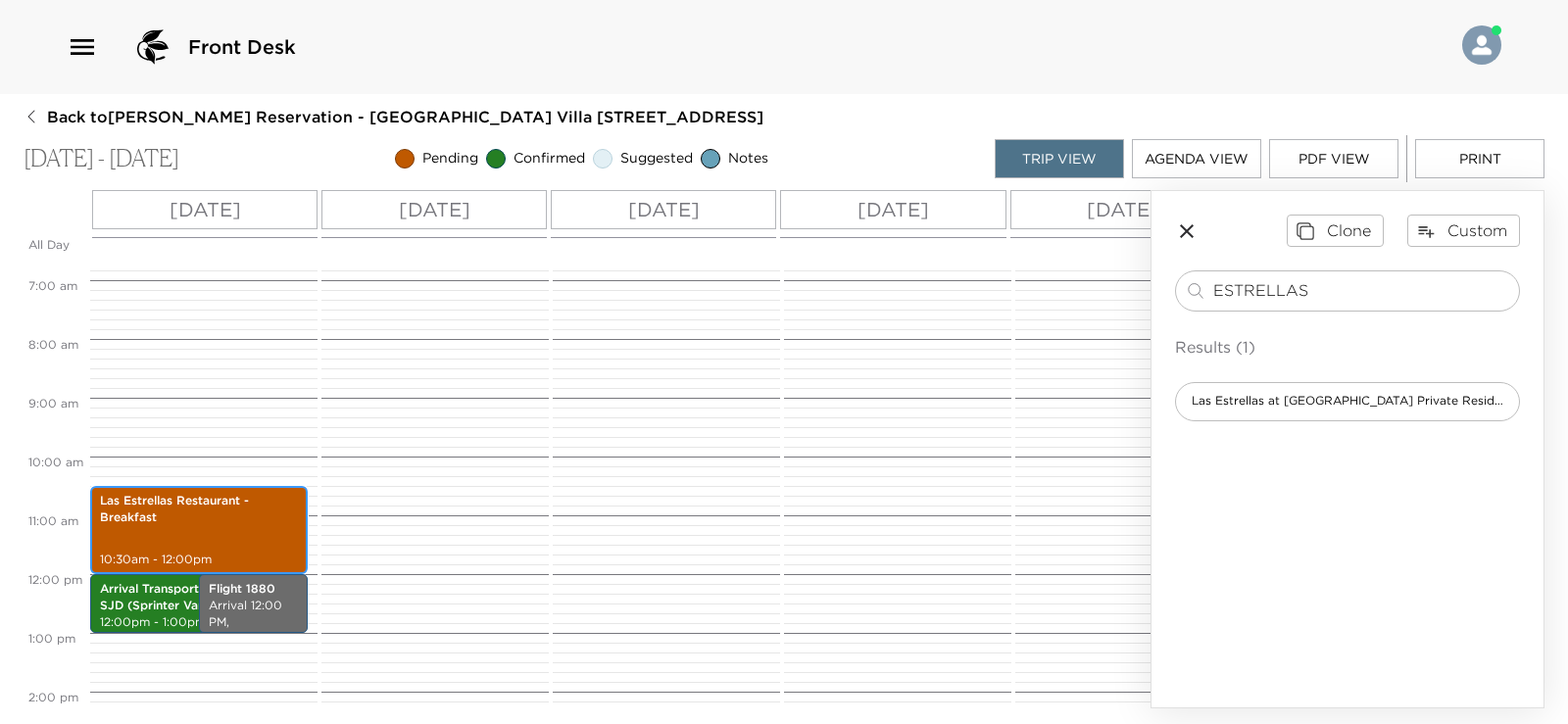
click at [245, 527] on div "Las Estrellas Restaurant - Breakfast 10:30am - 12:00pm" at bounding box center [198, 530] width 206 height 83
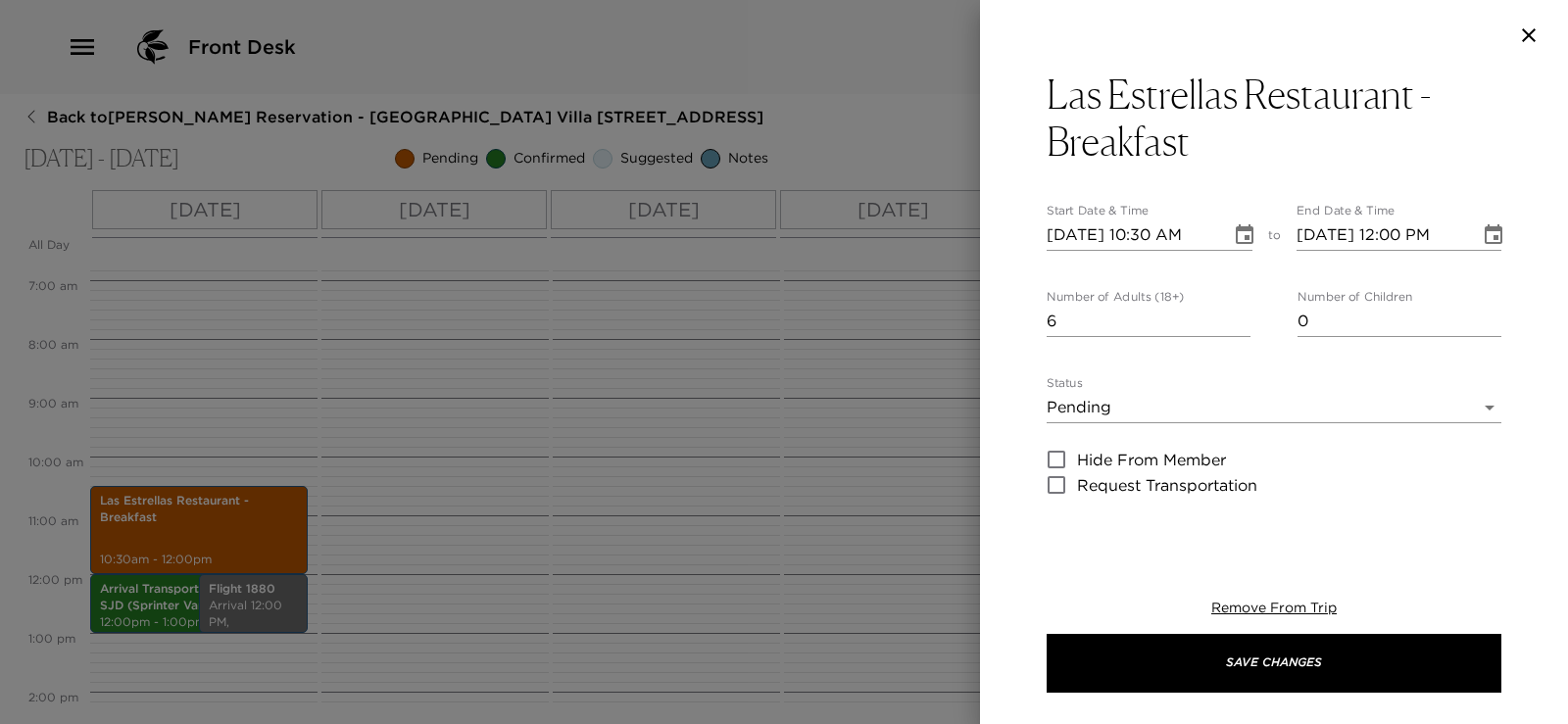
click at [1096, 236] on input "09/13/2025 10:30 AM" at bounding box center [1131, 235] width 170 height 32
click at [1087, 236] on input "09/13/2025 10:30 AM" at bounding box center [1131, 235] width 170 height 32
type input "09/01/2025 10:30 AM"
type input "09/01/2025 11:30 AM"
type input "09/14/2025 10:30 AM"
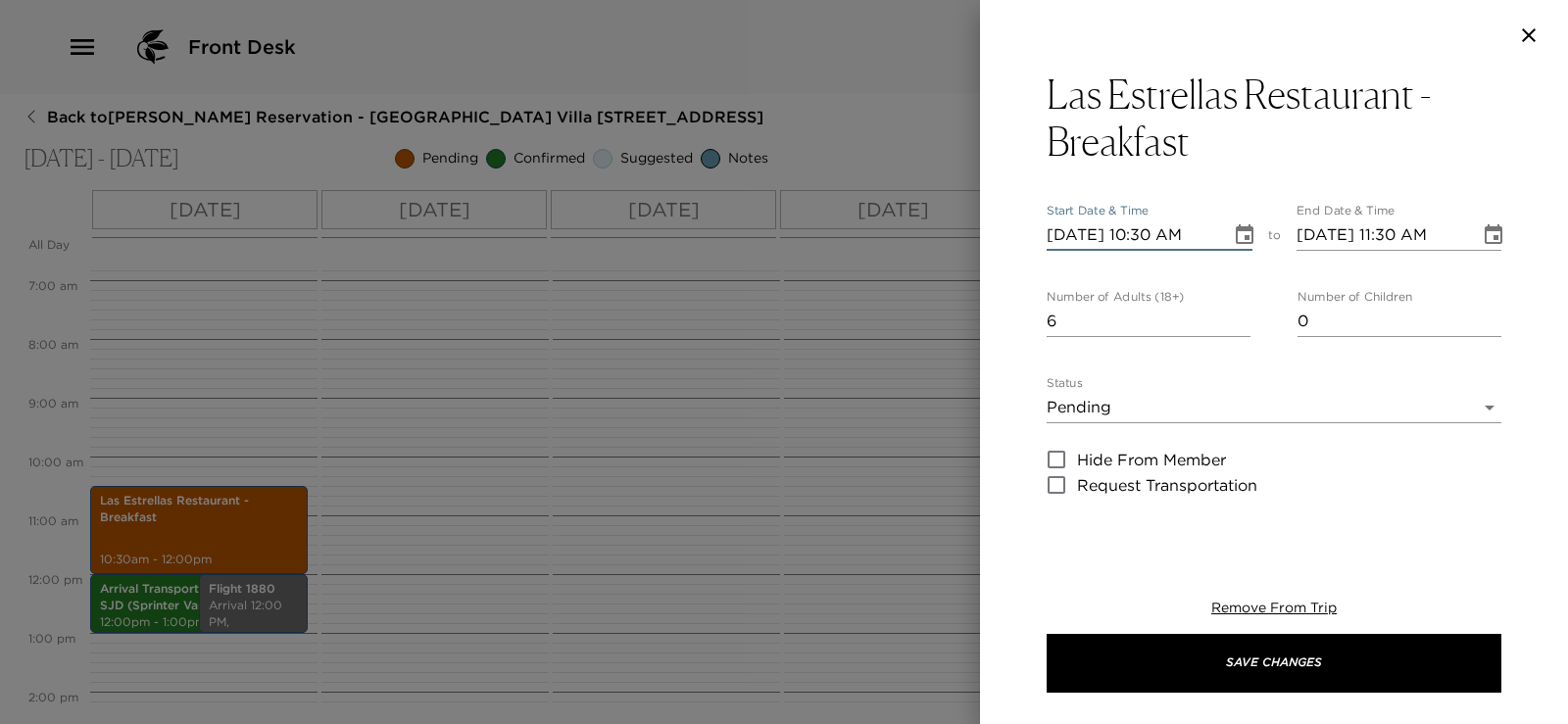
type input "09/14/2025 11:30 AM"
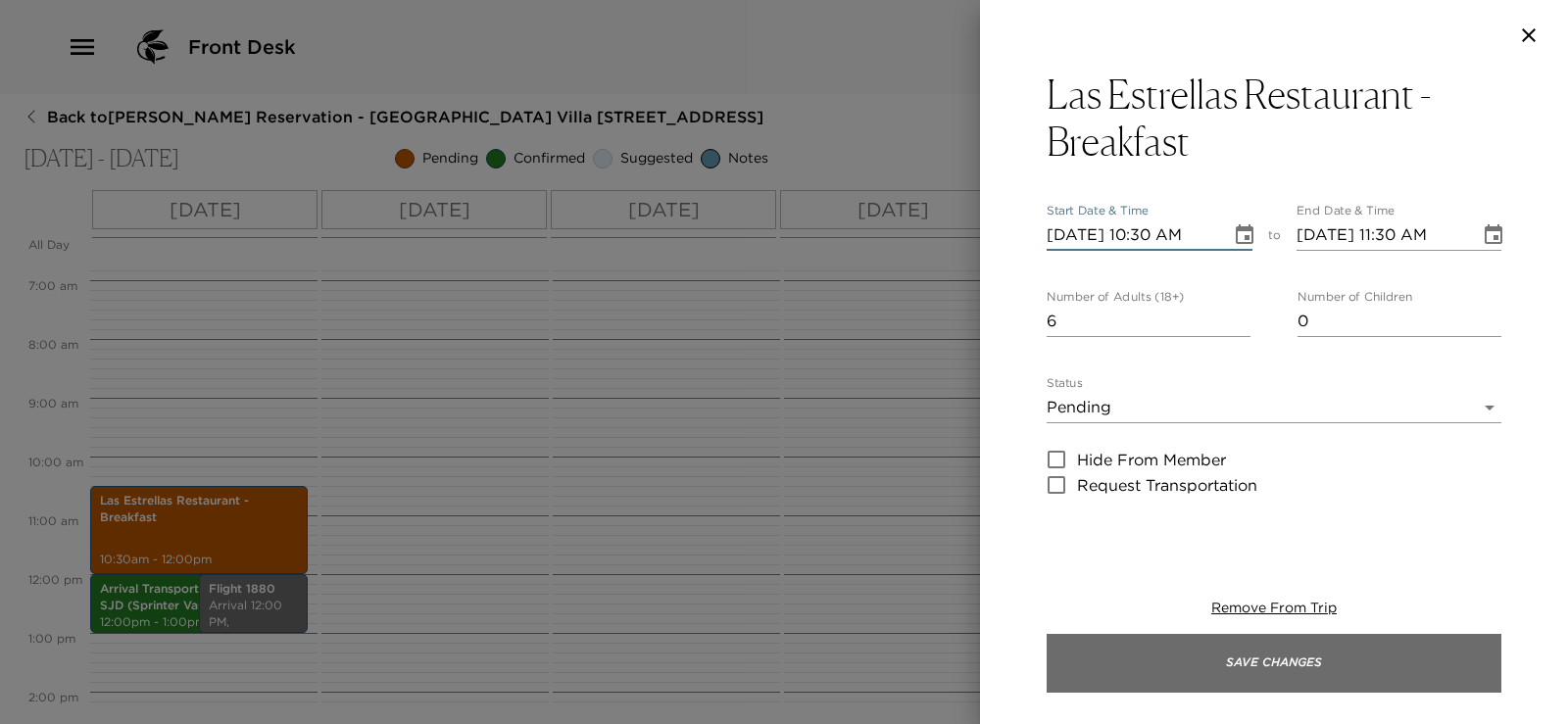
type input "09/14/2025 10:30 AM"
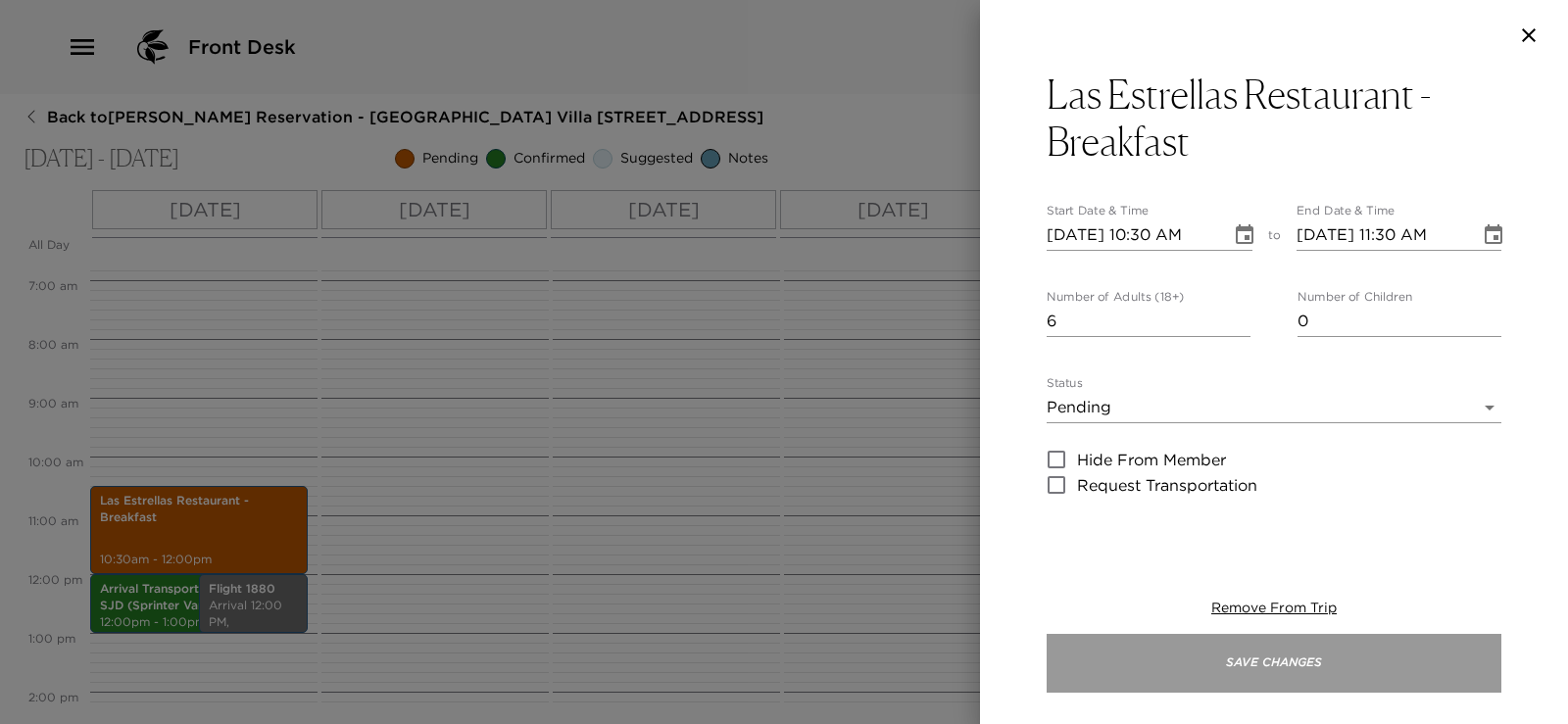
click at [1155, 661] on button "Save Changes" at bounding box center [1274, 664] width 455 height 59
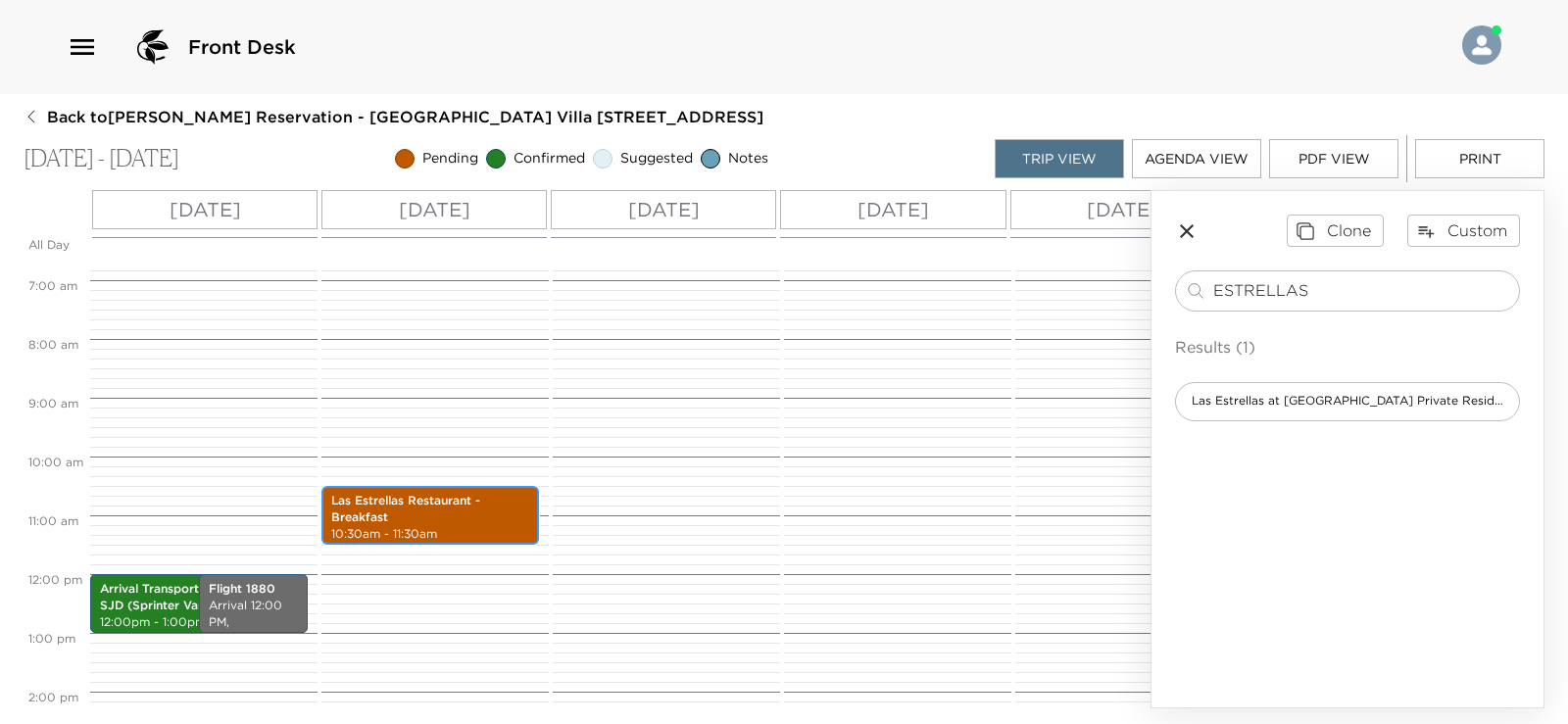
click at [462, 520] on p "Las Estrellas Restaurant - Breakfast" at bounding box center [430, 509] width 198 height 33
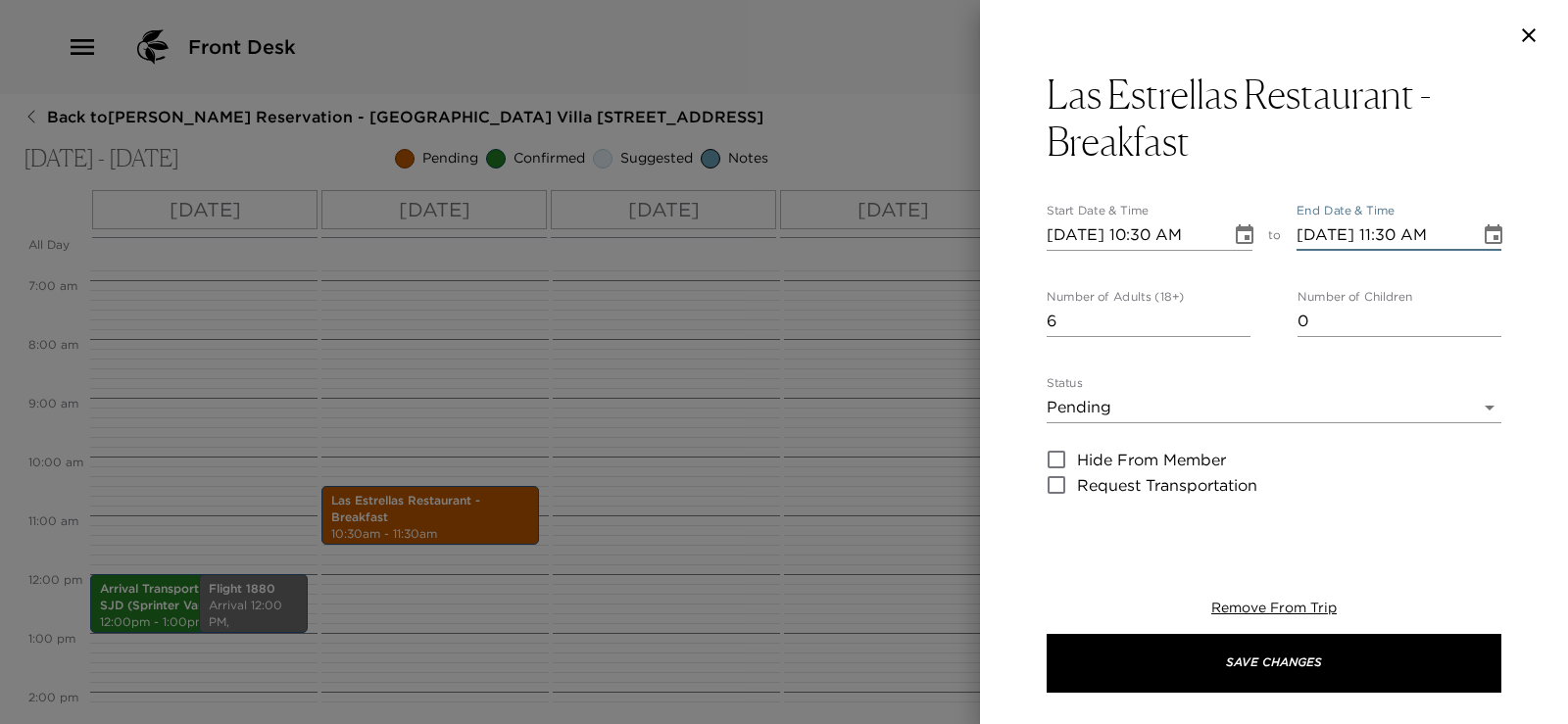
click at [1386, 230] on input "09/14/2025 11:30 AM" at bounding box center [1382, 235] width 170 height 32
type input "09/14/2025 11:30 AM"
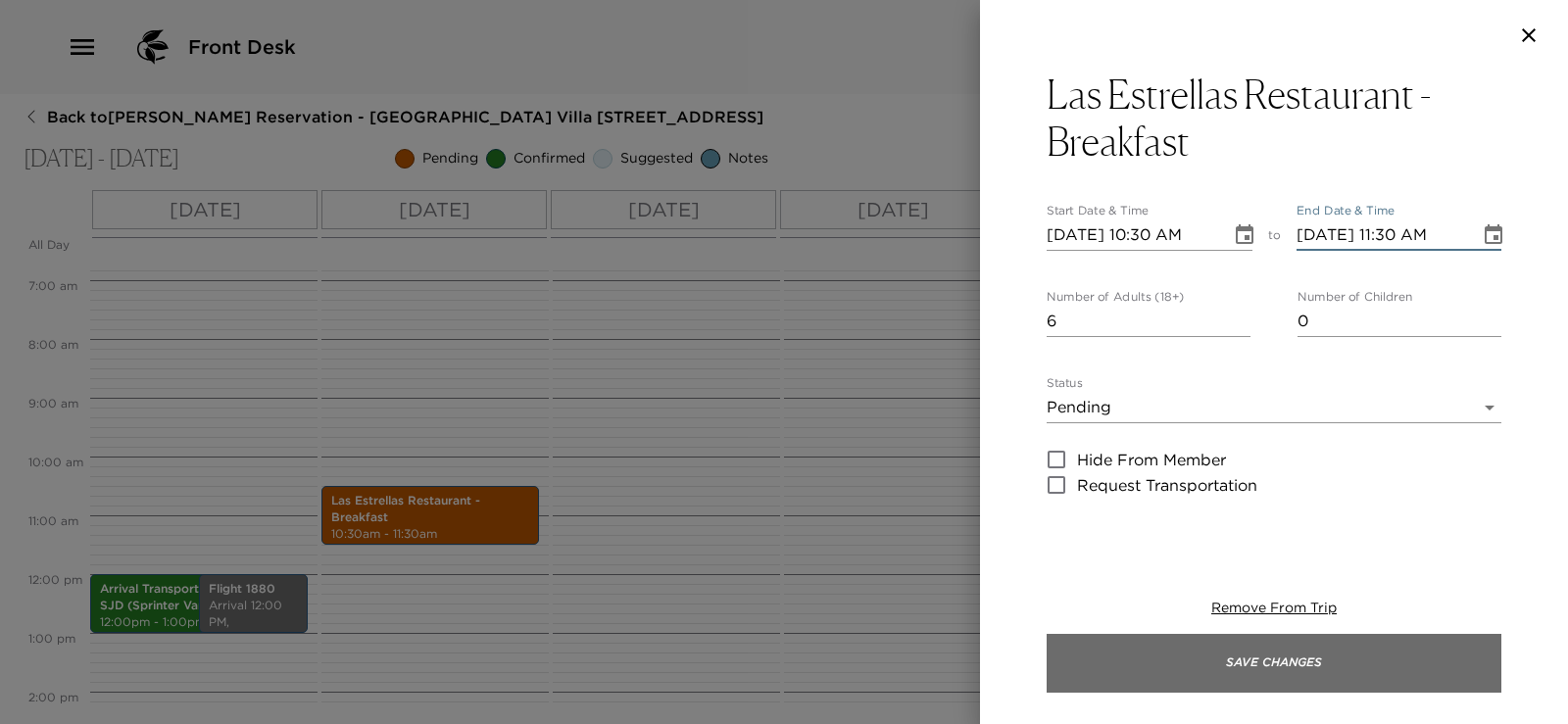
click at [1293, 654] on button "Save Changes" at bounding box center [1274, 664] width 455 height 59
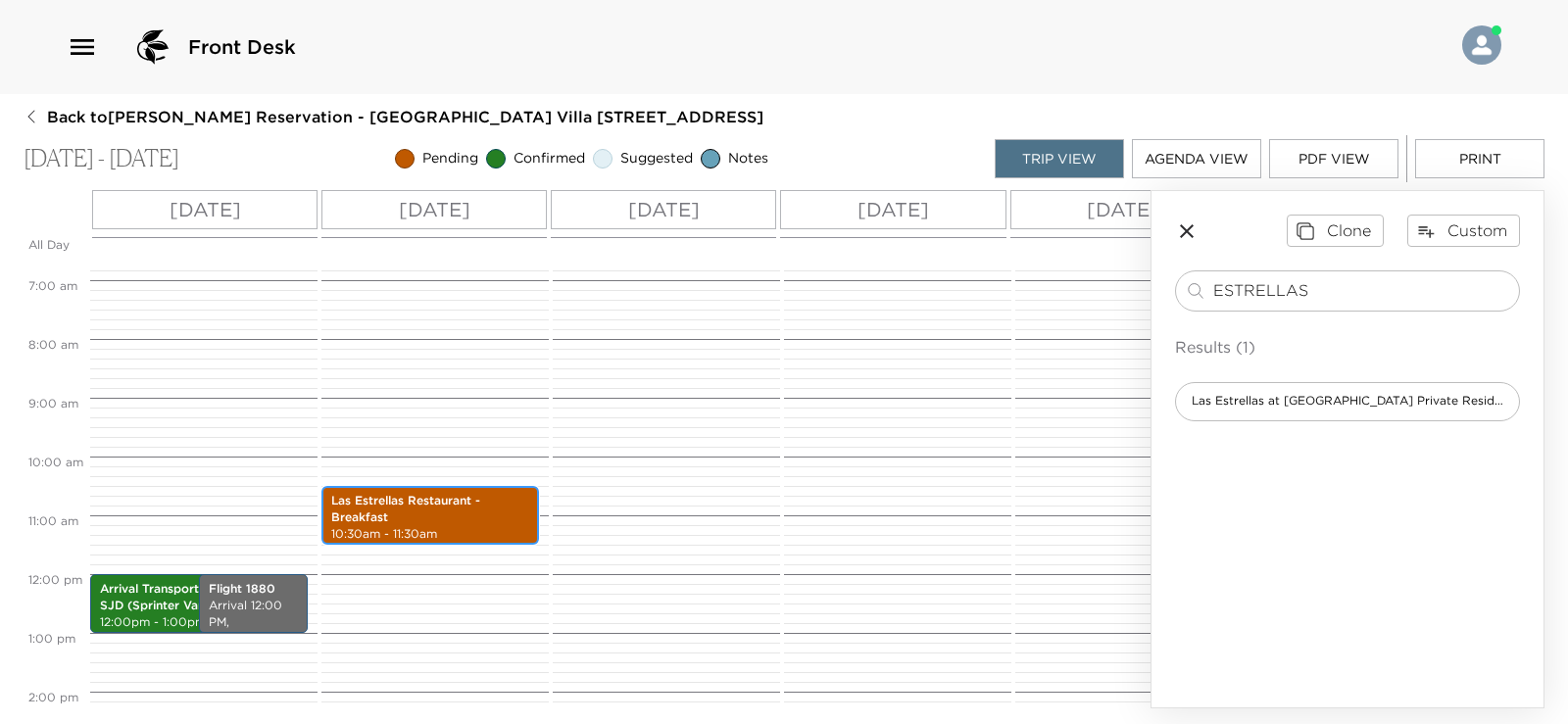
click at [484, 516] on p "Las Estrellas Restaurant - Breakfast" at bounding box center [430, 509] width 198 height 33
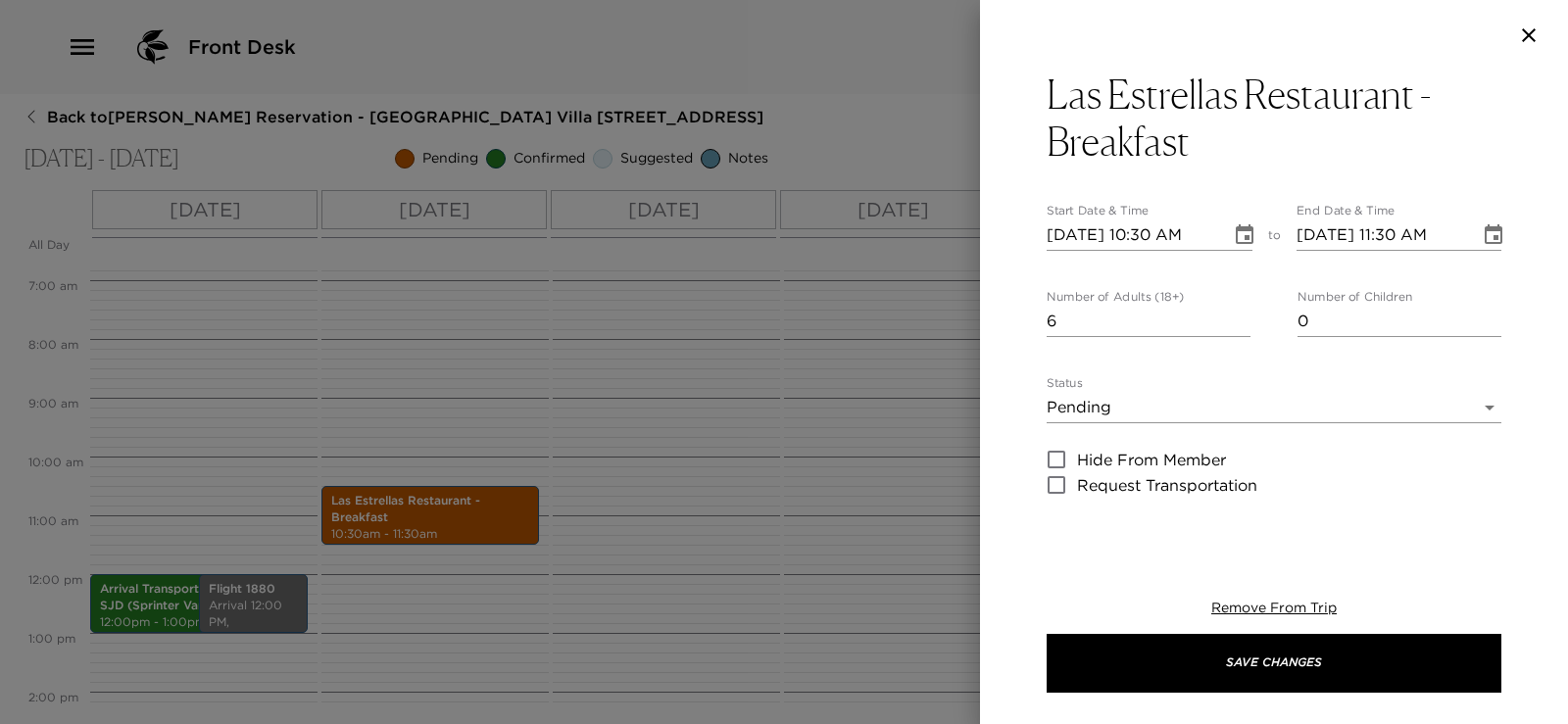
click at [1393, 232] on input "09/14/2025 11:30 AM" at bounding box center [1382, 235] width 170 height 32
click at [1445, 234] on input "09/14/2025 11:30 AM" at bounding box center [1382, 235] width 170 height 32
click at [1393, 233] on input "09/14/2025 11:30 AM" at bounding box center [1382, 235] width 170 height 32
click at [1441, 226] on input "09/14/2025 11:30 AM" at bounding box center [1382, 235] width 170 height 32
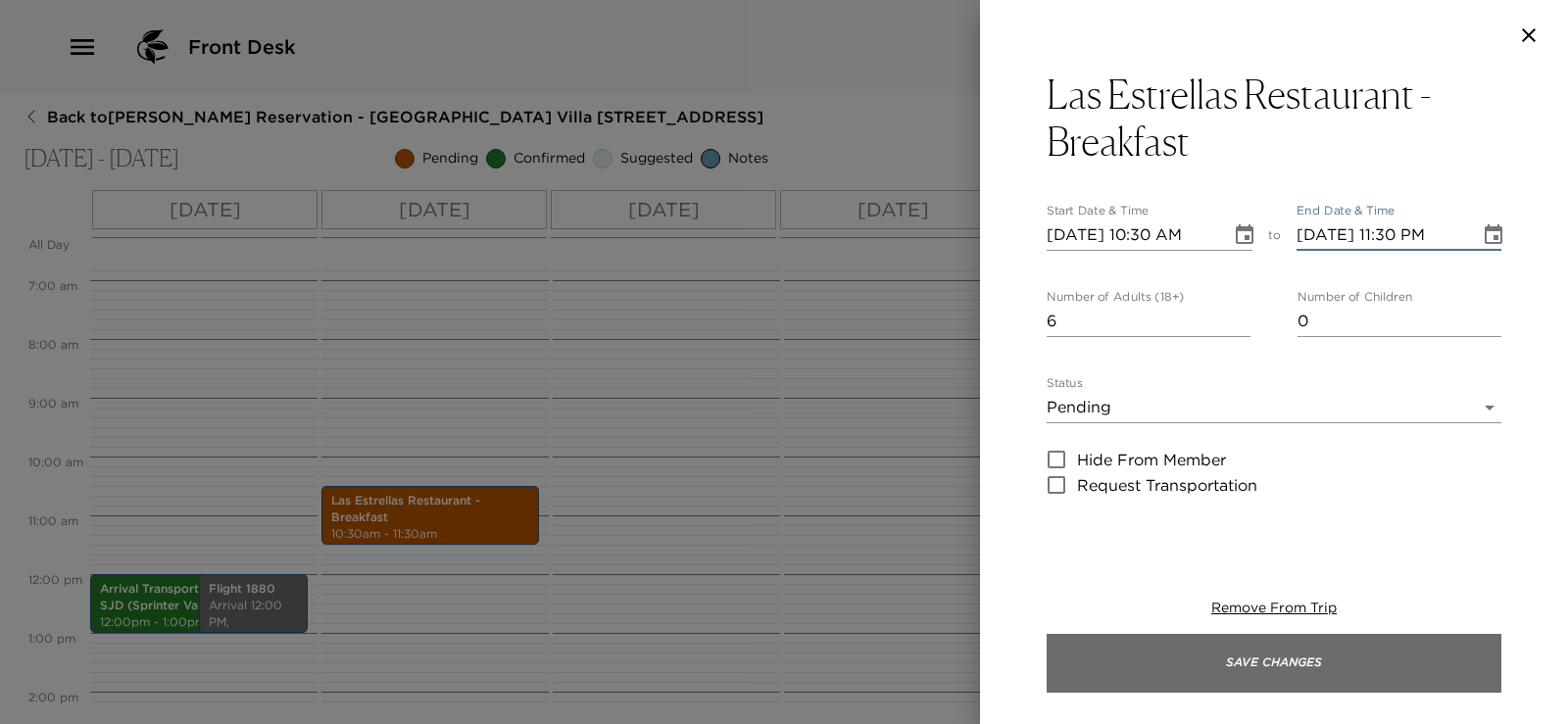
type input "09/14/2025 11:30 PM"
click at [1271, 669] on button "Save Changes" at bounding box center [1274, 664] width 455 height 59
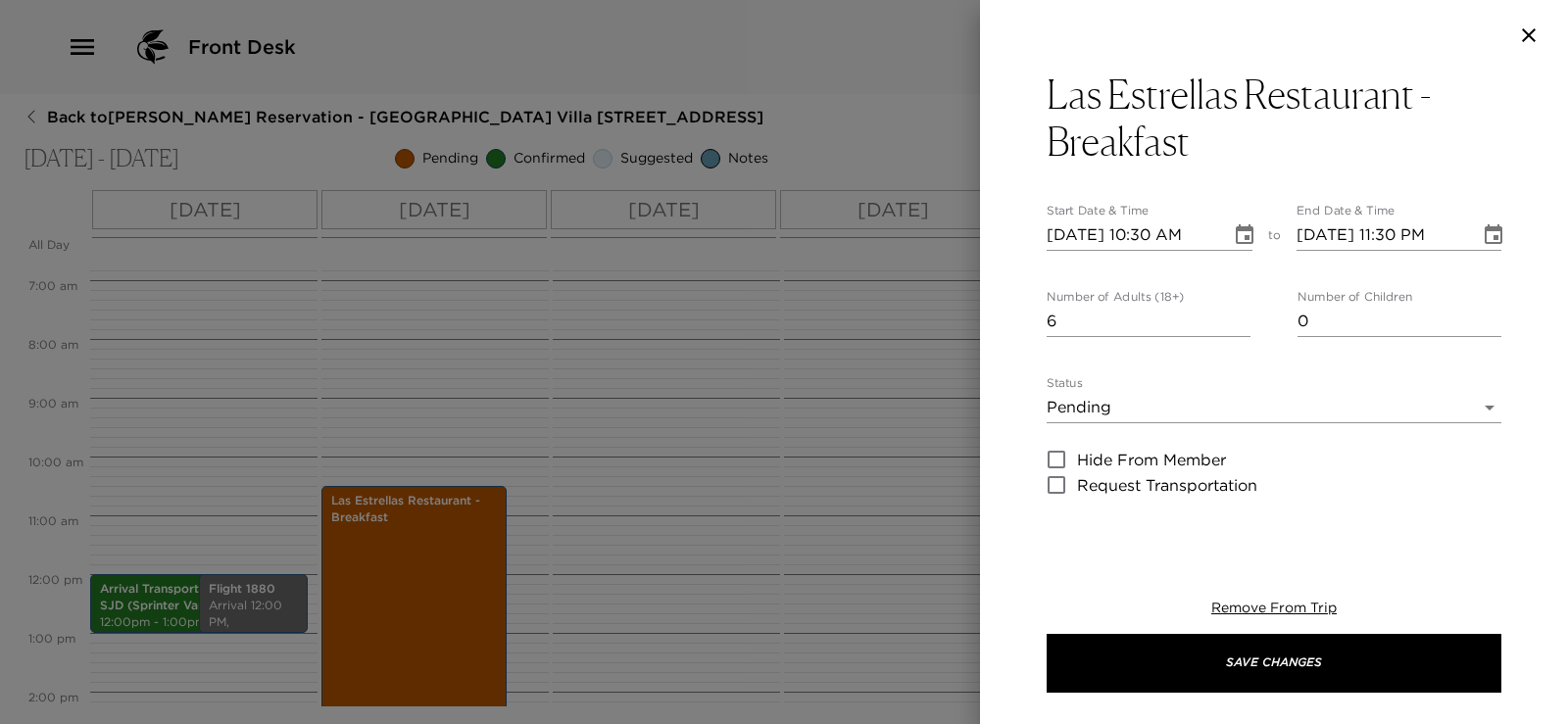
click at [1441, 232] on input "09/14/2025 11:30 PM" at bounding box center [1382, 235] width 170 height 32
click at [1390, 241] on input "09/14/2025 11:30 PM" at bounding box center [1382, 235] width 170 height 32
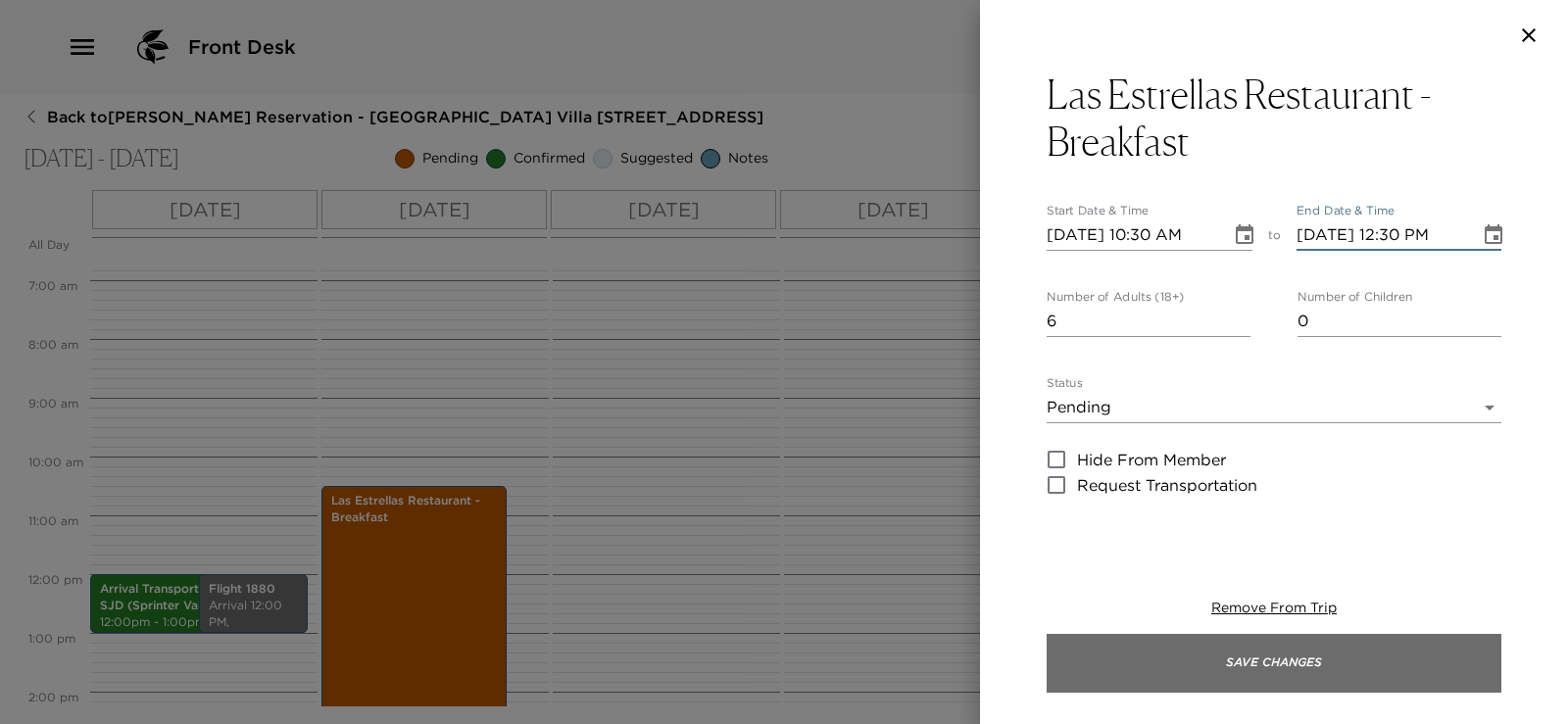
type input "09/14/2025 12:30 PM"
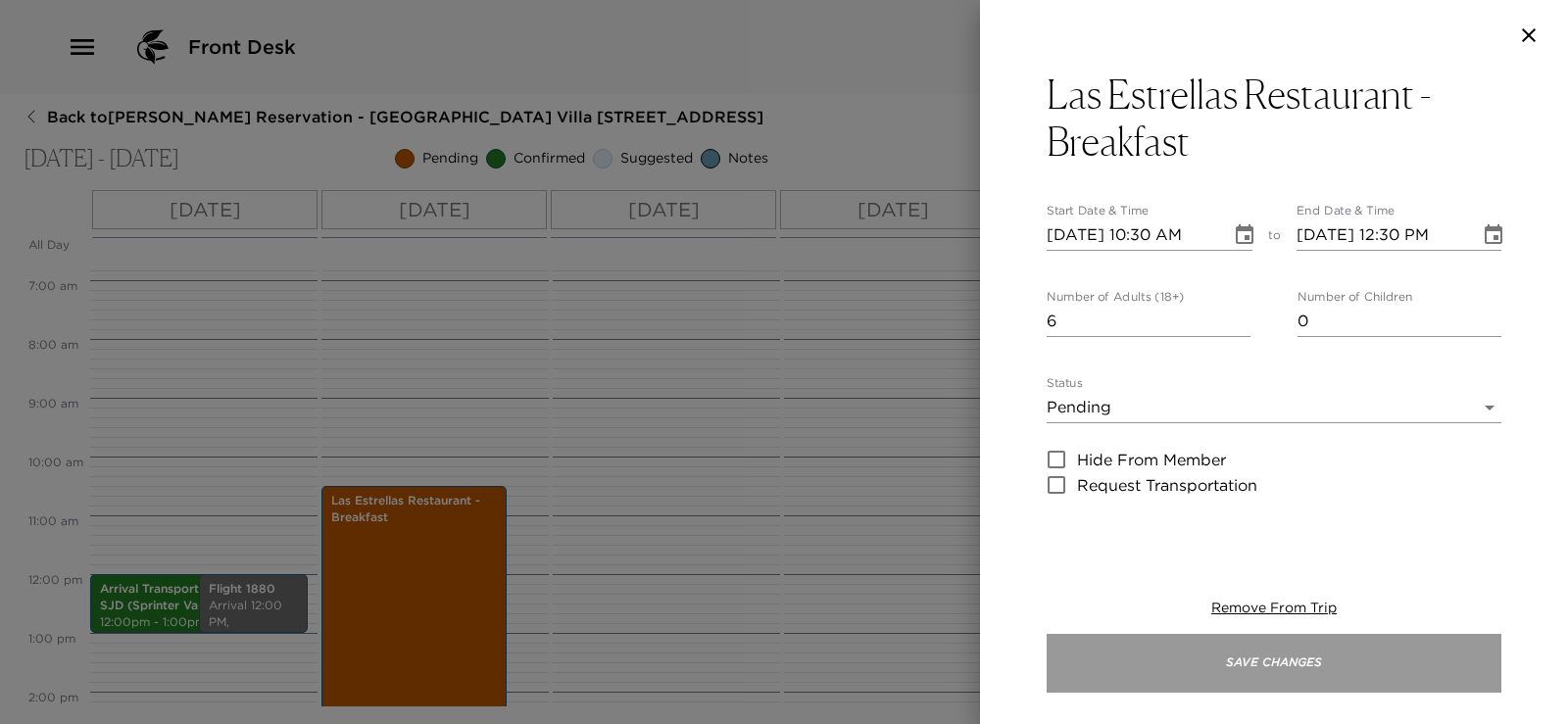
click at [1350, 658] on button "Save Changes" at bounding box center [1274, 664] width 455 height 59
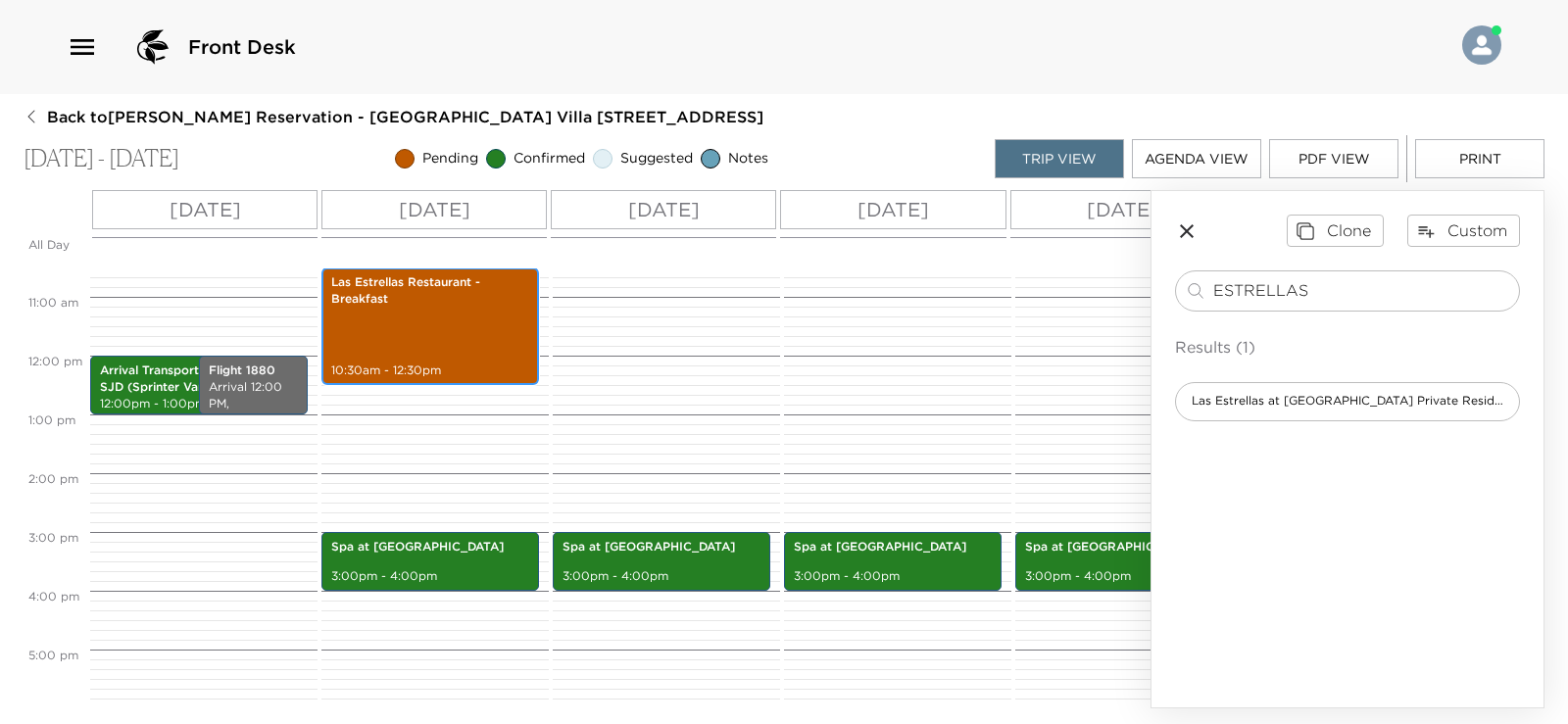
scroll to position [520, 0]
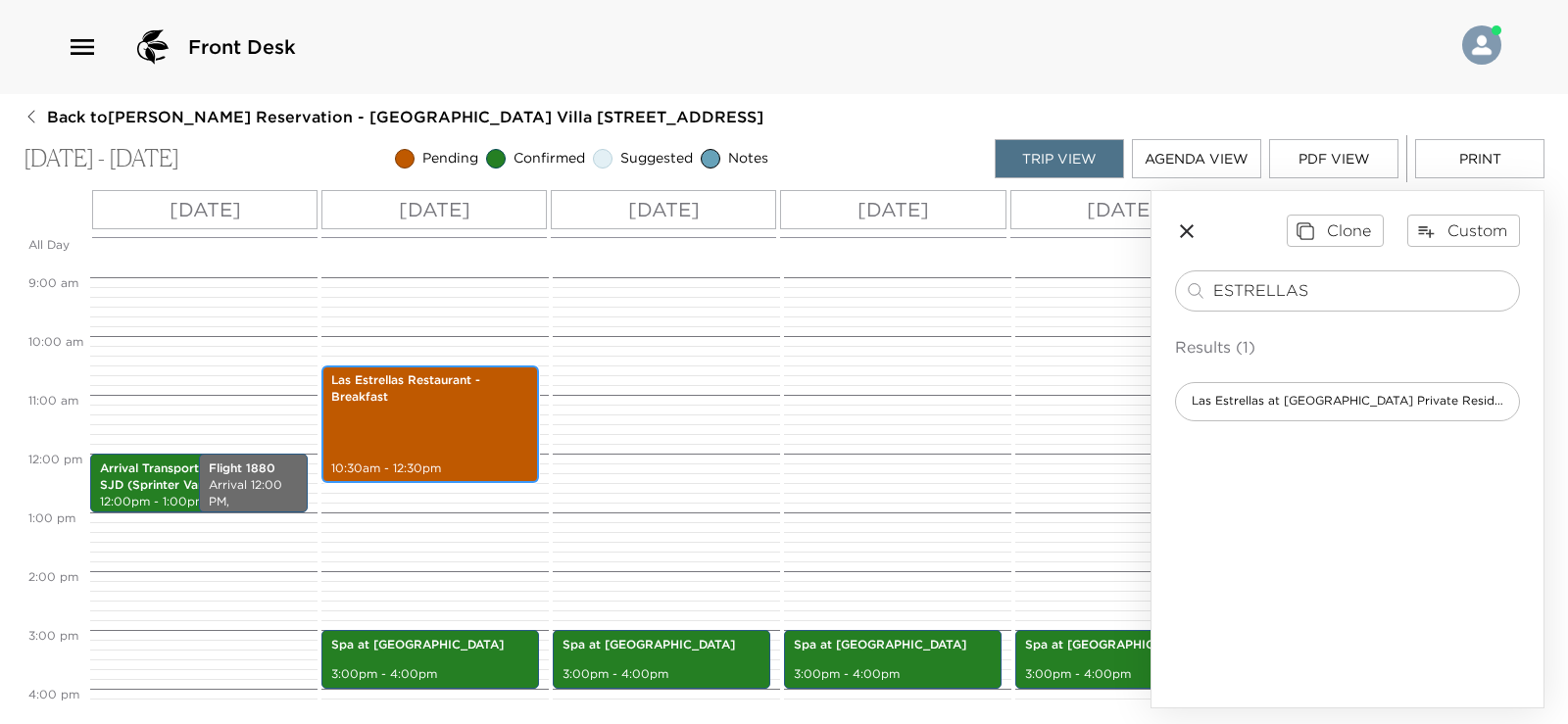
click at [469, 428] on div "Las Estrellas Restaurant - Breakfast 10:30am - 12:30pm" at bounding box center [430, 424] width 206 height 111
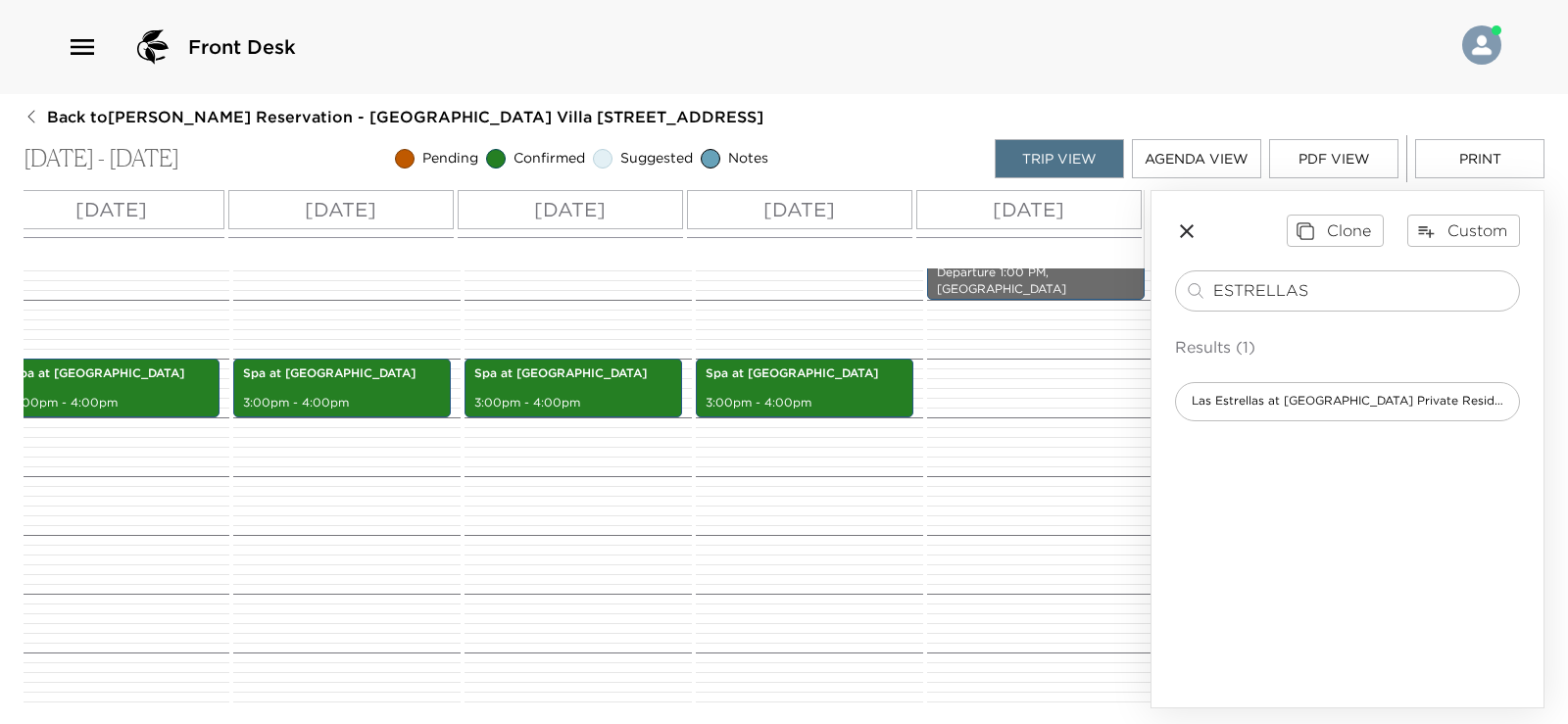
scroll to position [0, 805]
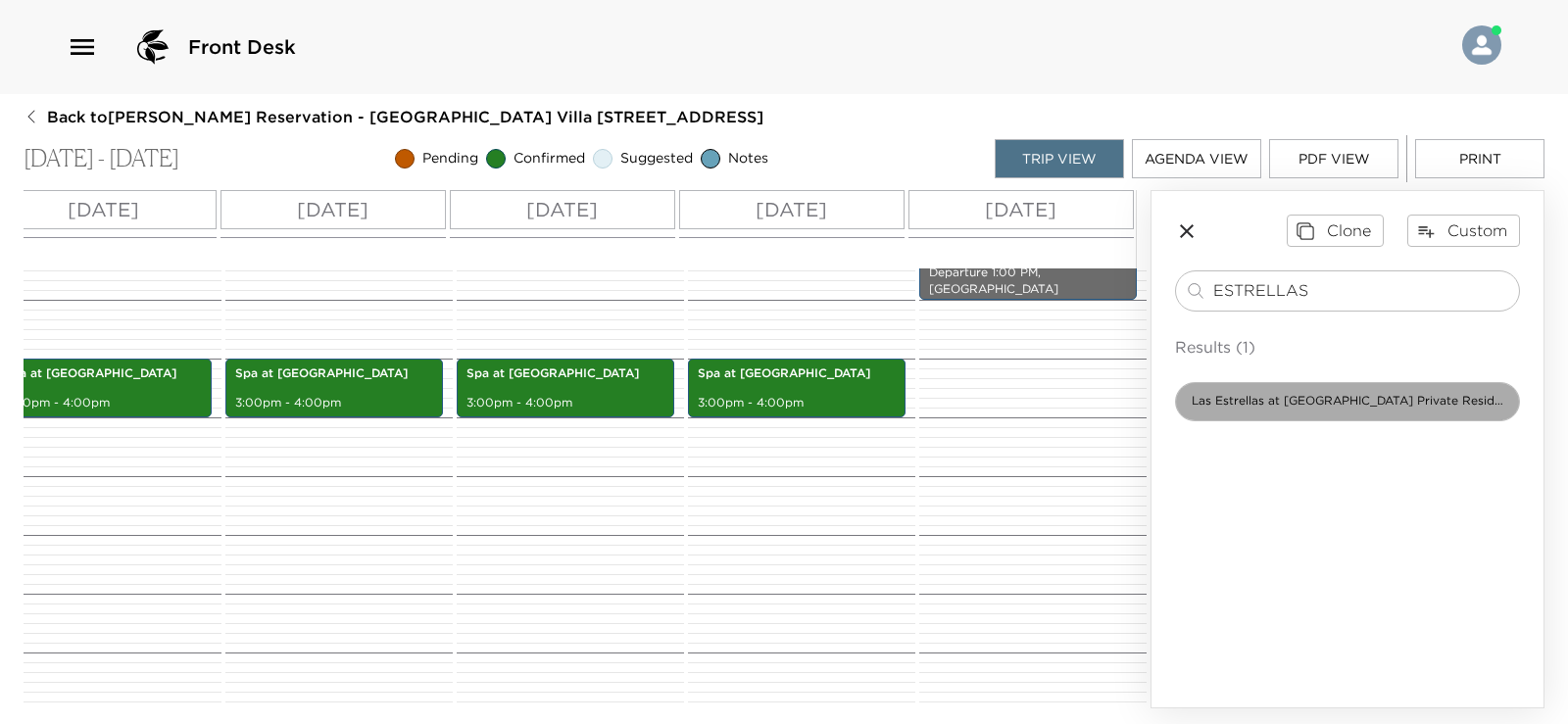
click at [1312, 414] on div "Las Estrellas at Auberge Private Residences" at bounding box center [1348, 402] width 345 height 39
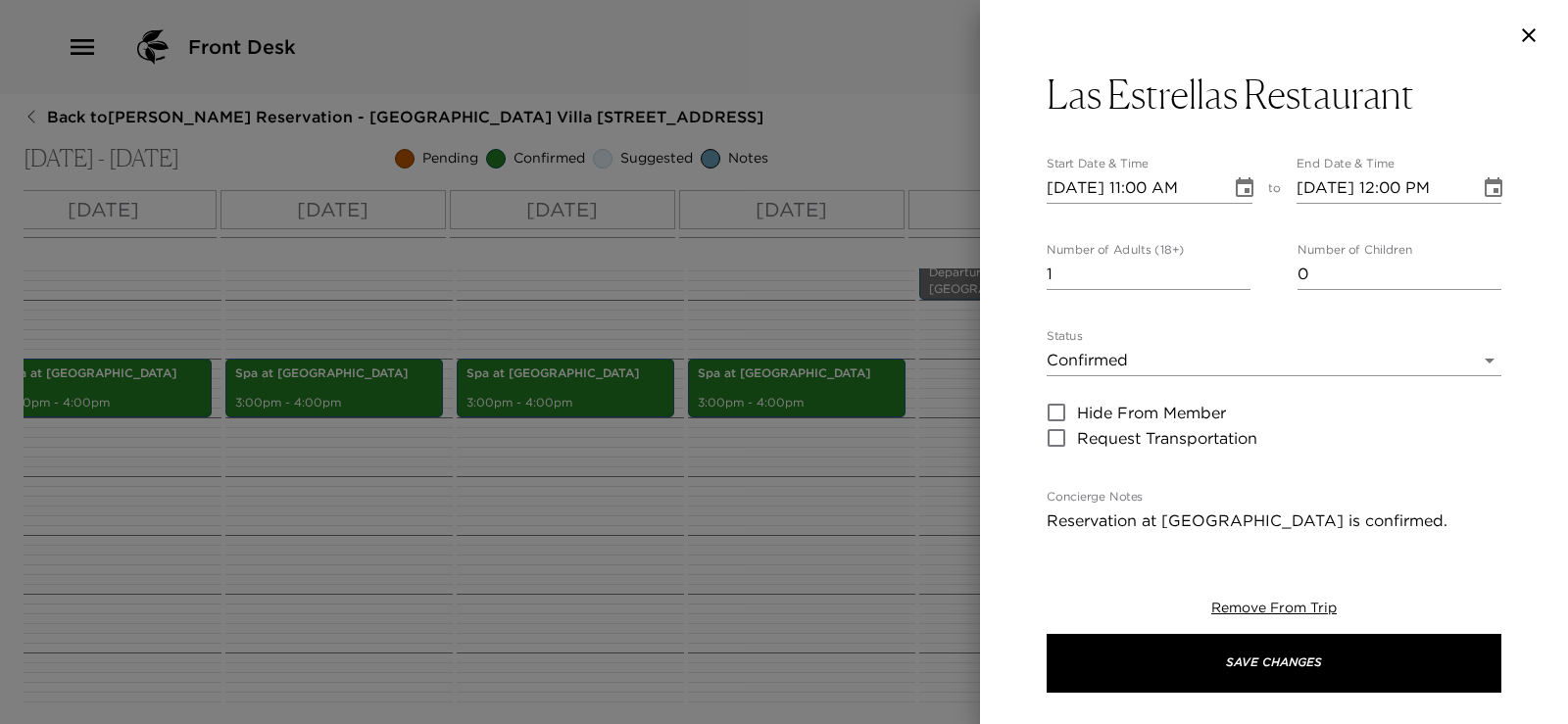
click at [1312, 414] on div "Las Estrellas Restaurant Start Date & Time 09/13/2025 11:00 AM to End Date & Ti…" at bounding box center [784, 362] width 1568 height 724
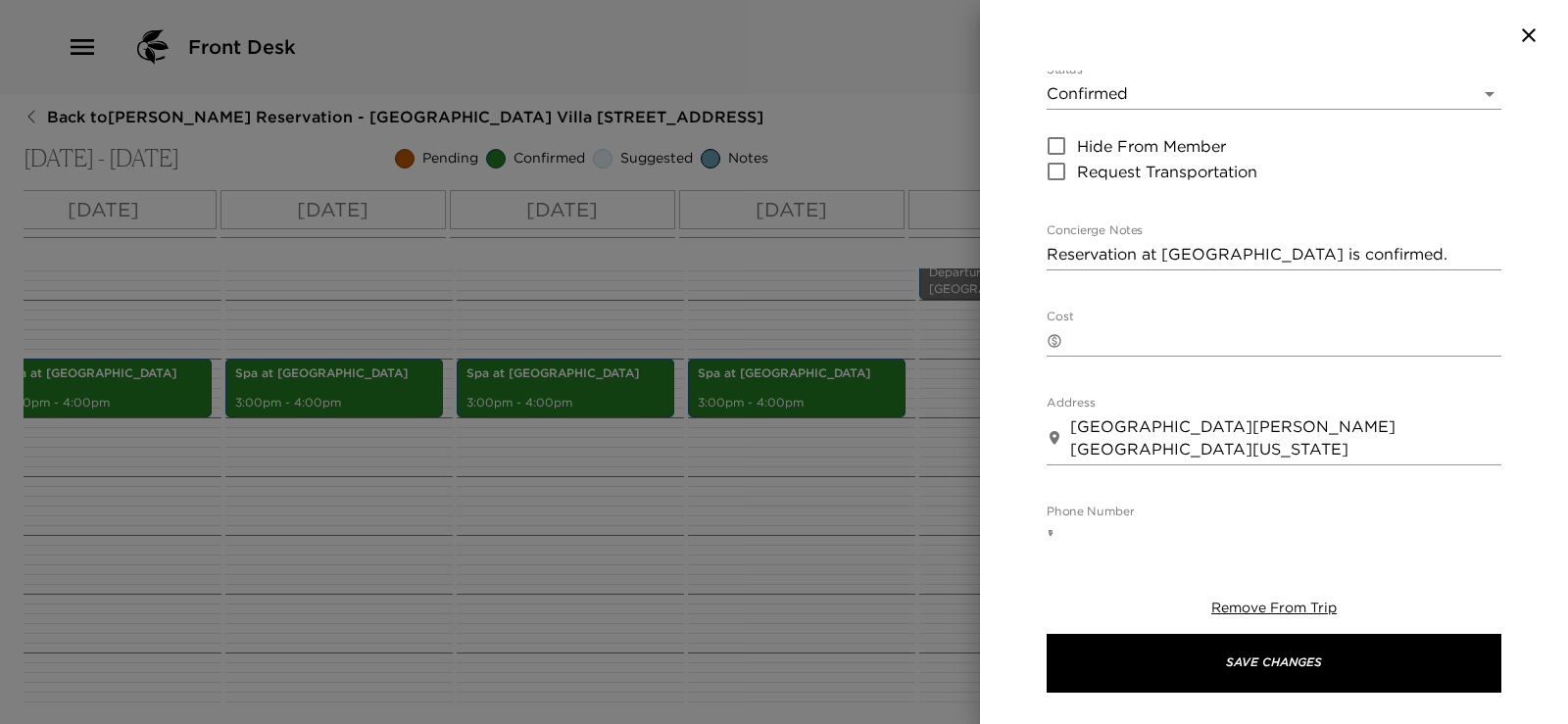
scroll to position [294, 0]
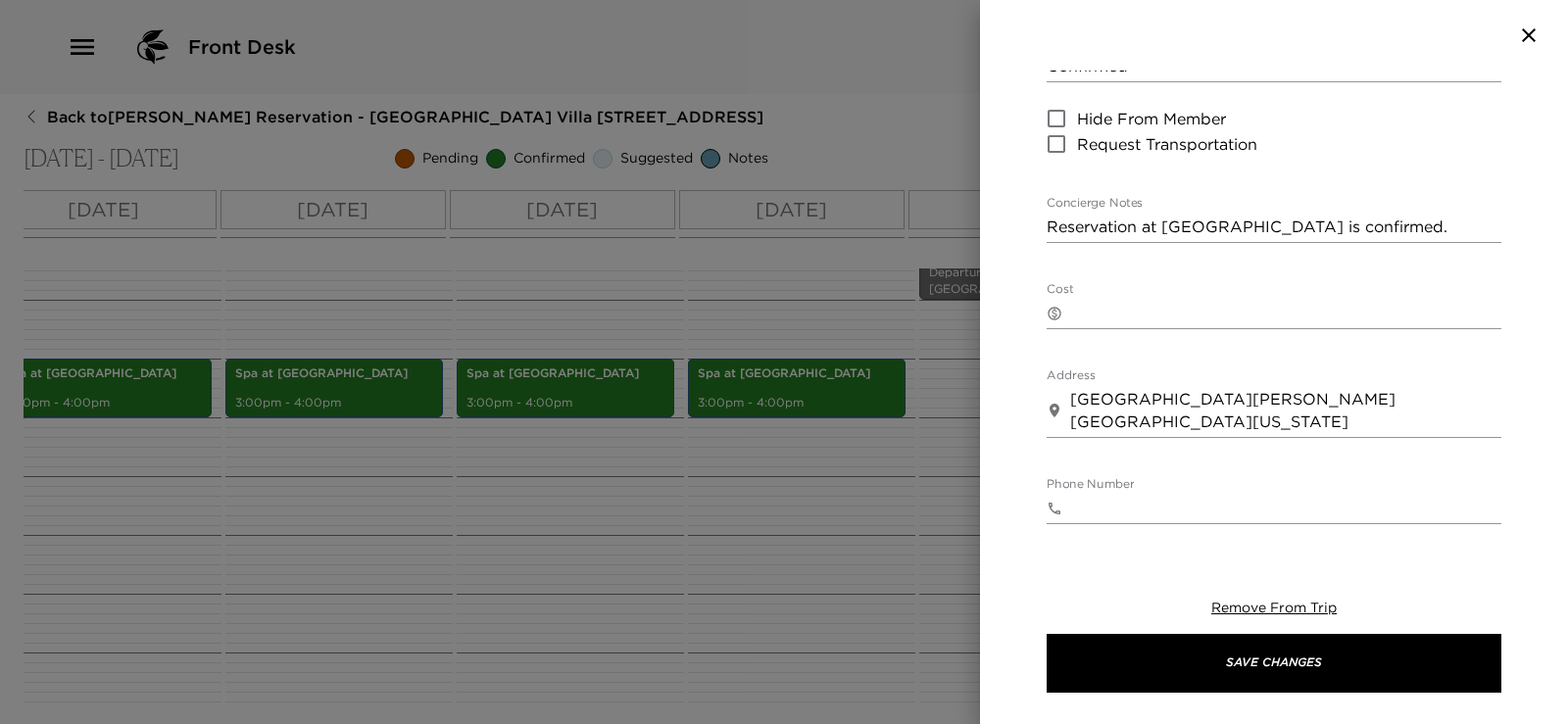
click at [1406, 233] on textarea "Reservation at Las Estrellas is confirmed." at bounding box center [1274, 227] width 455 height 23
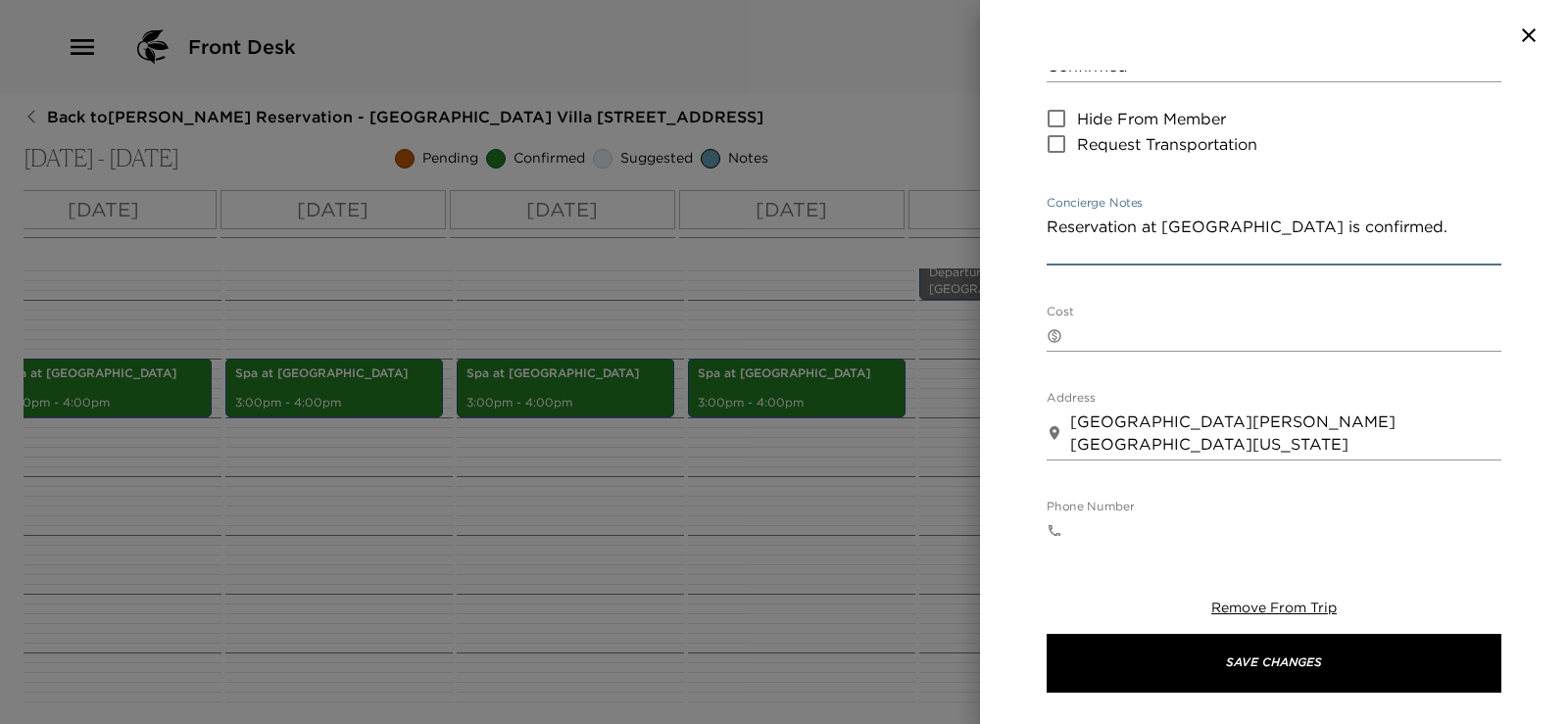
paste textarea "Friday, 9/19 7pm Las Estrellas"
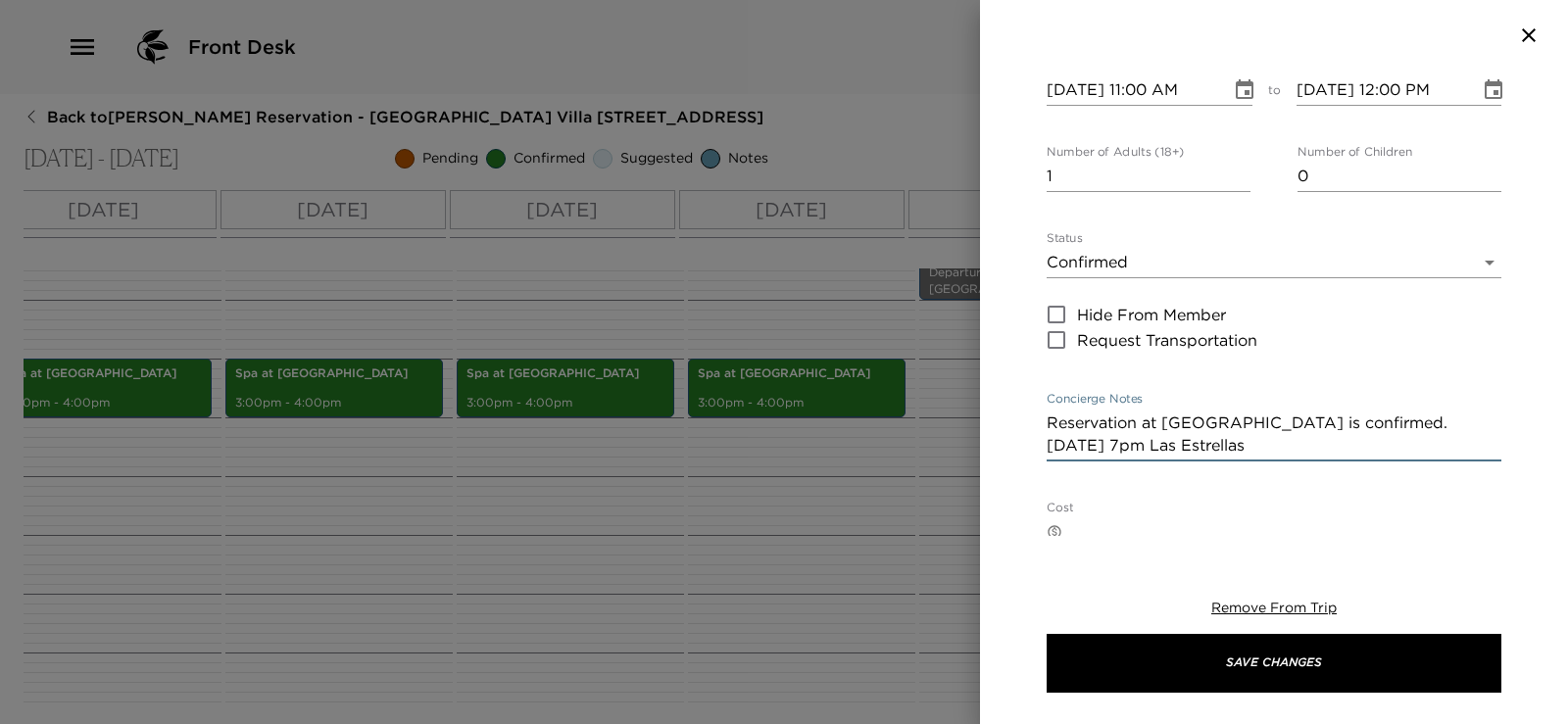
scroll to position [0, 0]
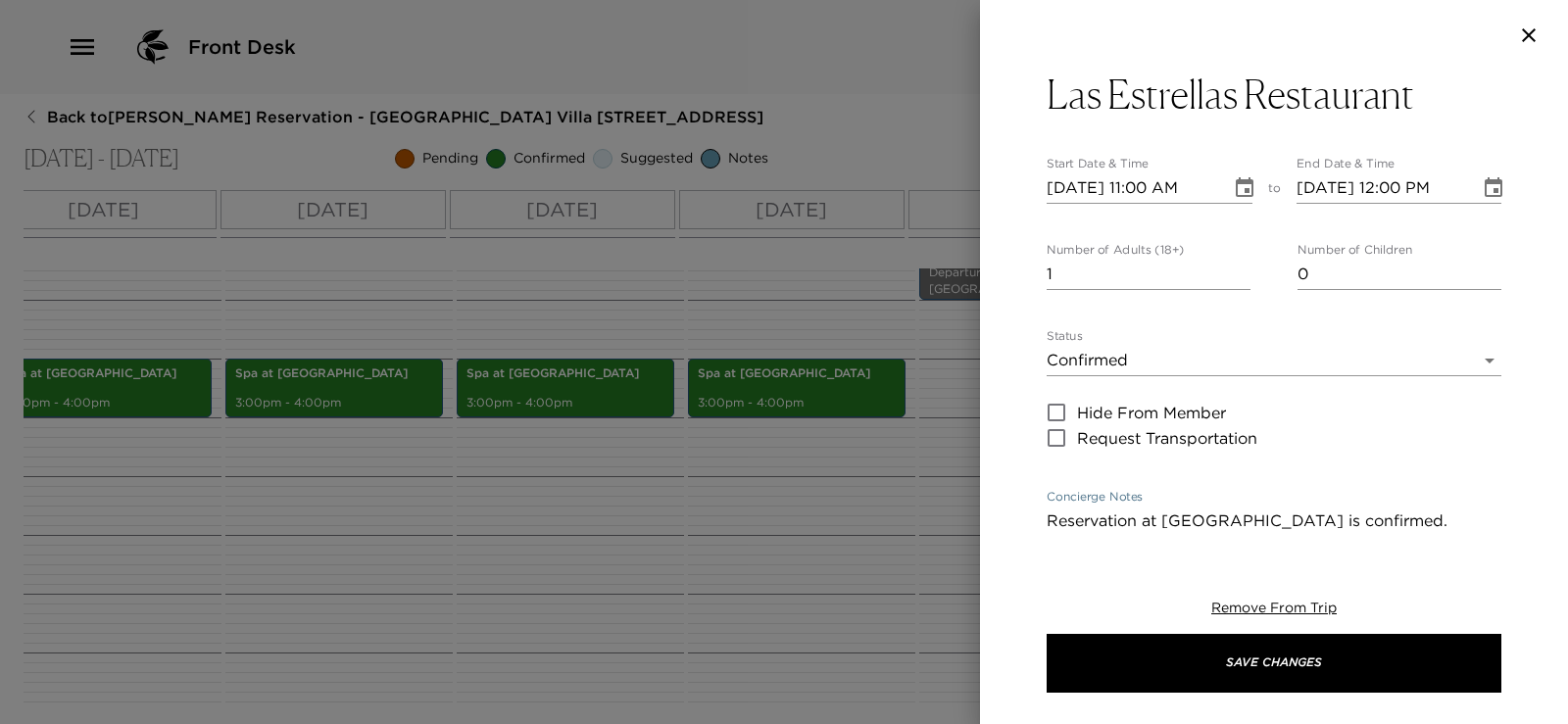
type textarea "Reservation at Las Estrellas is confirmed. Friday, 9/19 7pm Las Estrellas"
click at [1148, 189] on input "09/13/2025 11:00 AM" at bounding box center [1131, 188] width 170 height 32
type input "09/13/2025 07:00 PM"
type input "09/13/2025 08:00 PM"
type input "09/13/2025 07:00 PM"
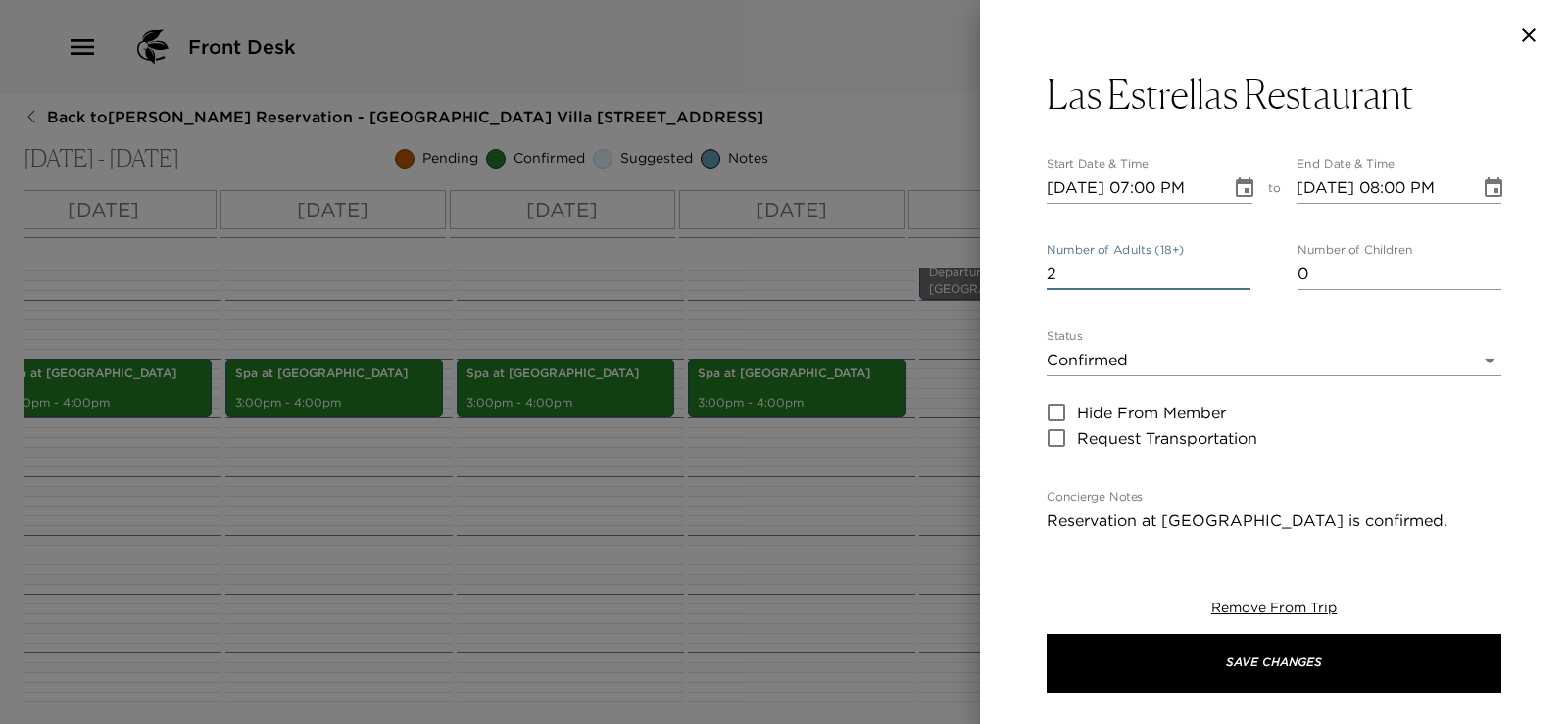
click at [1233, 270] on input "2" at bounding box center [1148, 275] width 204 height 32
click at [1233, 270] on input "3" at bounding box center [1148, 275] width 204 height 32
click at [1233, 270] on input "4" at bounding box center [1148, 275] width 204 height 32
click at [1233, 270] on input "5" at bounding box center [1148, 275] width 204 height 32
type input "6"
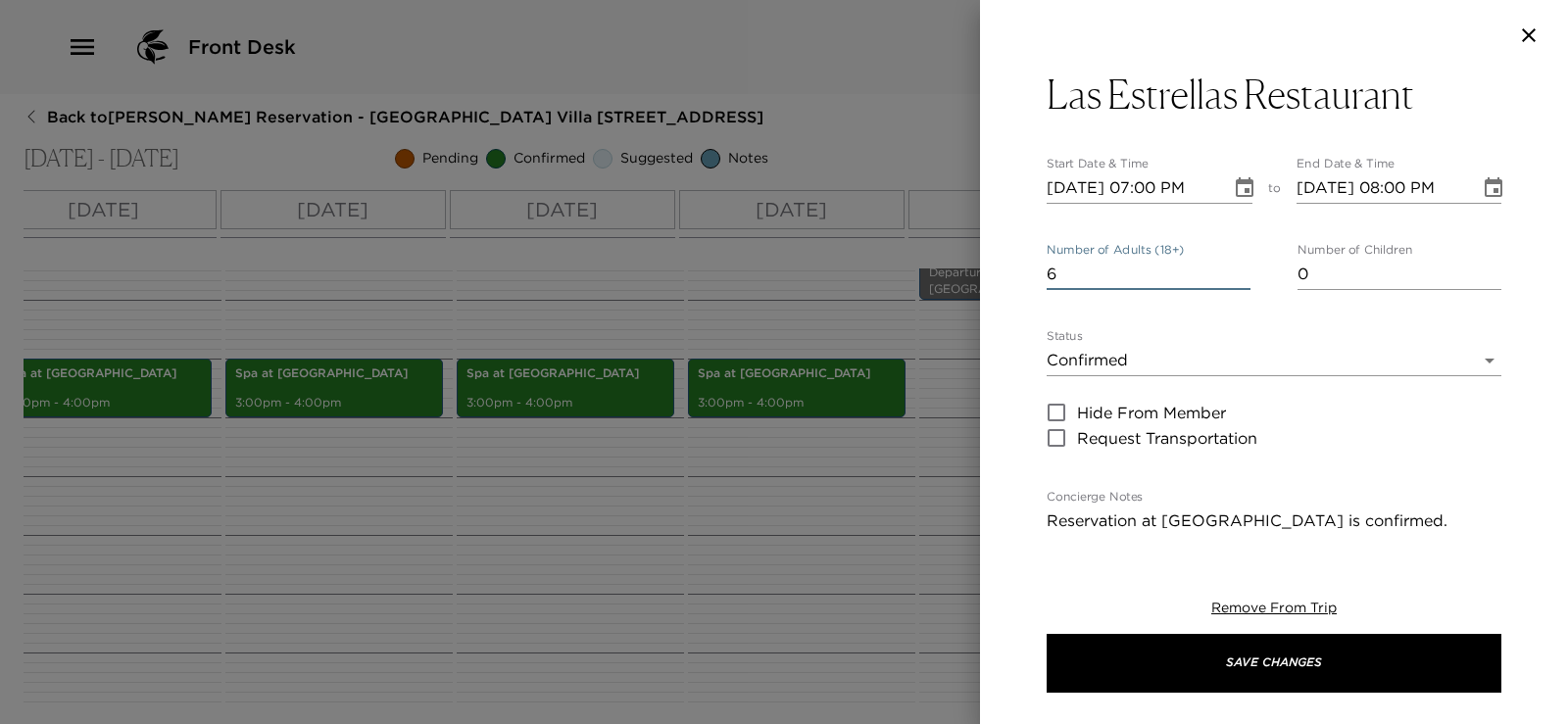
click at [1233, 270] on input "6" at bounding box center [1148, 275] width 204 height 32
click at [1324, 362] on body "Front Desk Back to Michael Bliwas Reservation - Punta Ballena Villa Las Conchas…" at bounding box center [784, 362] width 1568 height 724
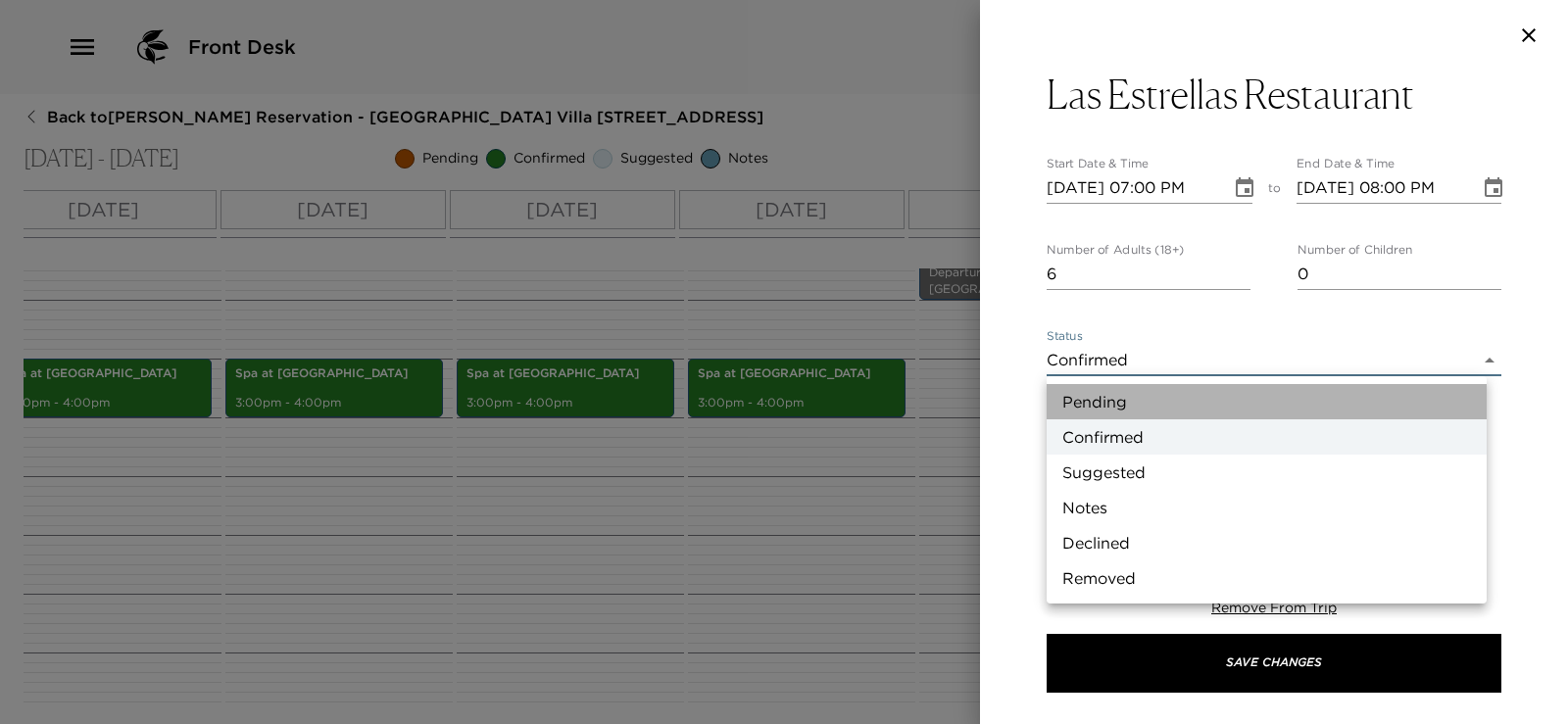
click at [1309, 393] on li "Pending" at bounding box center [1266, 402] width 441 height 35
type input "Pending"
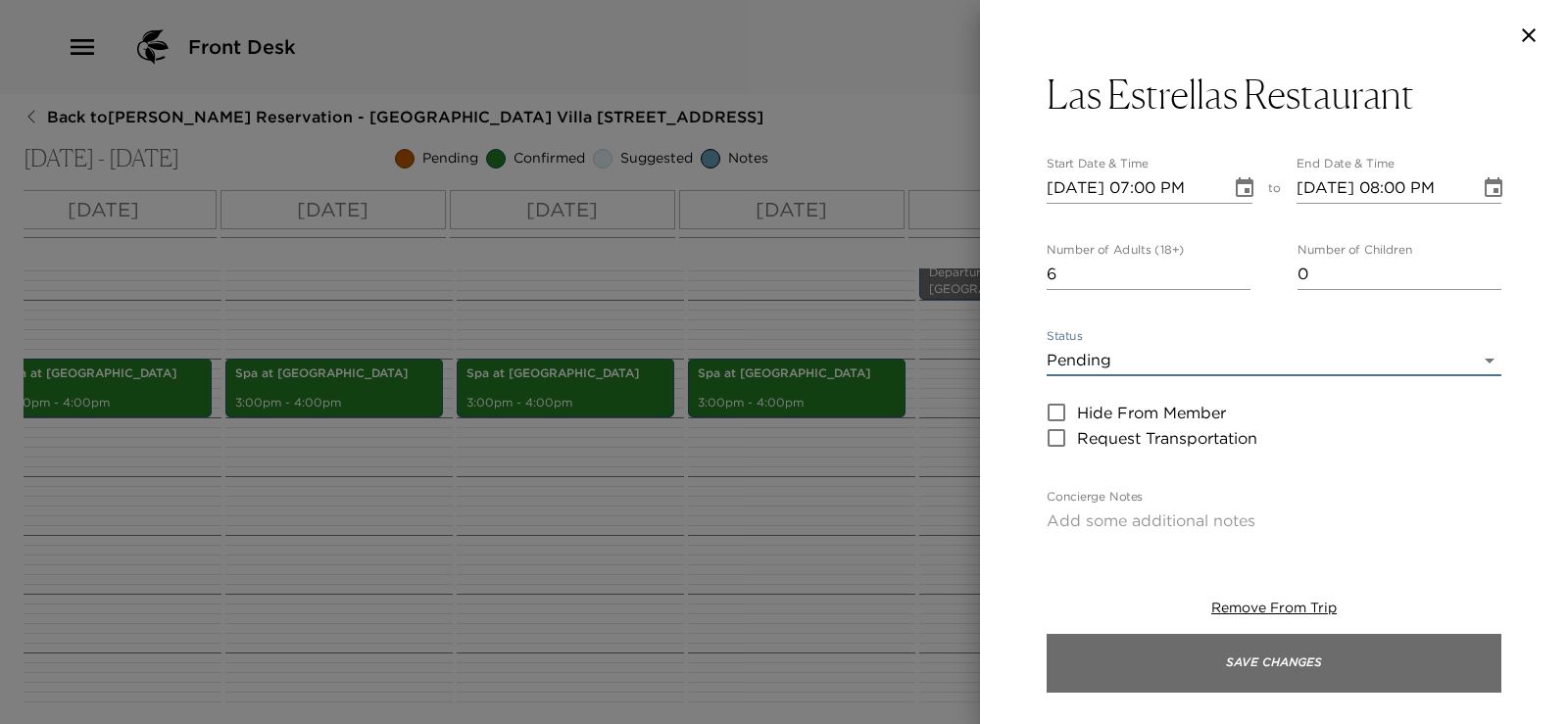
click at [1332, 661] on button "Save Changes" at bounding box center [1274, 664] width 455 height 59
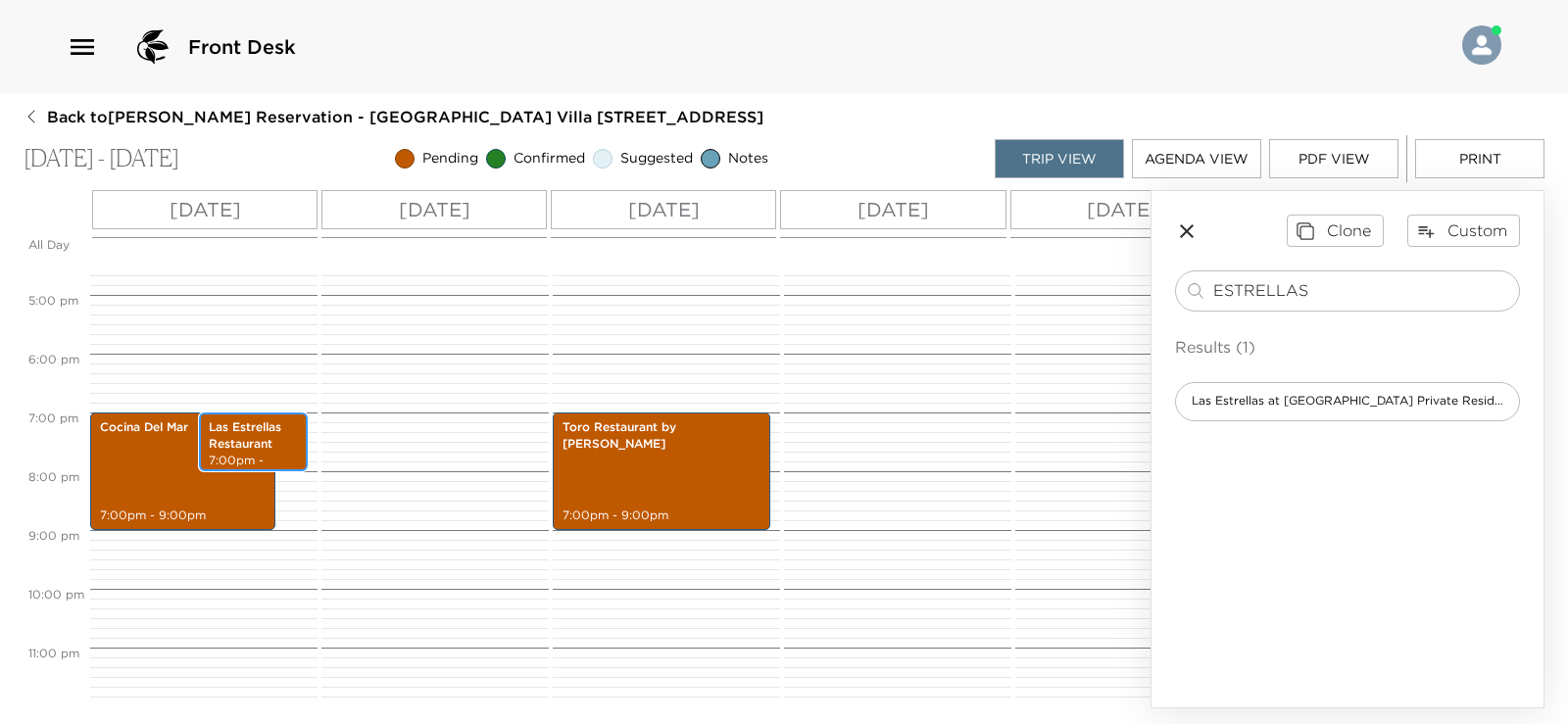
click at [267, 421] on p "Las Estrellas Restaurant" at bounding box center [253, 436] width 90 height 33
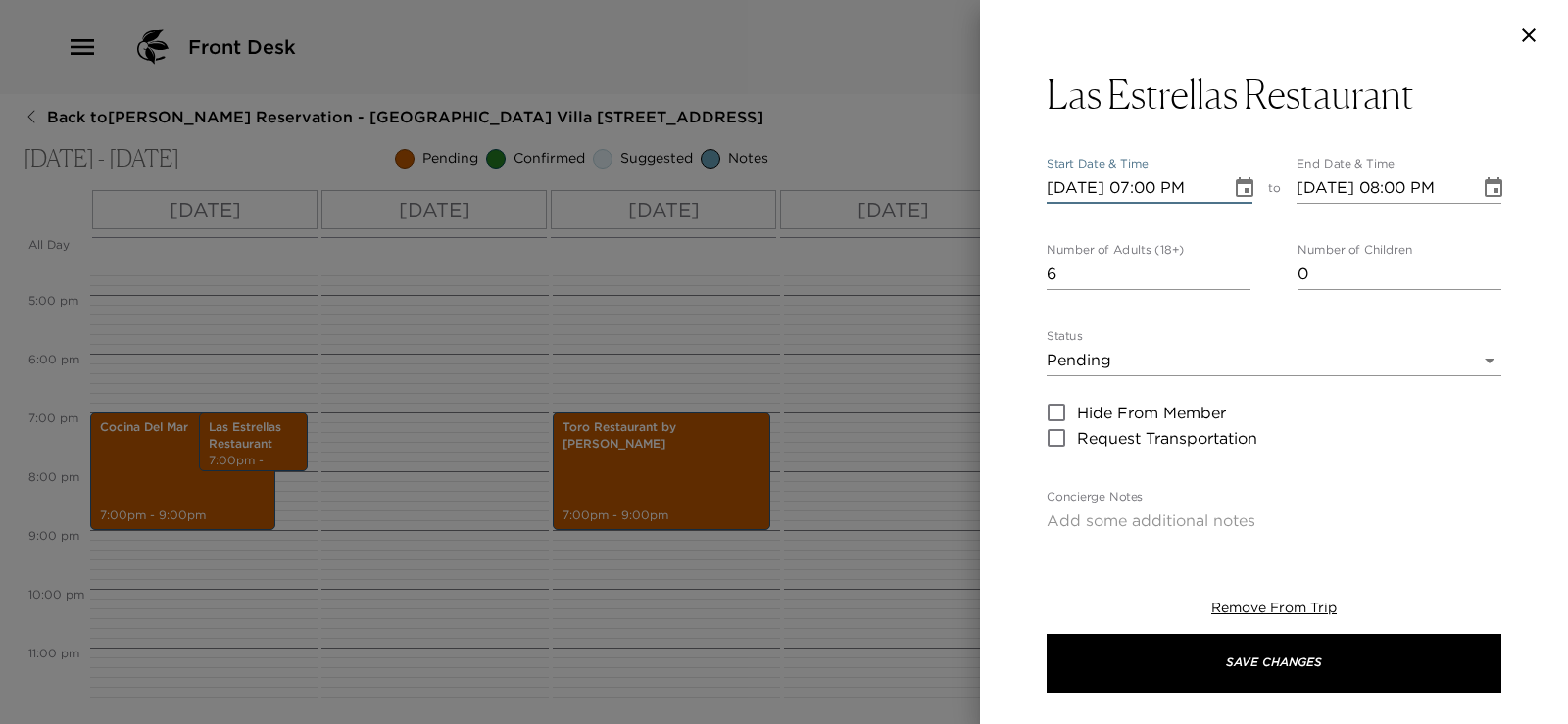
click at [1089, 183] on input "09/13/2025 07:00 PM" at bounding box center [1131, 188] width 170 height 32
type input "09/01/2025 07:00 PM"
type input "09/01/2025 08:00 PM"
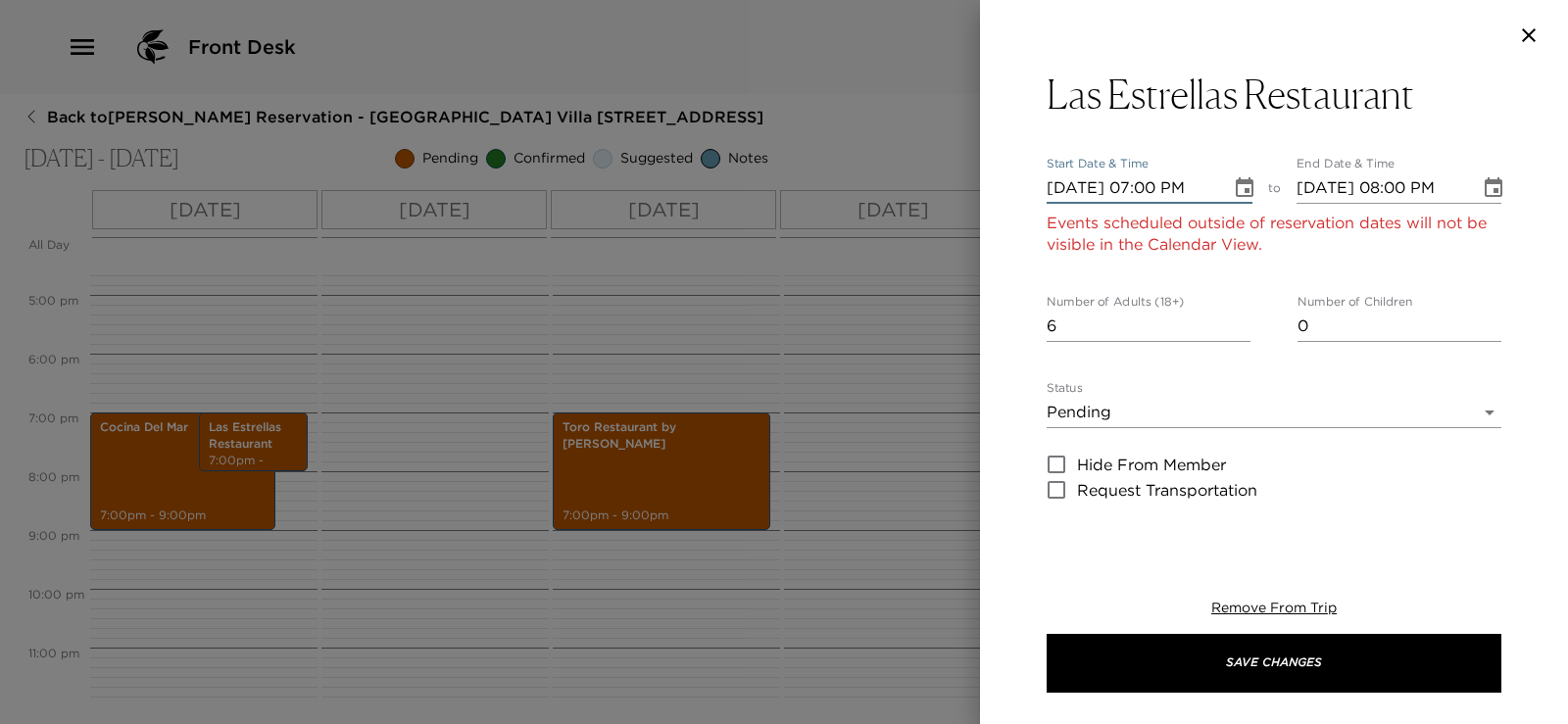
type input "09/19/2025 07:00 PM"
type input "09/19/2025 08:00 PM"
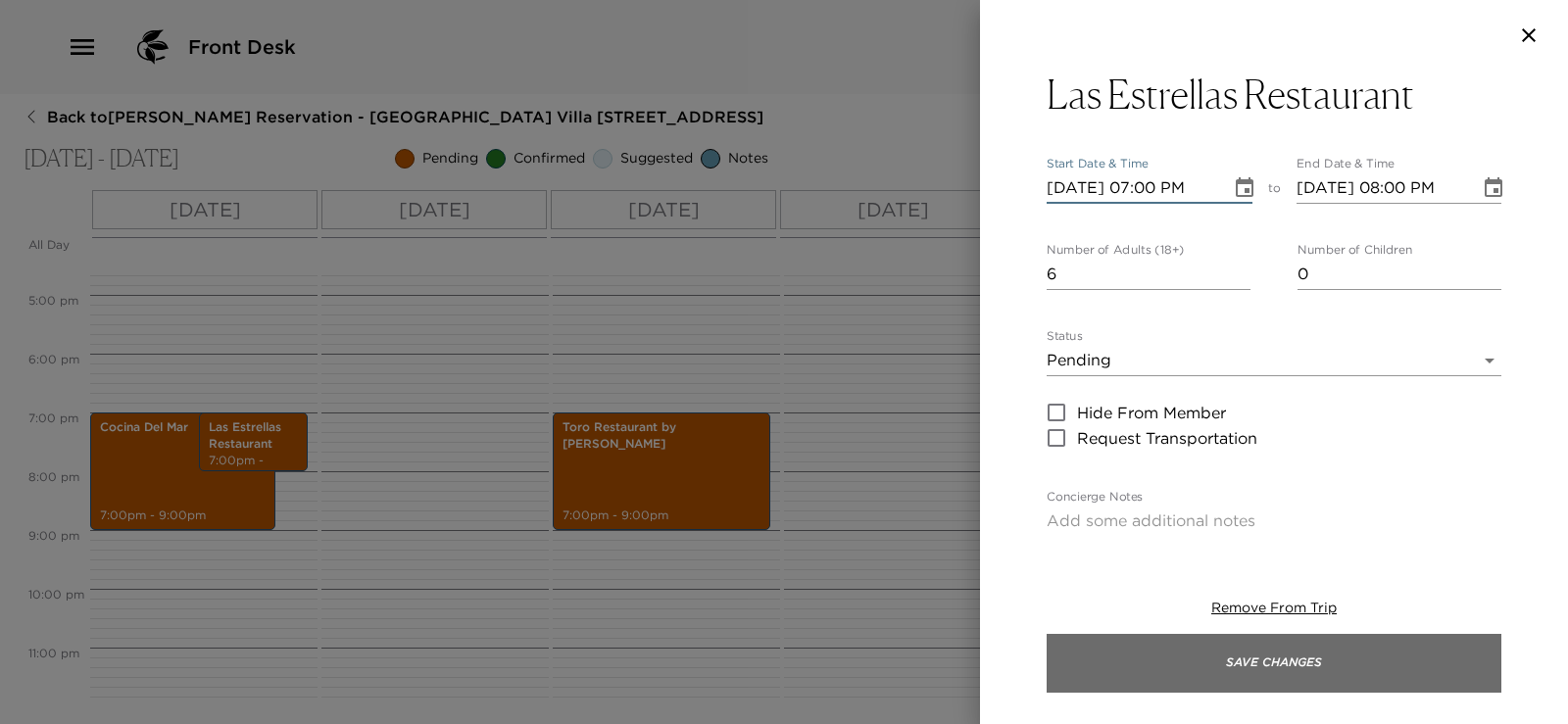
type input "09/19/2025 07:00 PM"
click at [1153, 668] on button "Save Changes" at bounding box center [1274, 664] width 455 height 59
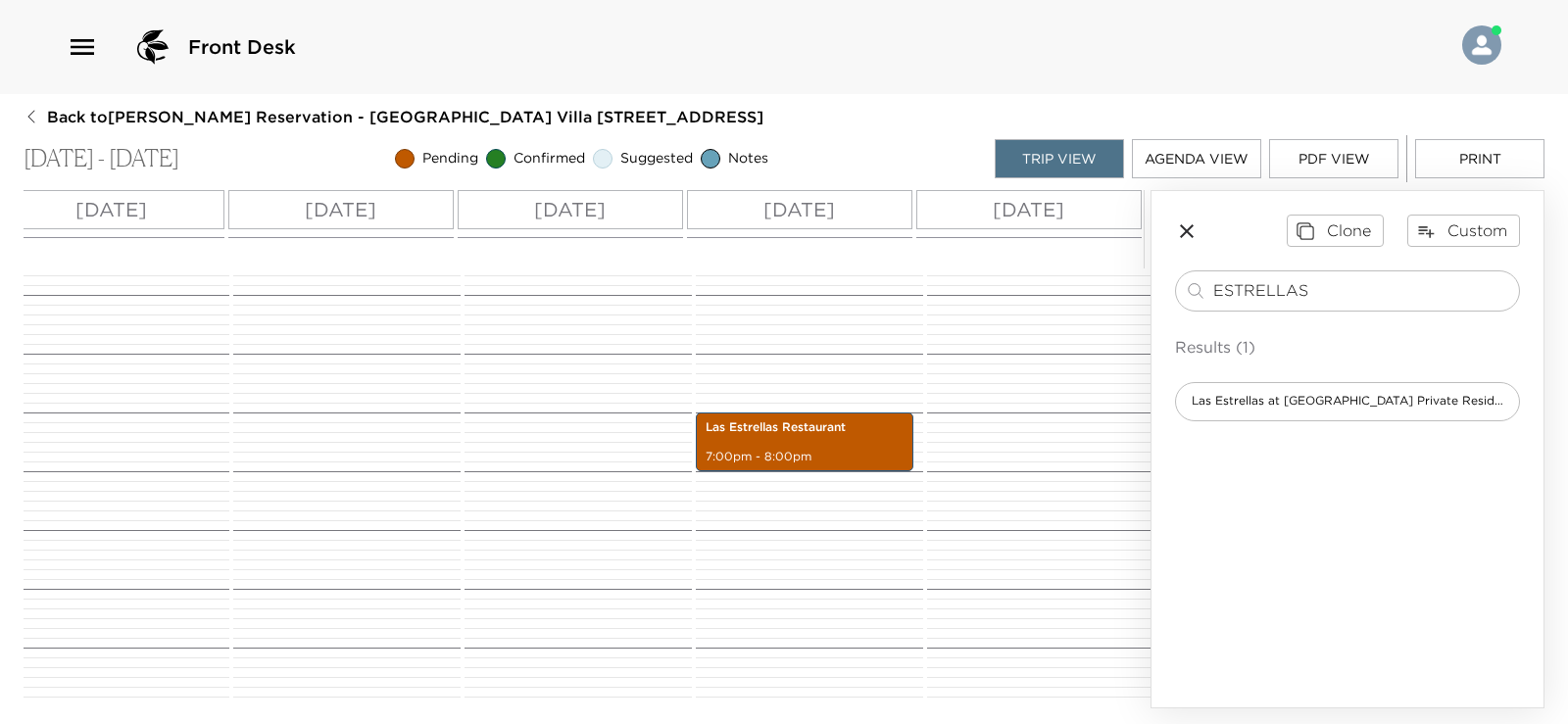
scroll to position [0, 805]
click at [840, 420] on p "Las Estrellas Restaurant" at bounding box center [796, 428] width 198 height 17
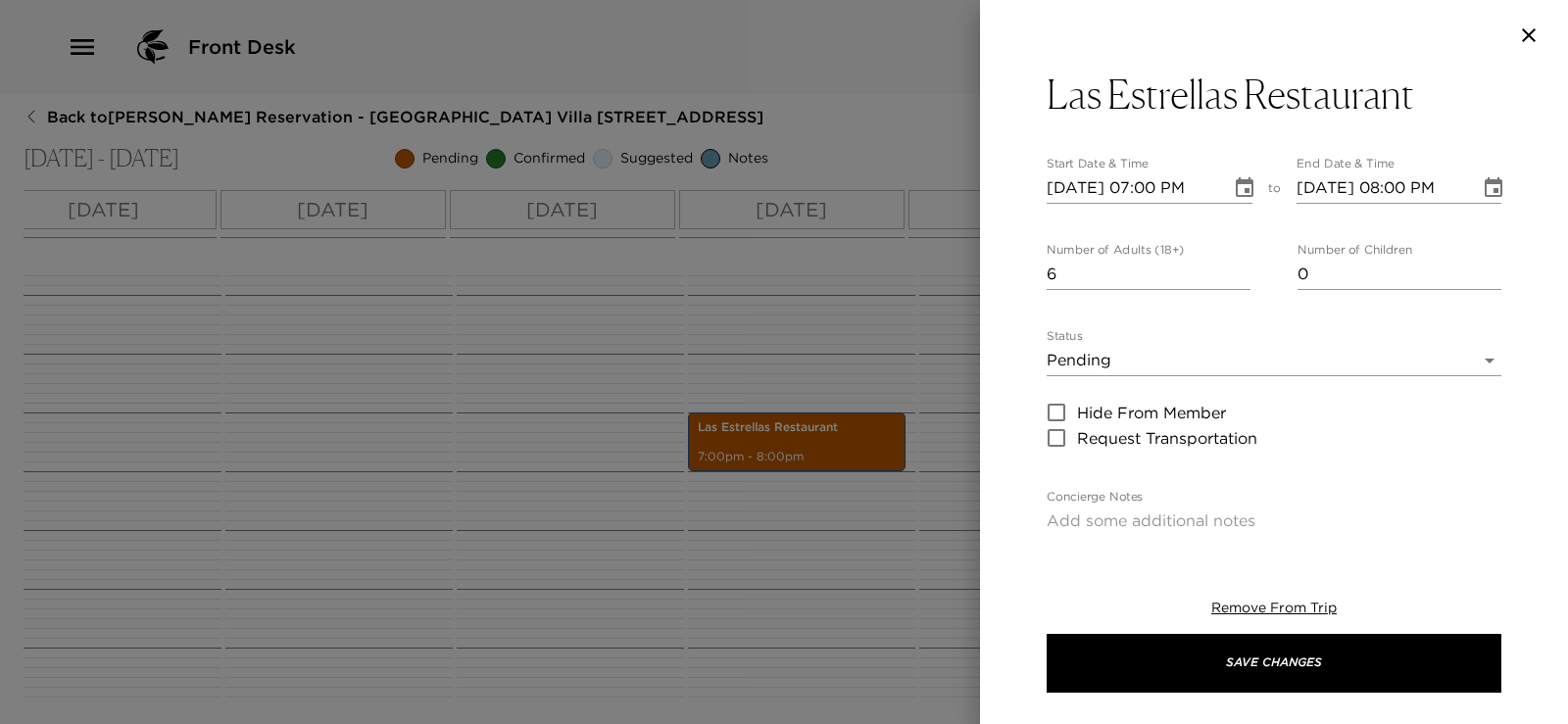
click at [1406, 195] on input "09/19/2025 08:00 PM" at bounding box center [1382, 188] width 170 height 32
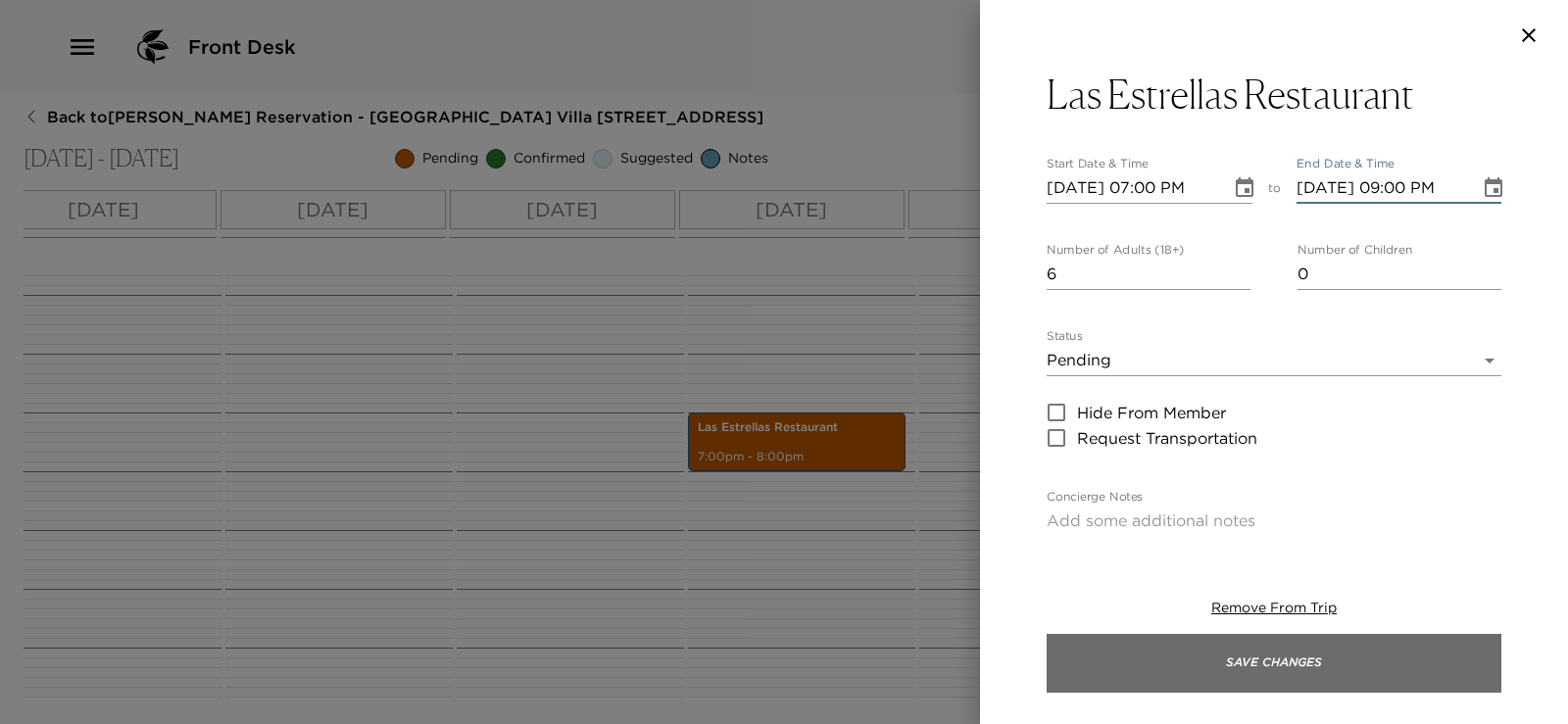
type input "09/19/2025 09:00 PM"
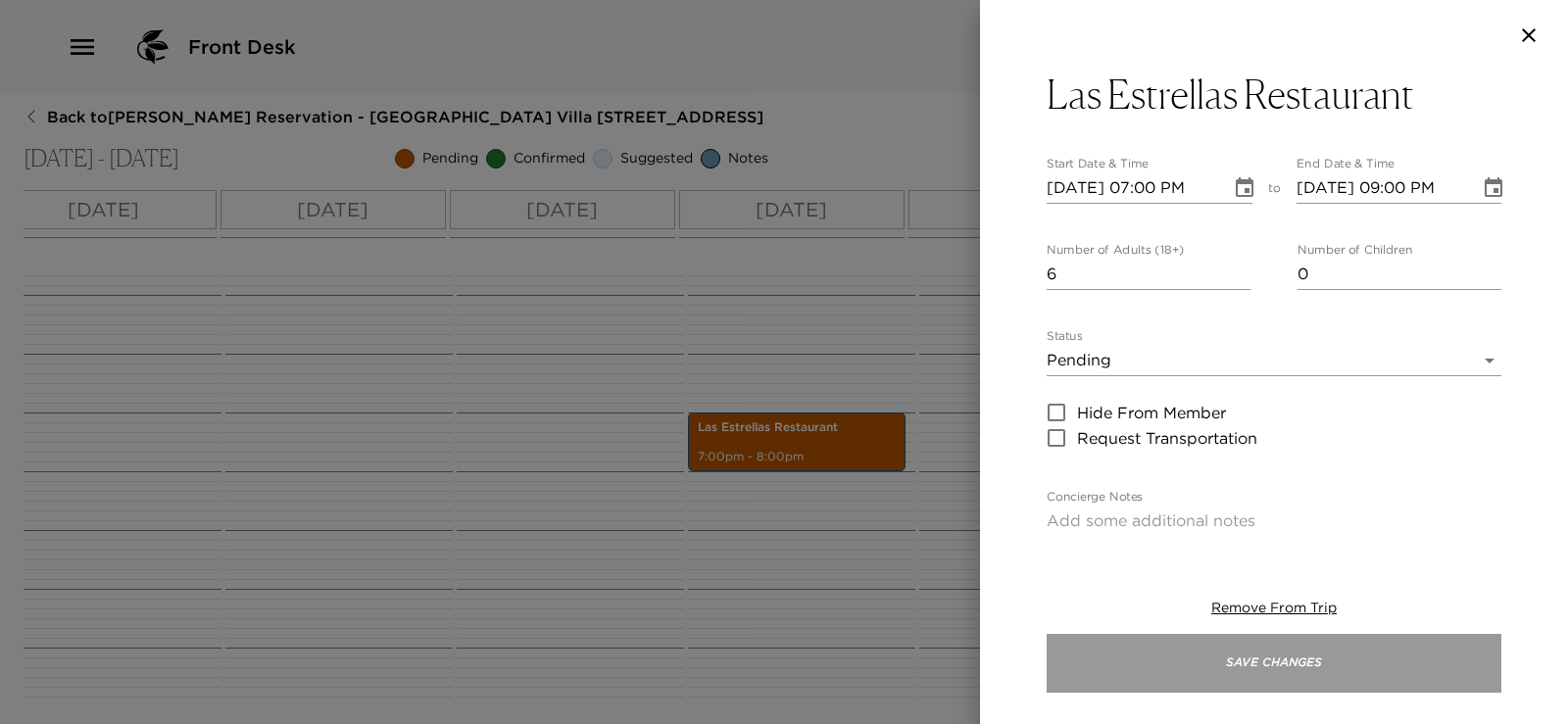
click at [1237, 659] on button "Save Changes" at bounding box center [1274, 664] width 455 height 59
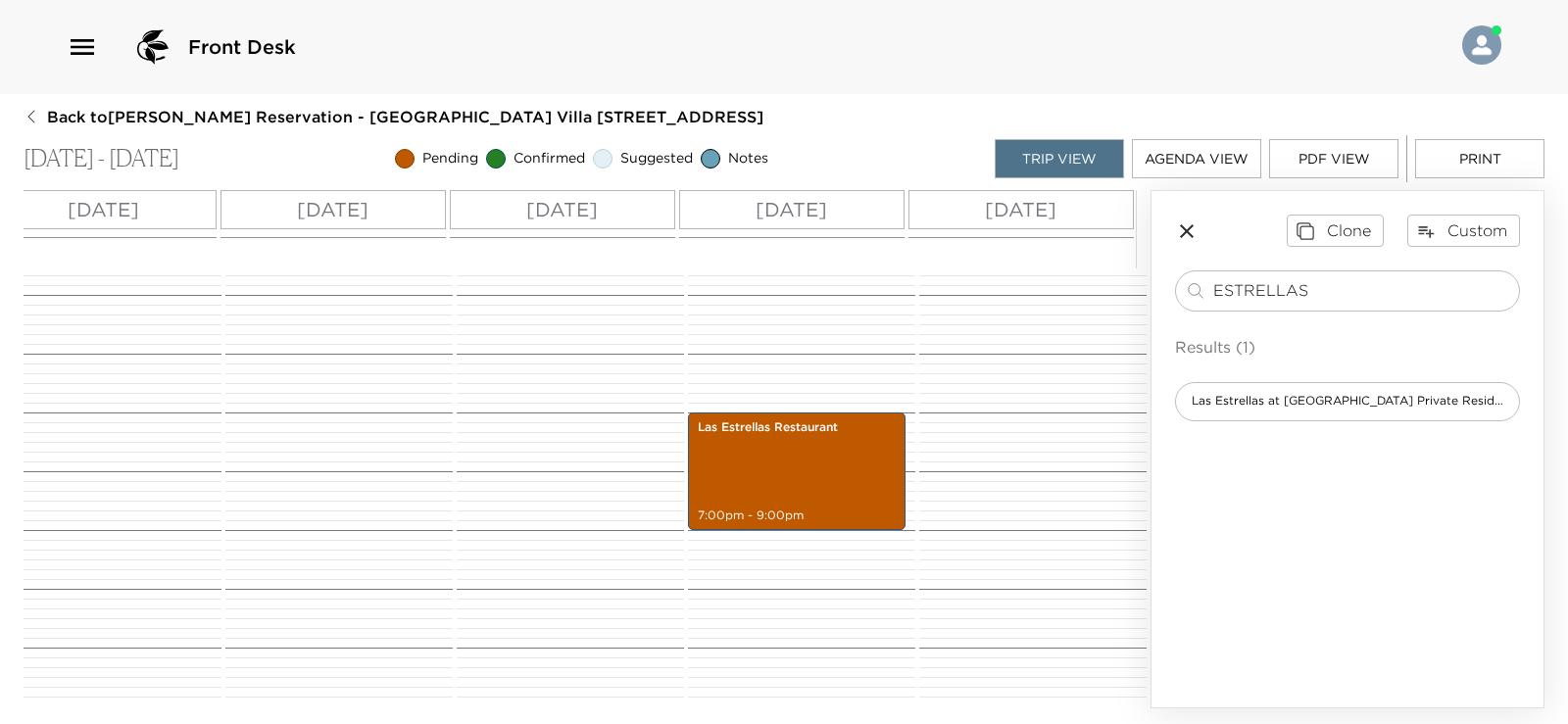
click at [1193, 234] on icon "button" at bounding box center [1188, 231] width 24 height 24
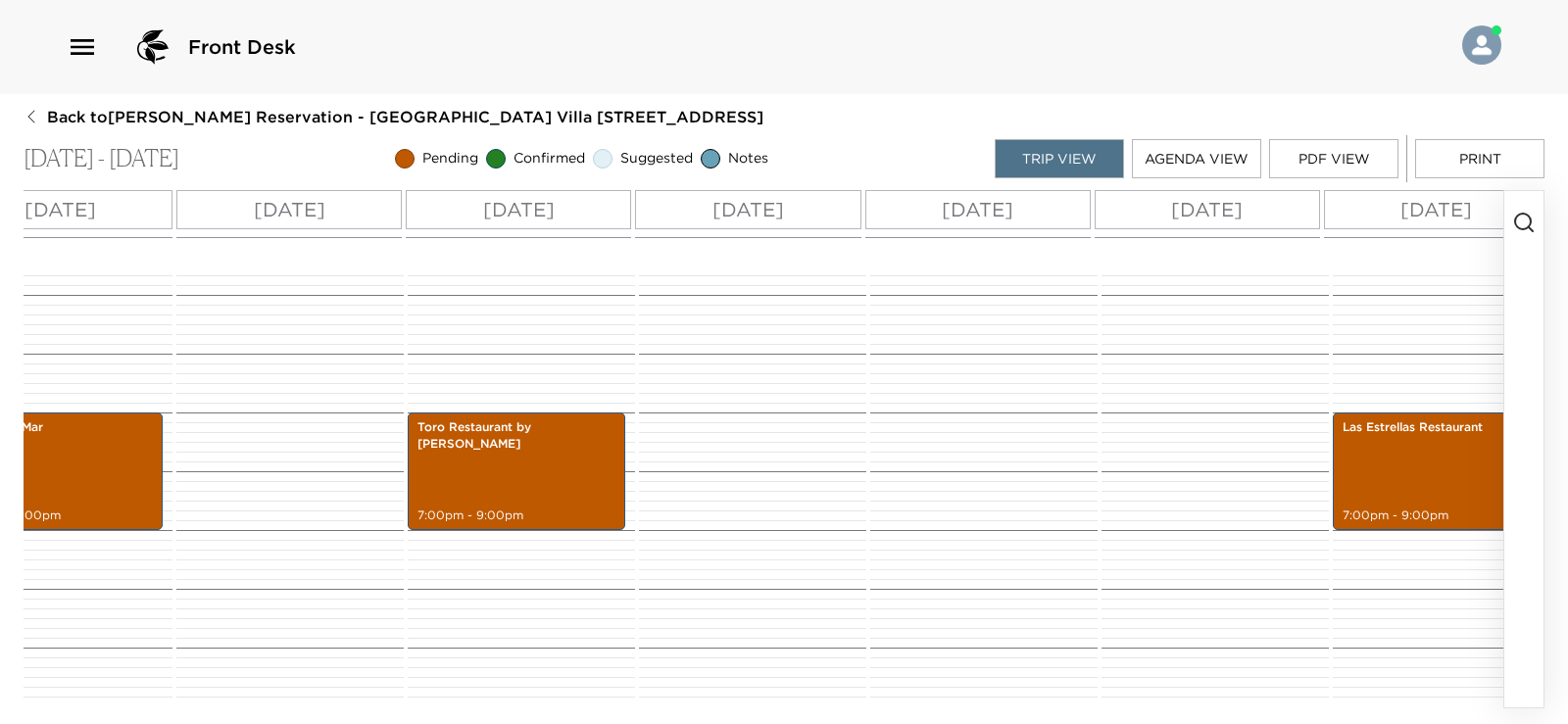
scroll to position [0, 452]
